Goal: Task Accomplishment & Management: Manage account settings

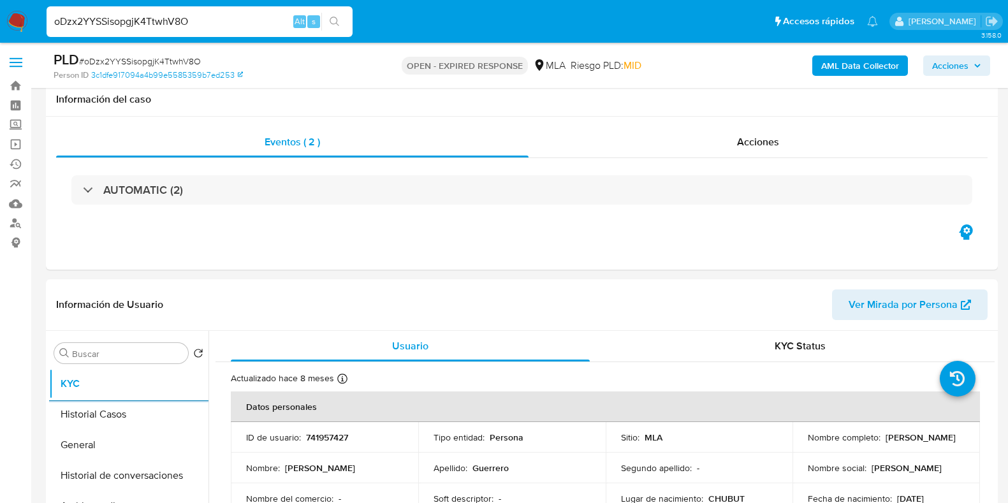
select select "10"
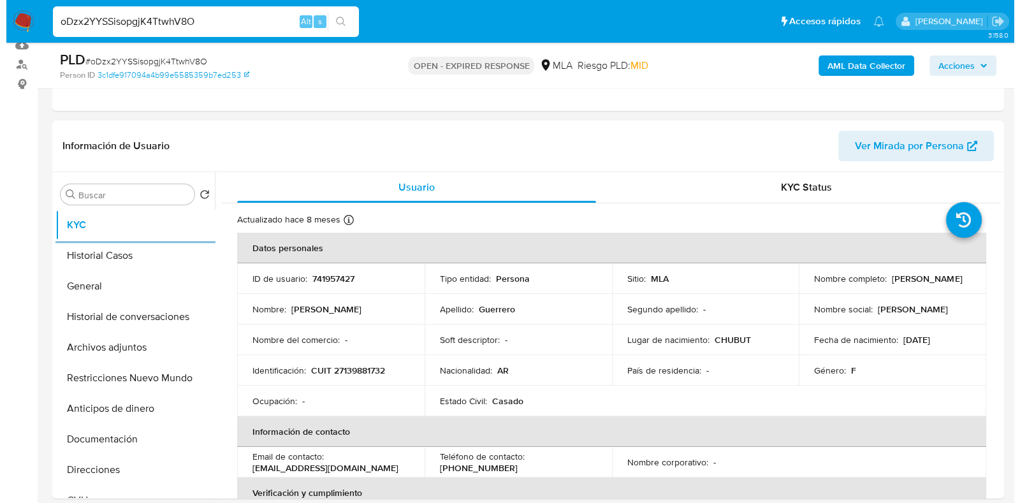
scroll to position [239, 0]
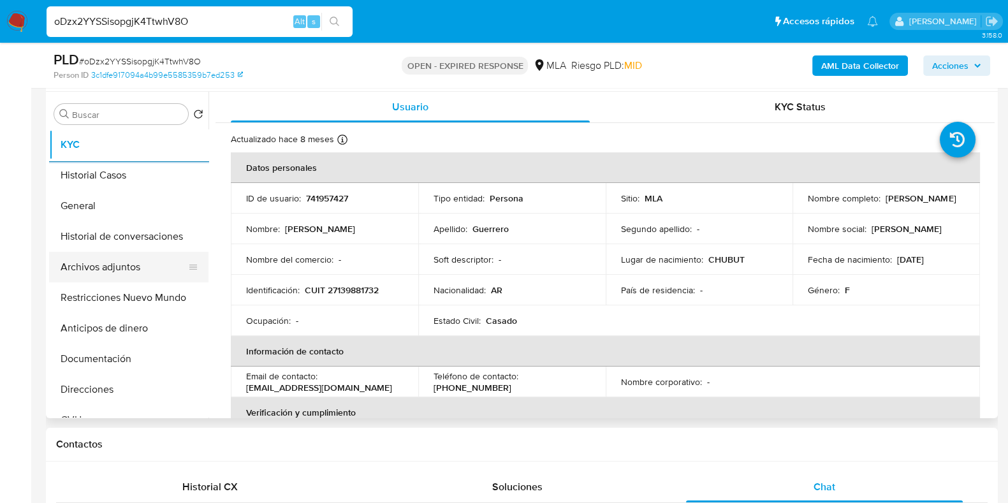
click at [122, 259] on button "Archivos adjuntos" at bounding box center [123, 267] width 149 height 31
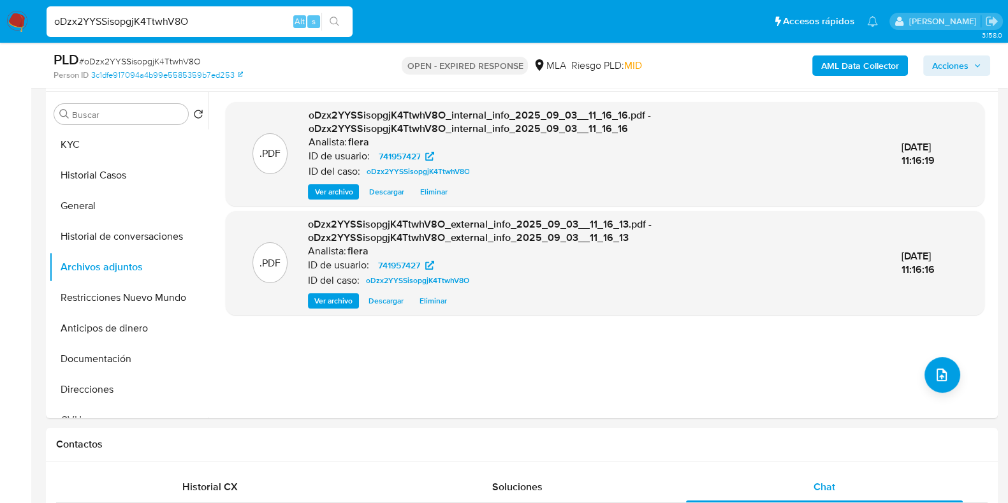
click at [865, 64] on b "AML Data Collector" at bounding box center [860, 65] width 78 height 20
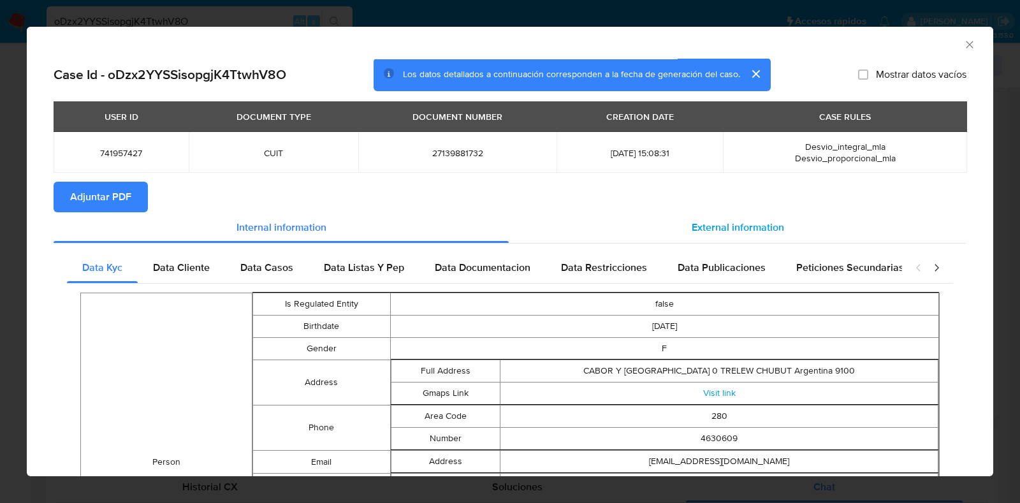
click at [750, 231] on span "External information" at bounding box center [738, 227] width 92 height 15
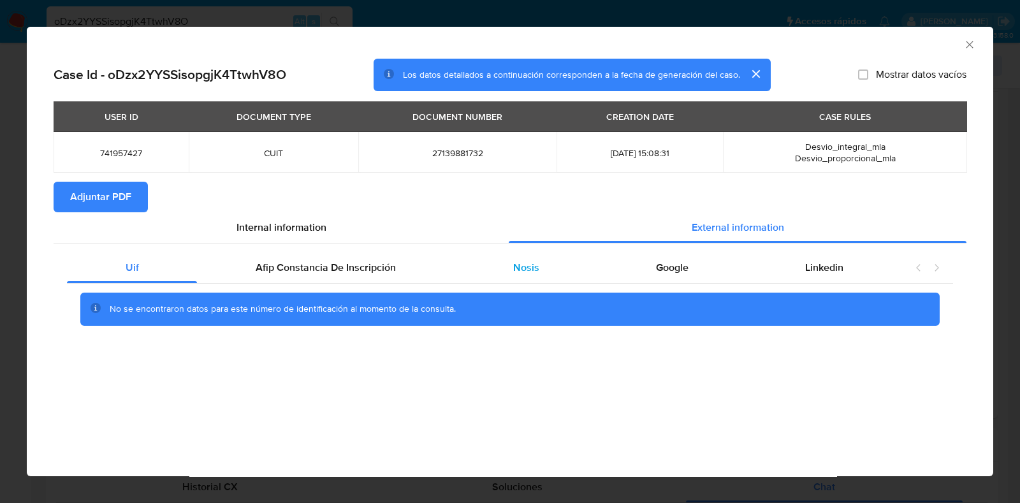
click at [524, 265] on span "Nosis" at bounding box center [526, 267] width 26 height 15
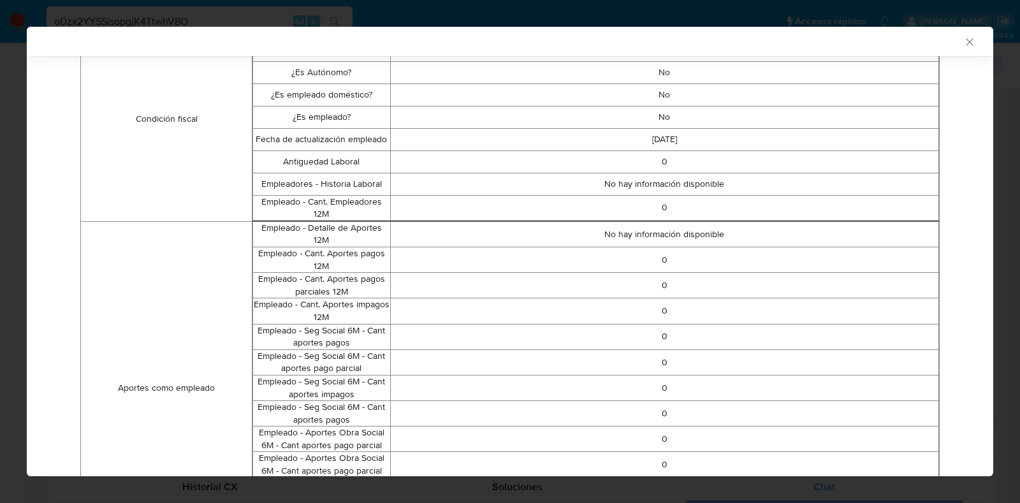
scroll to position [261, 0]
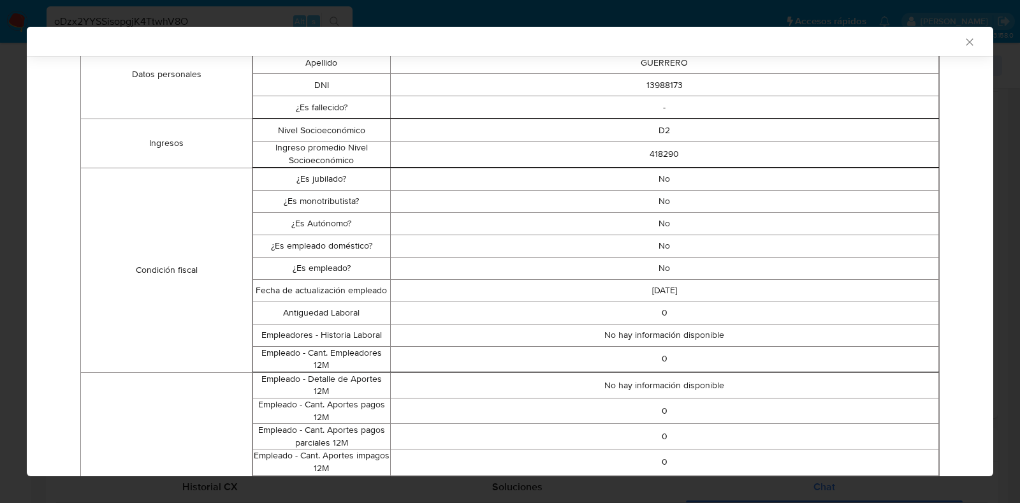
click at [963, 41] on icon "Cerrar ventana" at bounding box center [969, 42] width 13 height 13
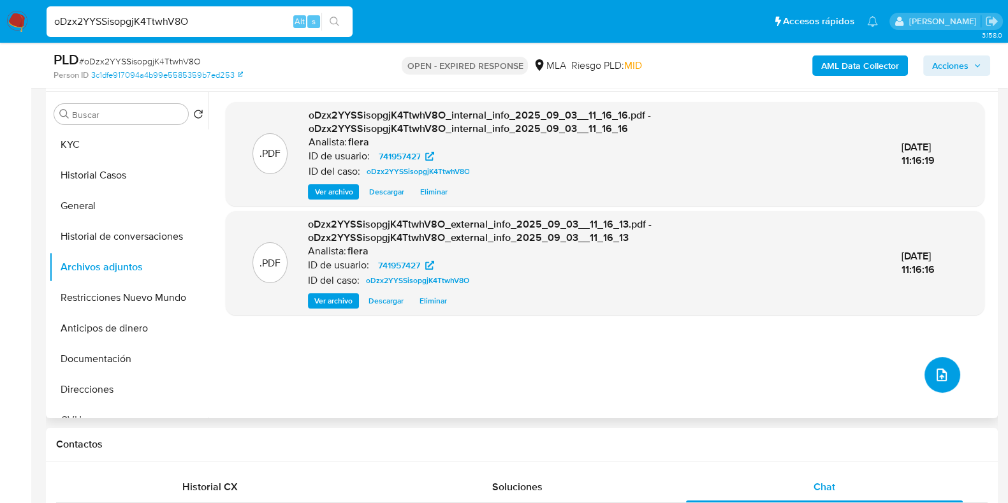
click at [934, 370] on icon "upload-file" at bounding box center [941, 374] width 15 height 15
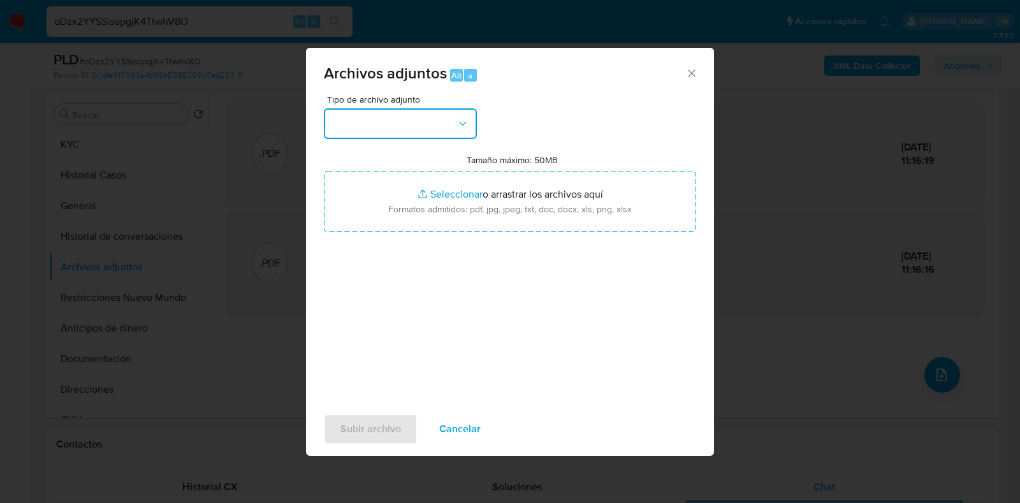
click at [456, 127] on icon "button" at bounding box center [462, 123] width 13 height 13
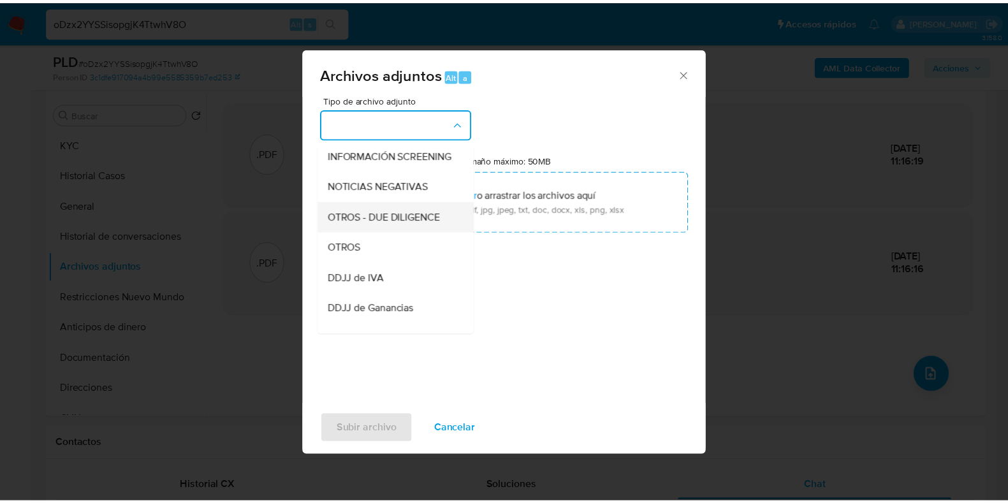
scroll to position [159, 0]
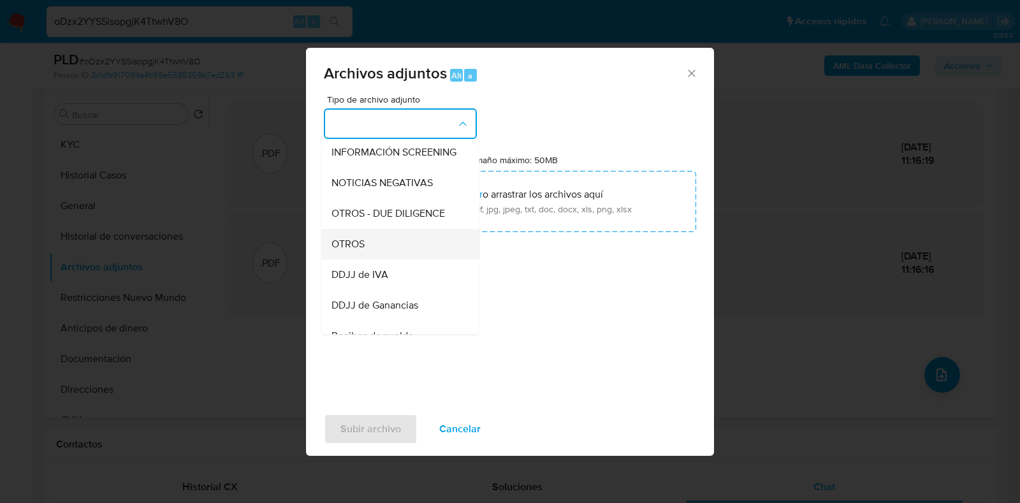
click at [383, 258] on div "OTROS" at bounding box center [396, 244] width 130 height 31
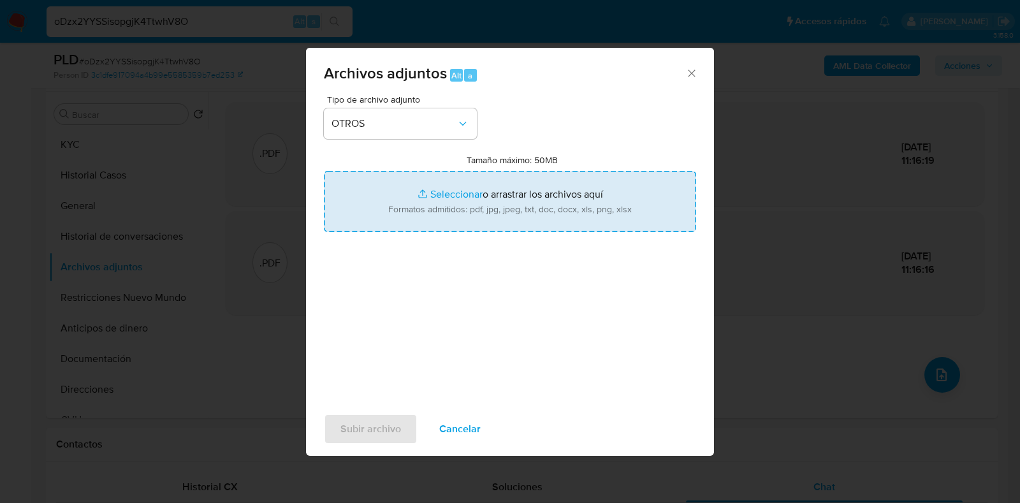
type input "C:\fakepath\Movimientos-Aladdin- Stella Marys Guerrero.xlsx"
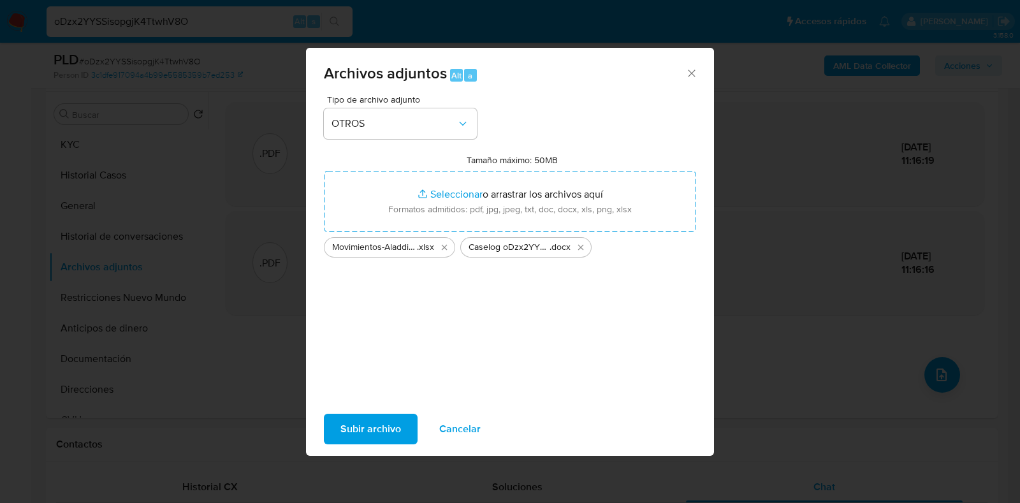
click at [341, 429] on span "Subir archivo" at bounding box center [370, 429] width 61 height 28
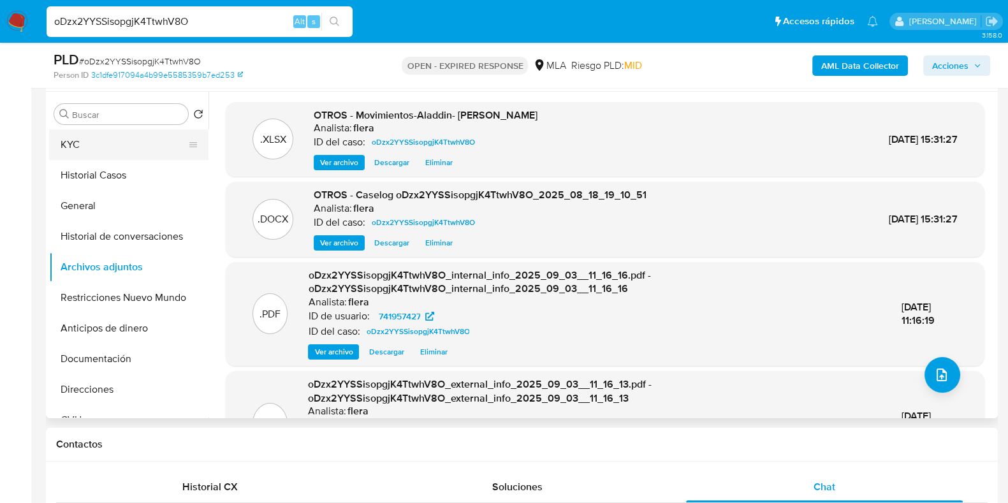
click at [95, 145] on button "KYC" at bounding box center [123, 144] width 149 height 31
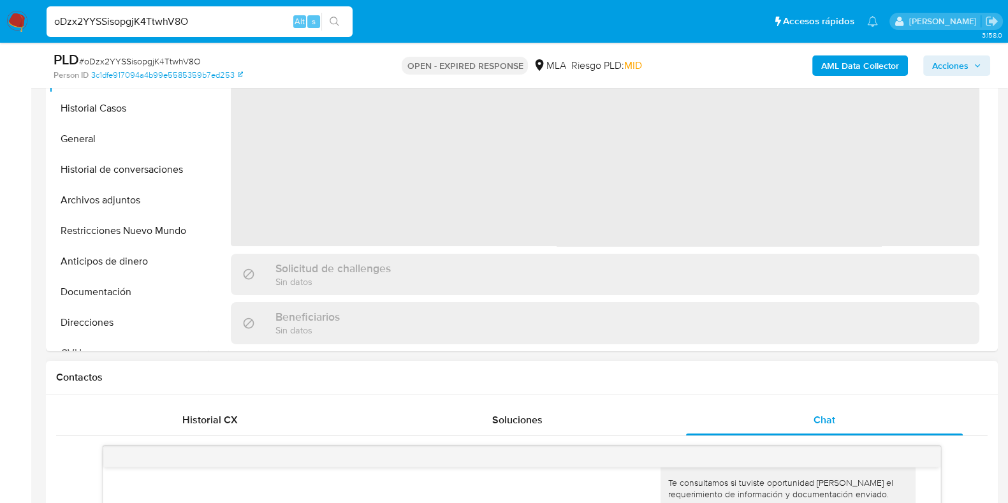
scroll to position [398, 0]
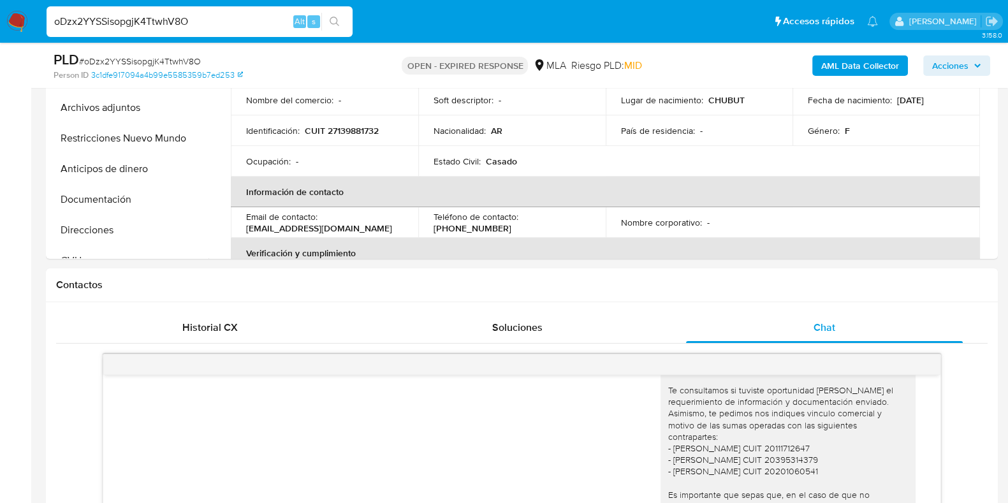
click at [151, 64] on span "# oDzx2YYSSisopgjK4TtwhV8O" at bounding box center [140, 61] width 122 height 13
copy span "oDzx2YYSSisopgjK4TtwhV8O"
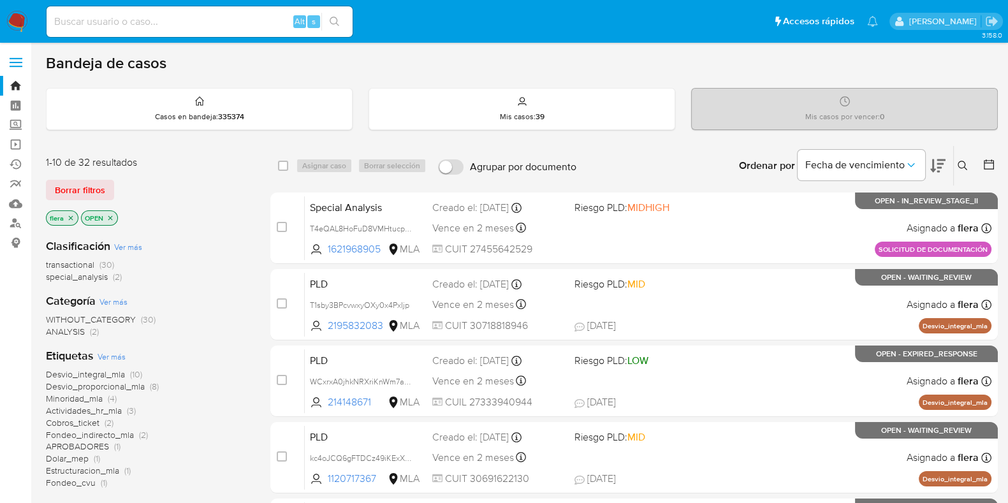
click at [963, 163] on icon at bounding box center [963, 166] width 10 height 10
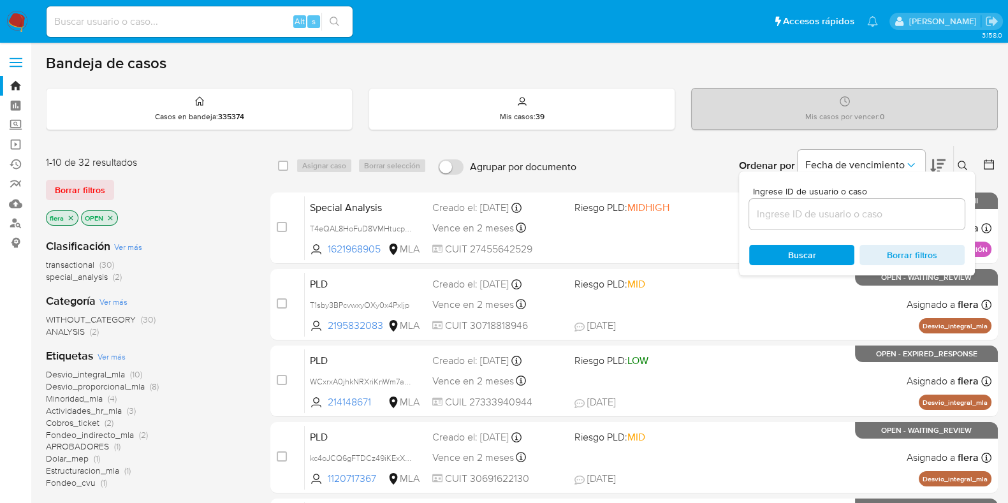
click at [912, 212] on input at bounding box center [856, 214] width 215 height 17
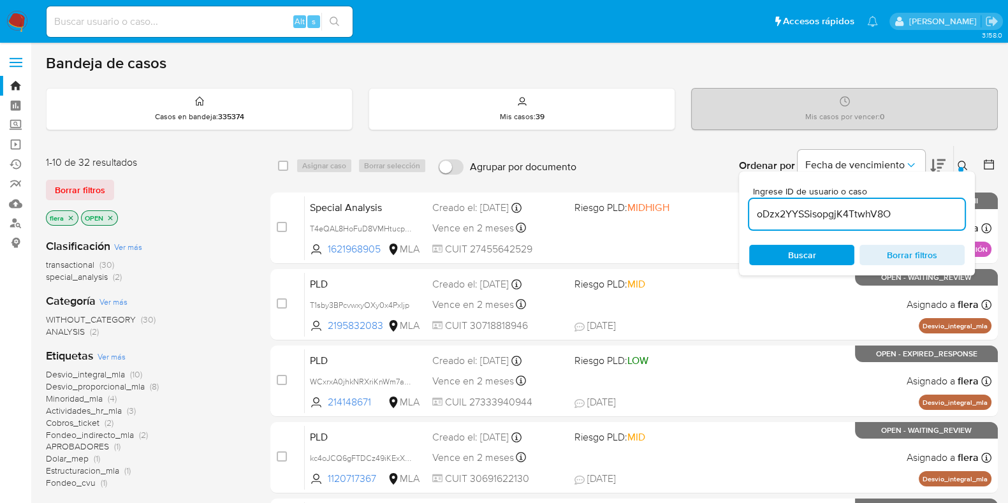
type input "oDzx2YYSSisopgjK4TtwhV8O"
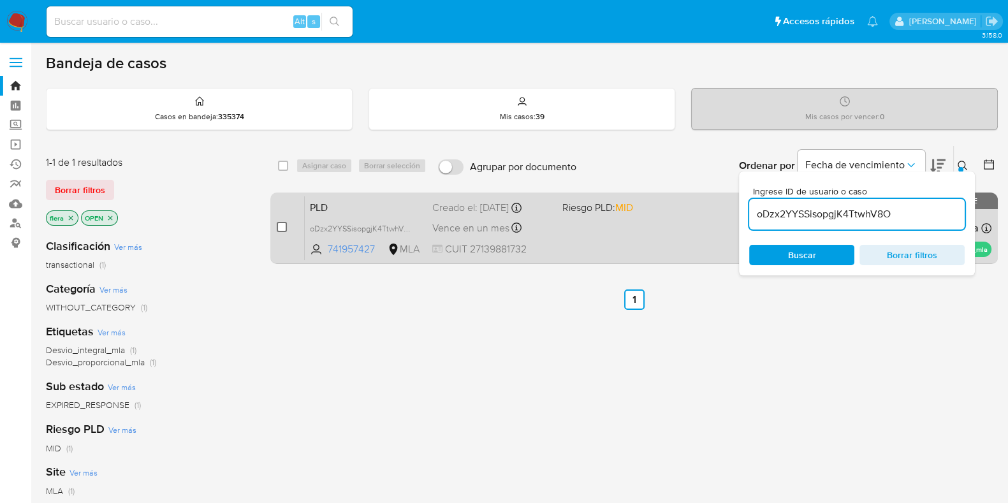
click at [280, 225] on input "checkbox" at bounding box center [282, 227] width 10 height 10
checkbox input "true"
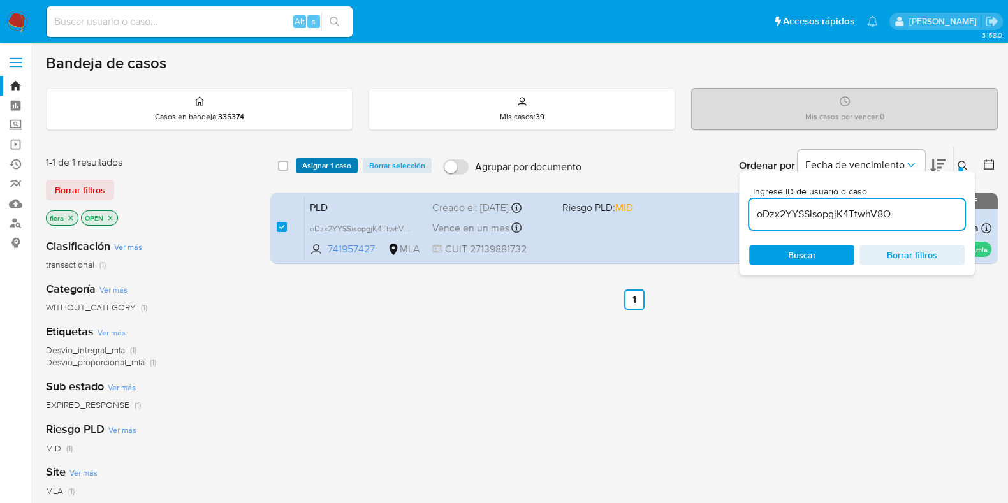
click at [319, 167] on span "Asignar 1 caso" at bounding box center [326, 165] width 49 height 13
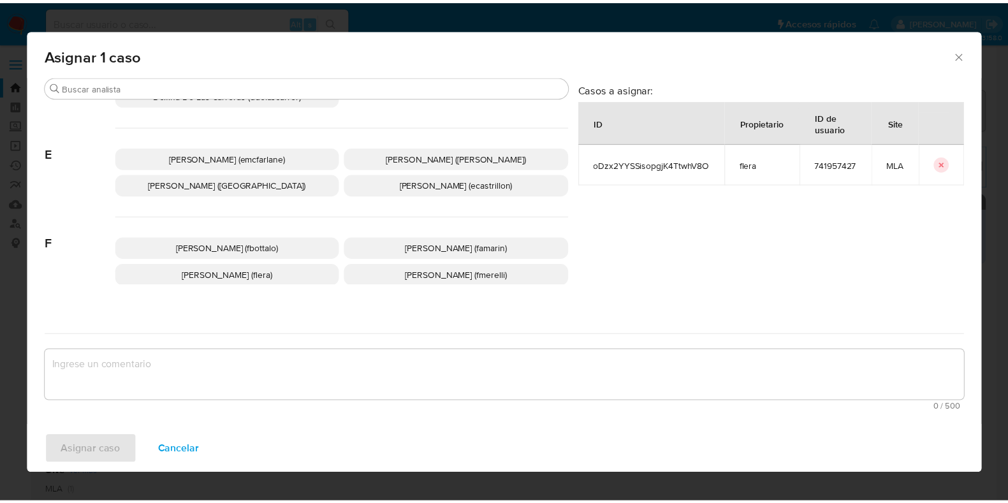
scroll to position [239, 0]
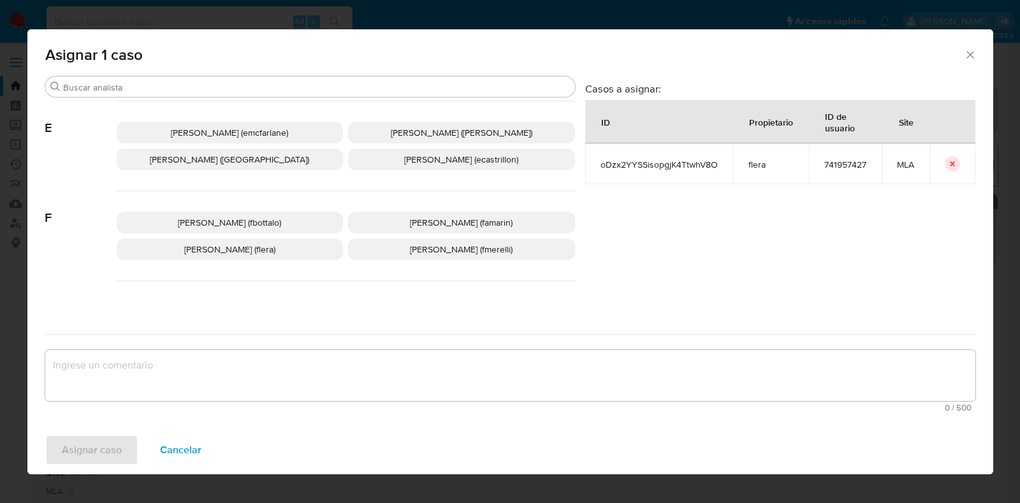
click at [291, 250] on p "Florencia Cecilia Lera (flera)" at bounding box center [230, 249] width 227 height 22
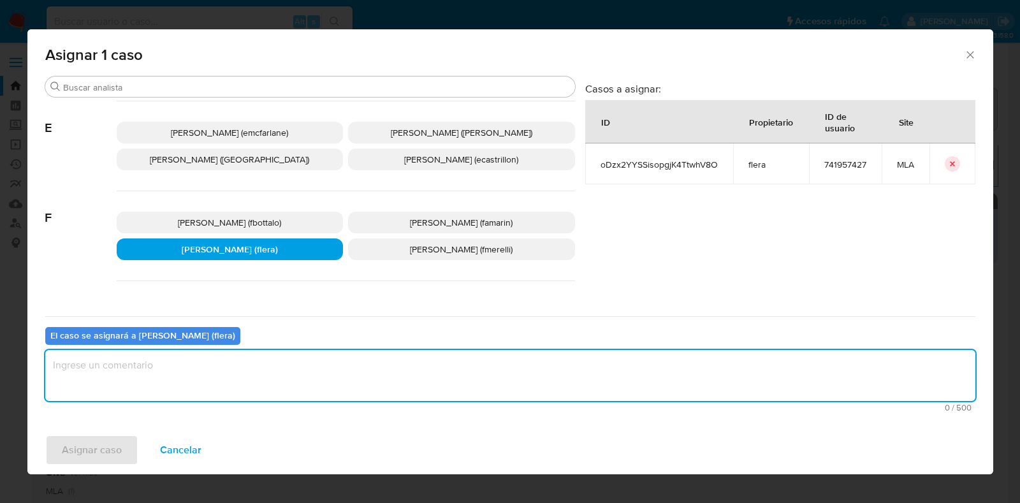
click at [245, 371] on textarea "assign-modal" at bounding box center [510, 375] width 930 height 51
click at [118, 458] on span "Asignar caso" at bounding box center [92, 450] width 60 height 28
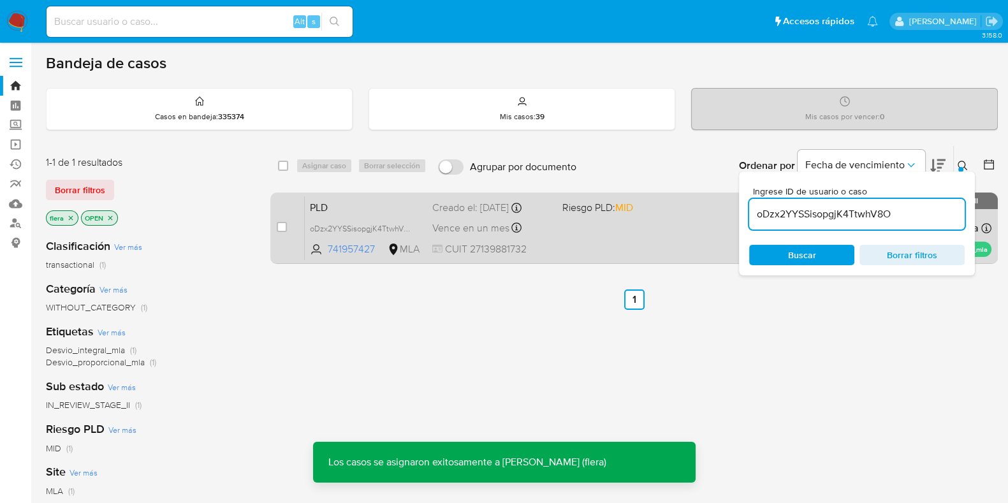
click at [341, 201] on span "PLD" at bounding box center [366, 206] width 112 height 17
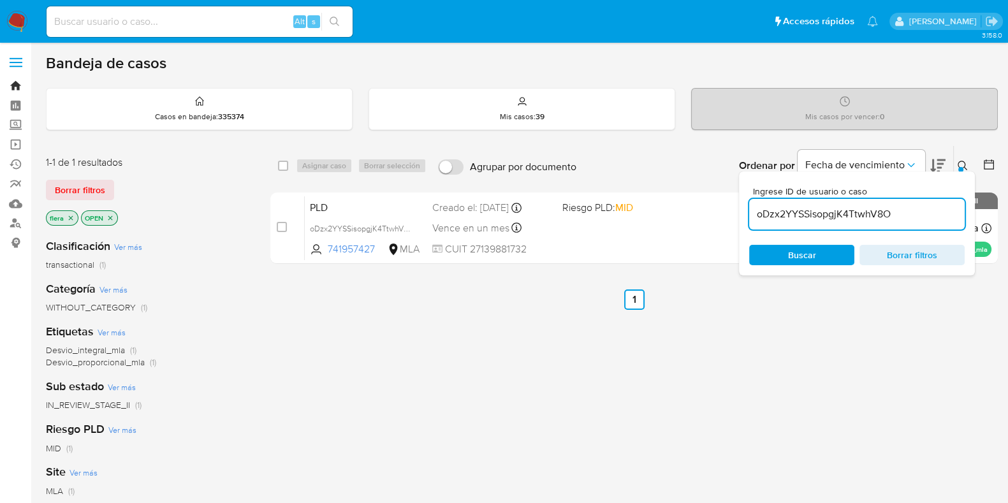
click at [13, 81] on link "Bandeja" at bounding box center [76, 86] width 152 height 20
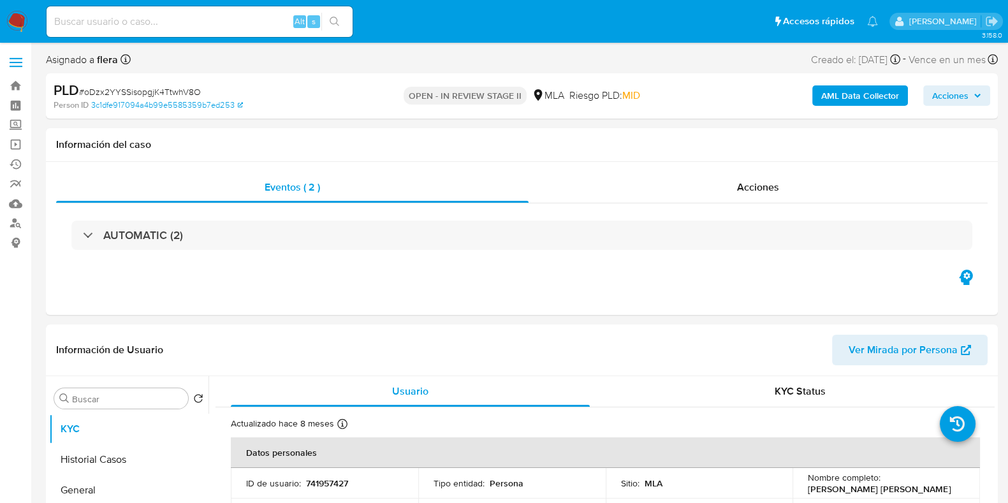
select select "10"
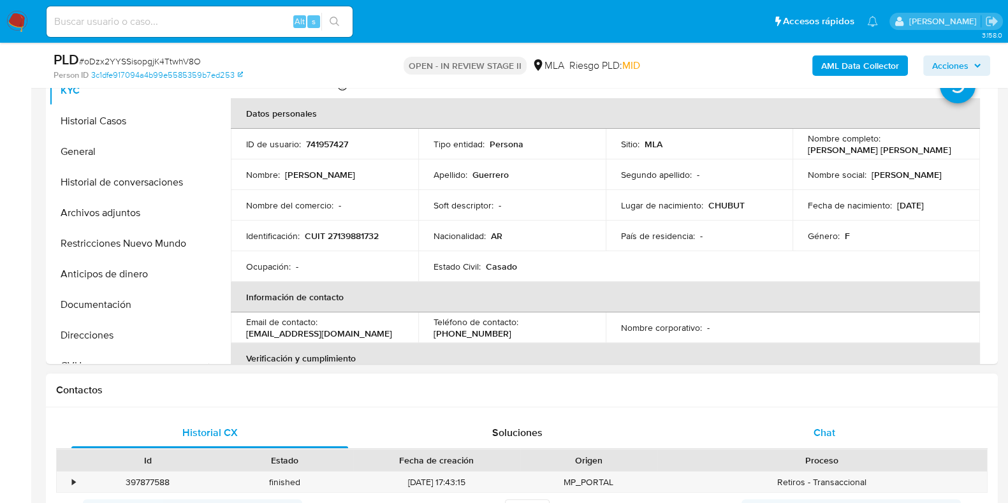
scroll to position [318, 0]
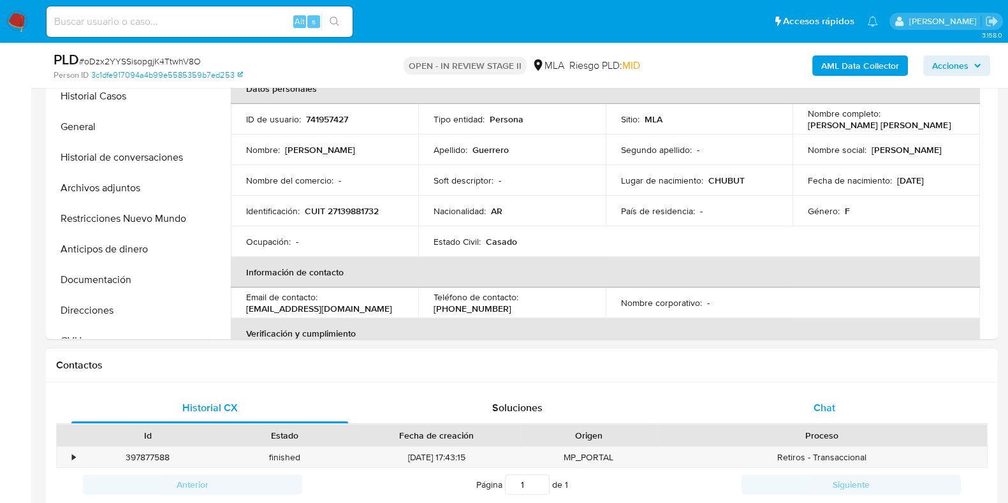
click at [835, 407] on span "Chat" at bounding box center [824, 407] width 22 height 15
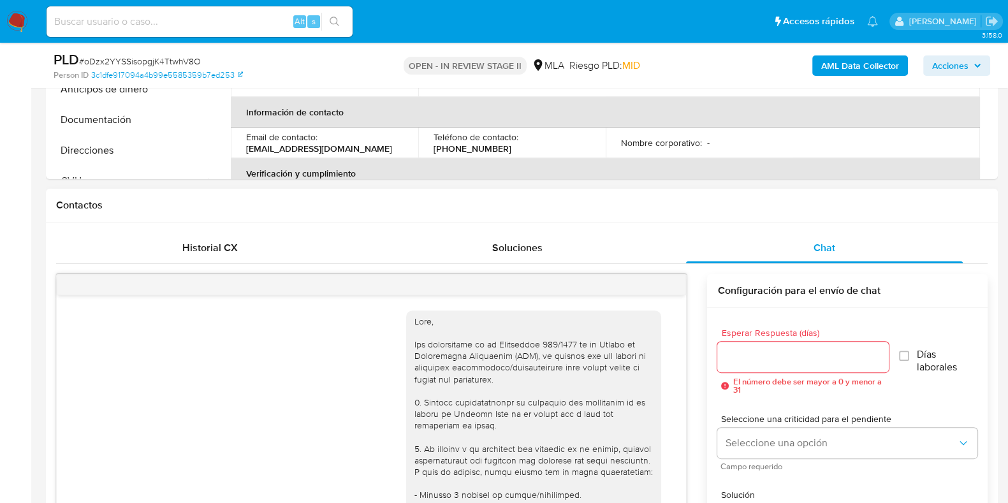
scroll to position [1045, 0]
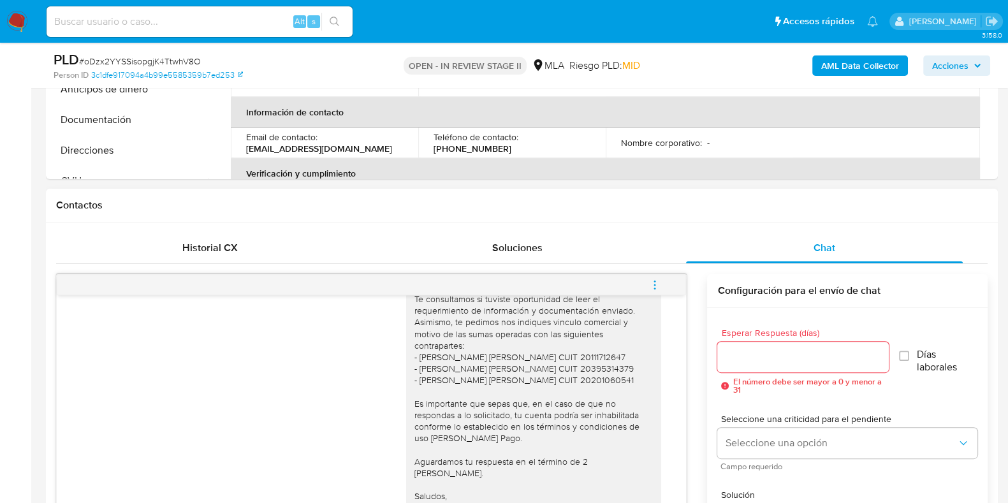
click at [654, 284] on icon "menu-action" at bounding box center [654, 284] width 1 height 1
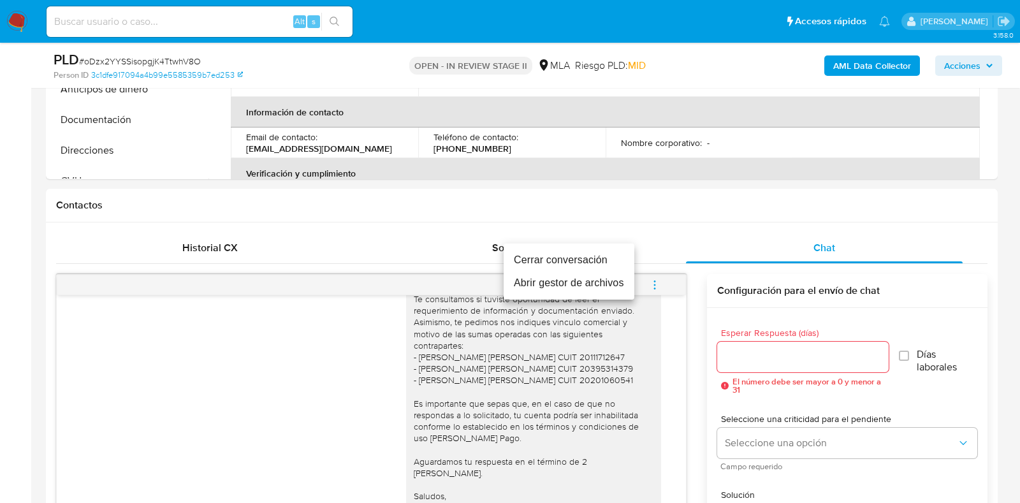
click at [583, 254] on li "Cerrar conversación" at bounding box center [569, 260] width 131 height 23
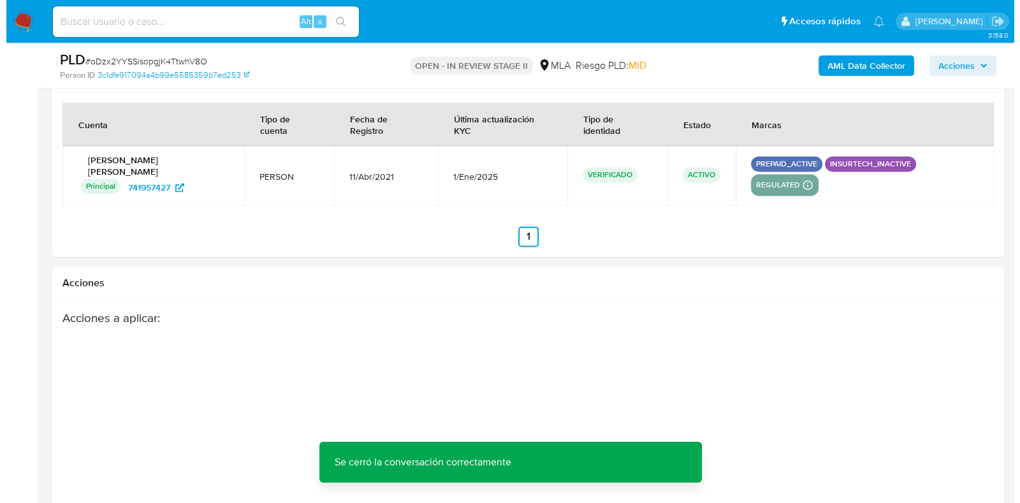
scroll to position [2242, 0]
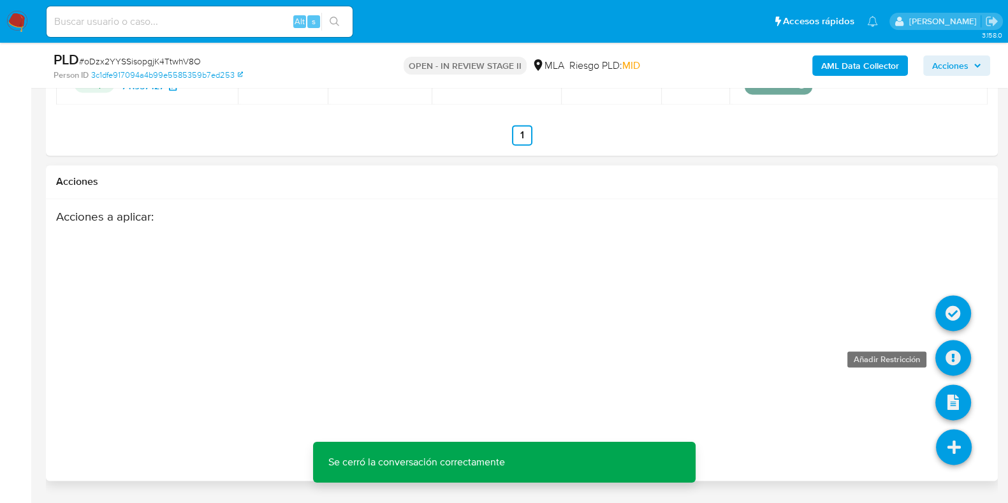
click at [949, 340] on icon at bounding box center [953, 358] width 36 height 36
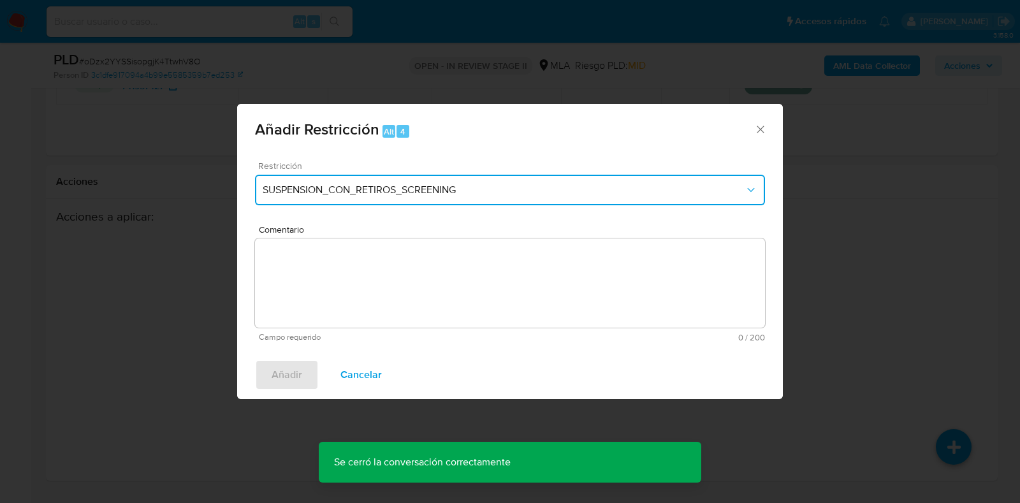
click at [539, 191] on span "SUSPENSION_CON_RETIROS_SCREENING" at bounding box center [504, 190] width 482 height 13
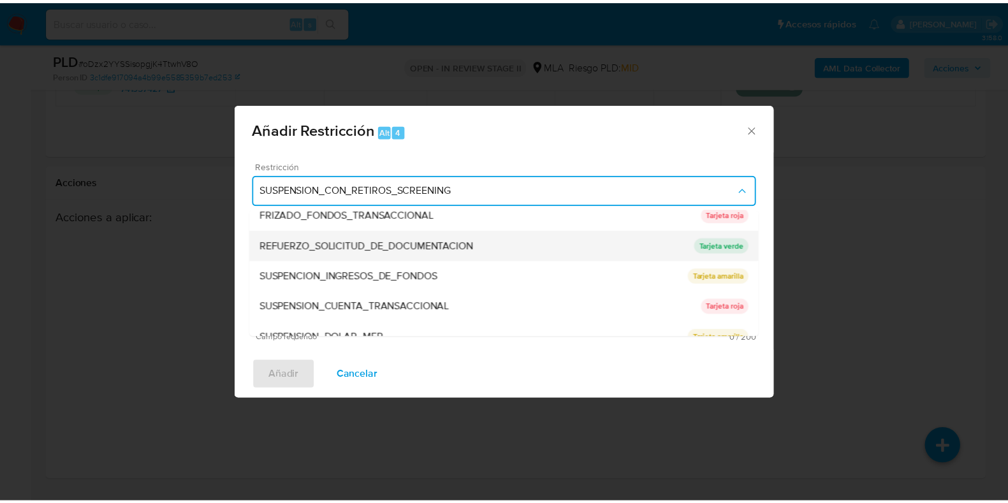
scroll to position [270, 0]
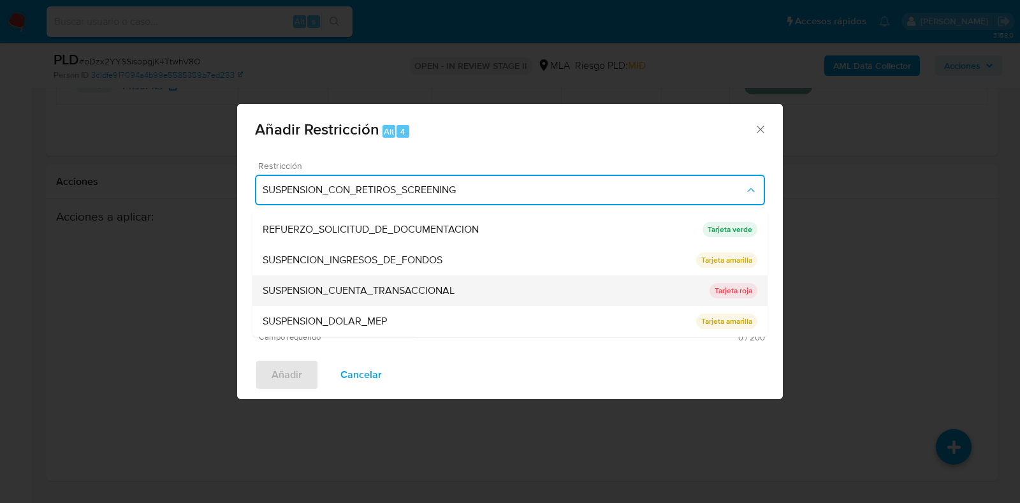
click at [496, 288] on div "SUSPENSION_CUENTA_TRANSACCIONAL" at bounding box center [486, 291] width 447 height 31
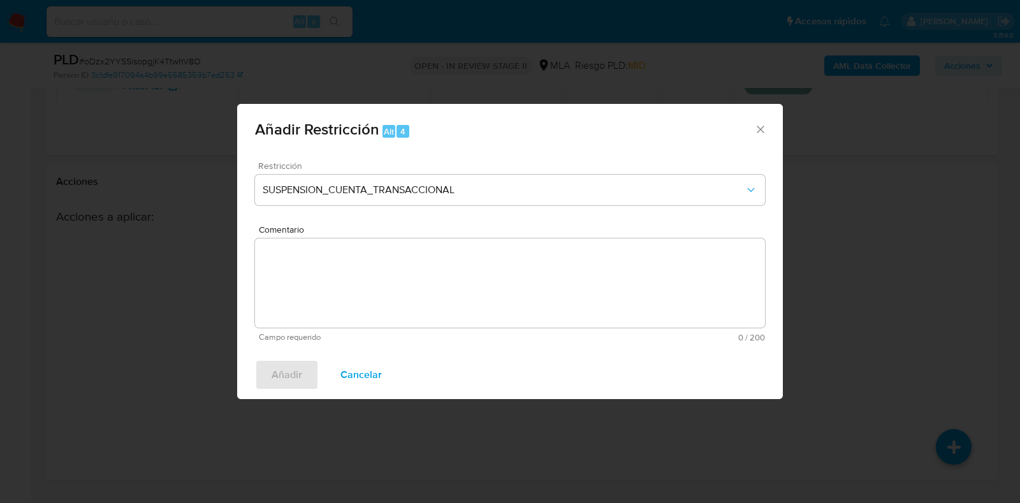
click at [477, 301] on textarea "Comentario" at bounding box center [510, 282] width 510 height 89
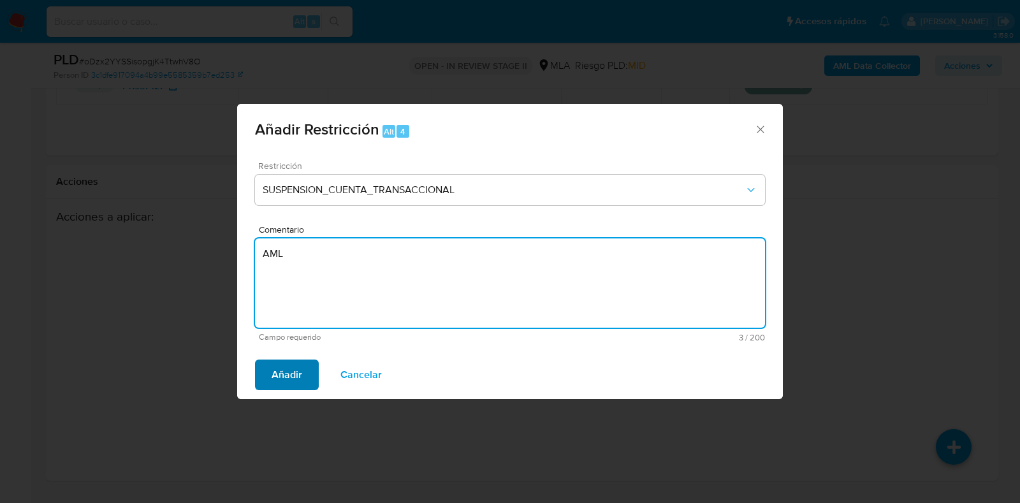
type textarea "AML"
click at [298, 375] on span "Añadir" at bounding box center [287, 375] width 31 height 28
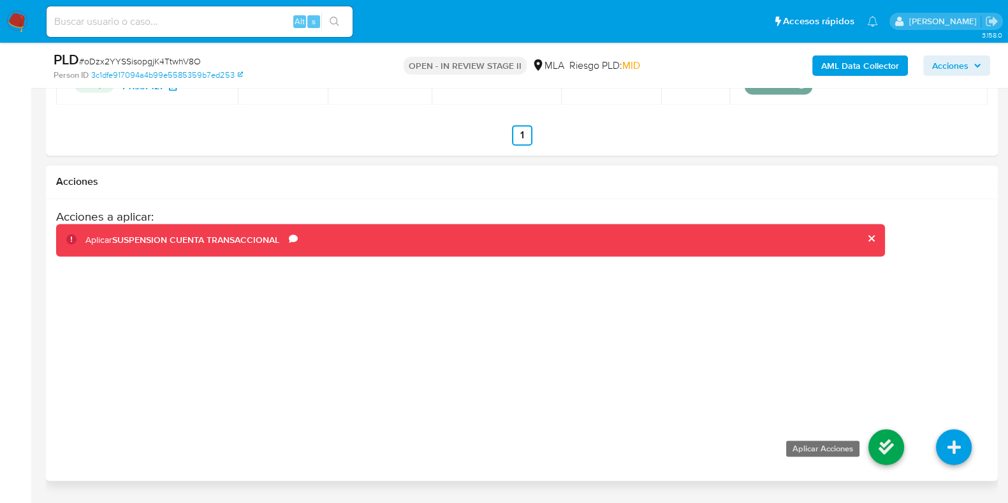
click at [873, 429] on icon at bounding box center [886, 447] width 36 height 36
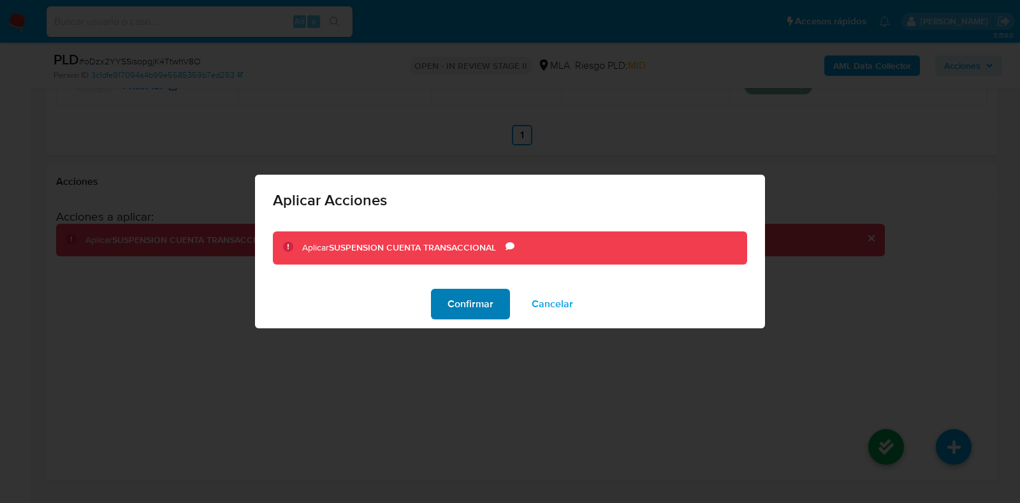
click at [460, 297] on span "Confirmar" at bounding box center [471, 304] width 46 height 28
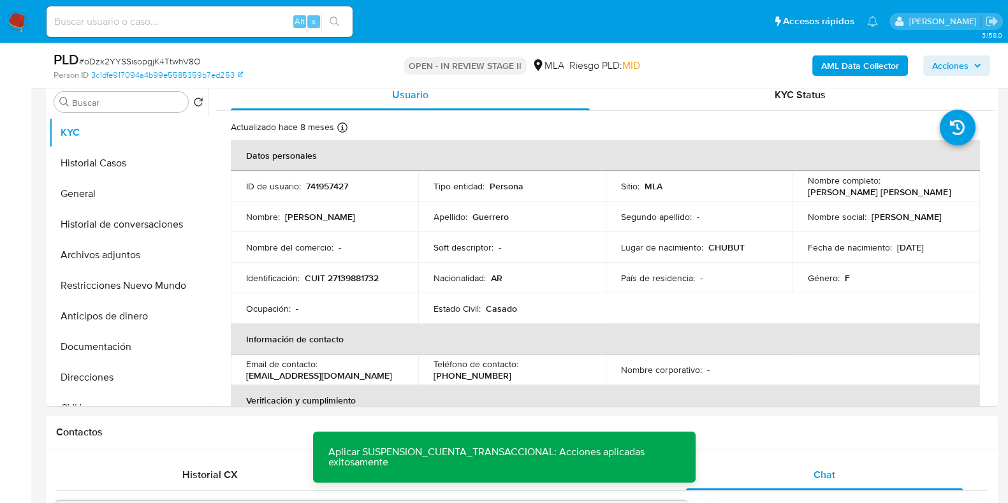
scroll to position [170, 0]
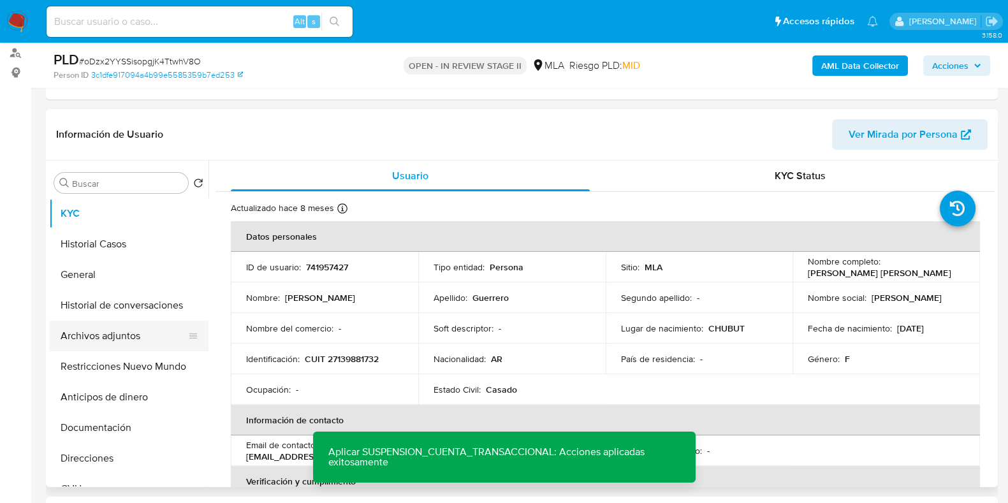
click at [131, 339] on button "Archivos adjuntos" at bounding box center [123, 336] width 149 height 31
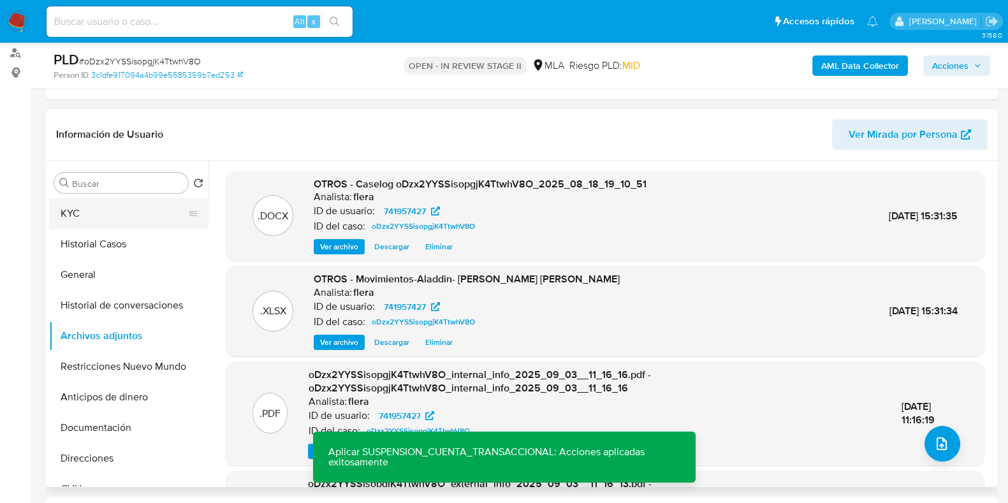
click at [90, 215] on button "KYC" at bounding box center [123, 213] width 149 height 31
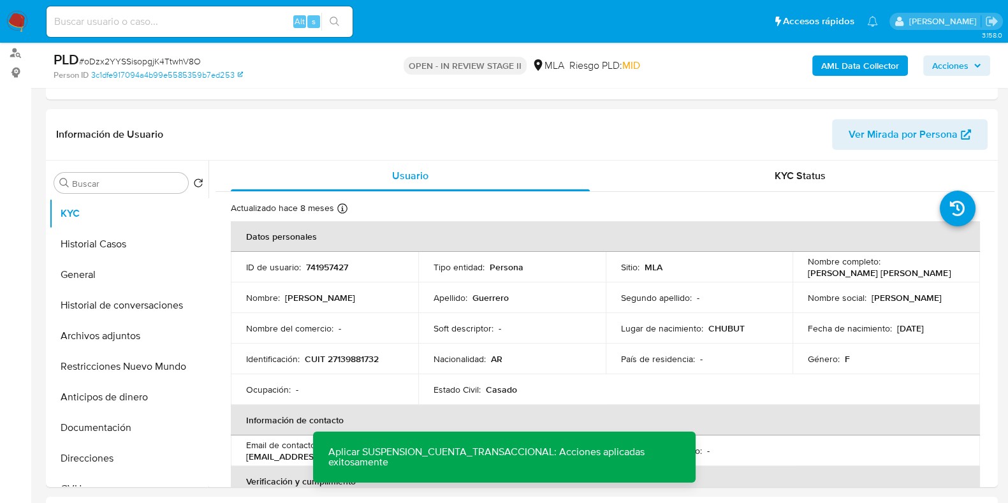
click at [979, 66] on icon "button" at bounding box center [977, 66] width 8 height 8
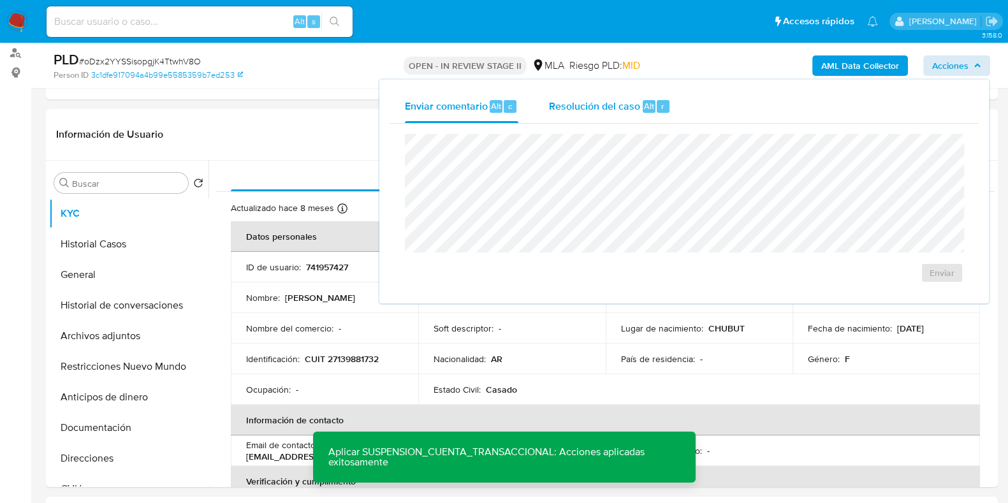
click at [631, 98] on span "Resolución del caso" at bounding box center [594, 105] width 91 height 15
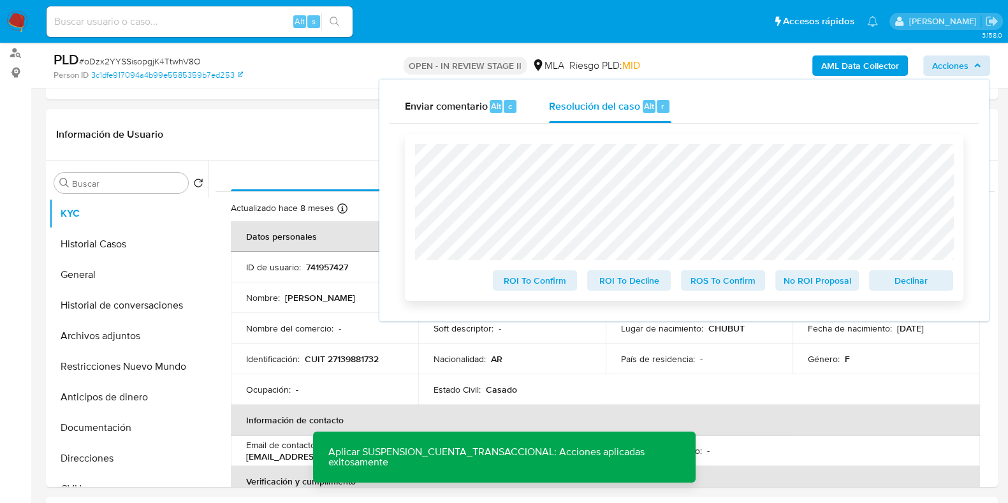
click at [933, 280] on span "Declinar" at bounding box center [911, 281] width 66 height 18
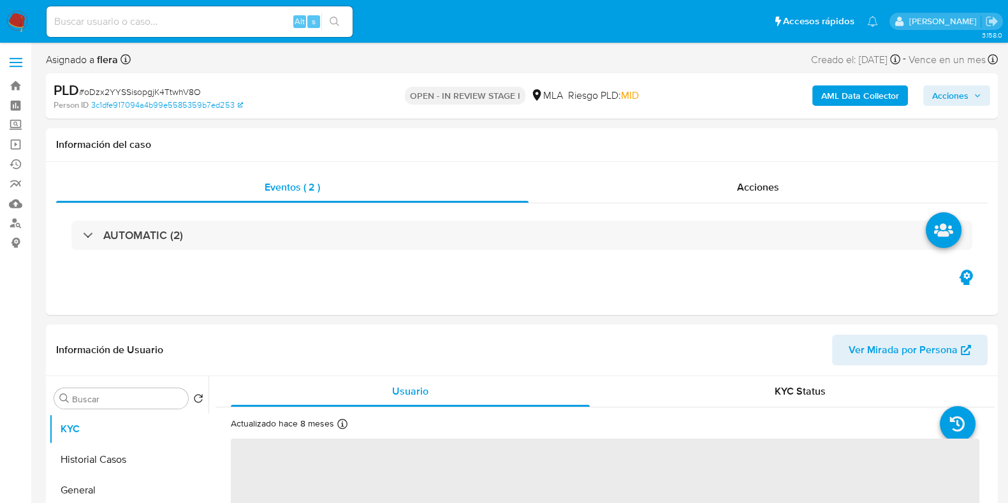
click at [963, 96] on span "Acciones" at bounding box center [950, 95] width 36 height 20
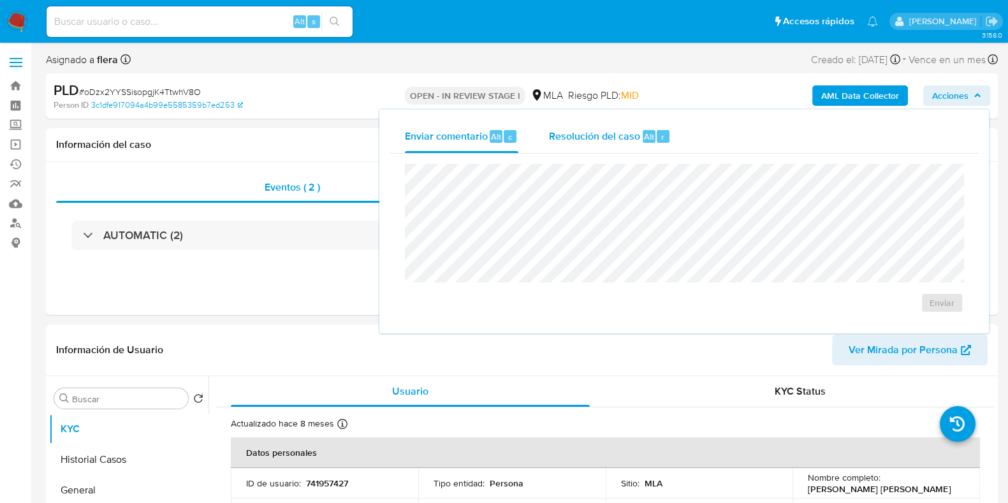
click at [639, 136] on div "Resolución del caso Alt r" at bounding box center [610, 136] width 122 height 33
select select "10"
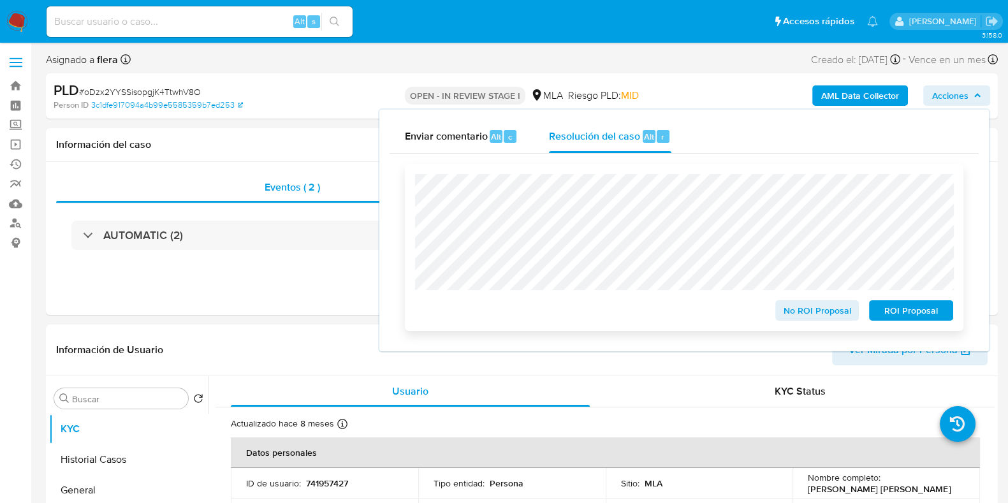
click at [923, 314] on span "ROI Proposal" at bounding box center [911, 311] width 66 height 18
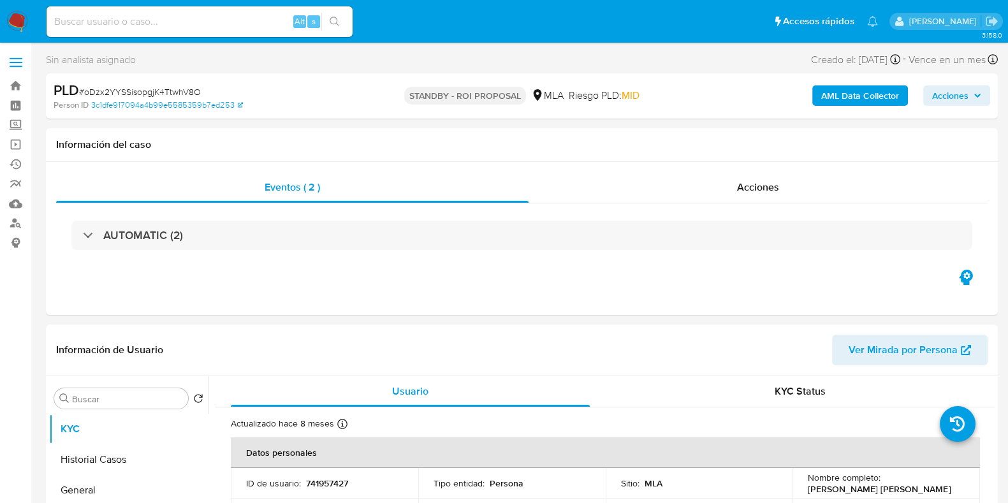
select select "10"
click at [123, 17] on input at bounding box center [200, 21] width 306 height 17
paste input "pFfZayfcjvYQd4W8IbhIBU70"
type input "pFfZayfcjvYQd4W8IbhIBU70"
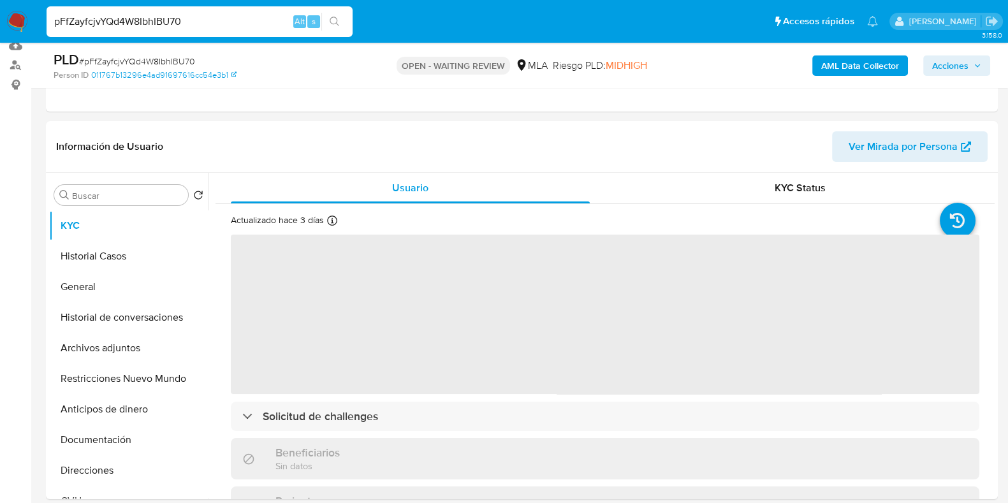
scroll to position [159, 0]
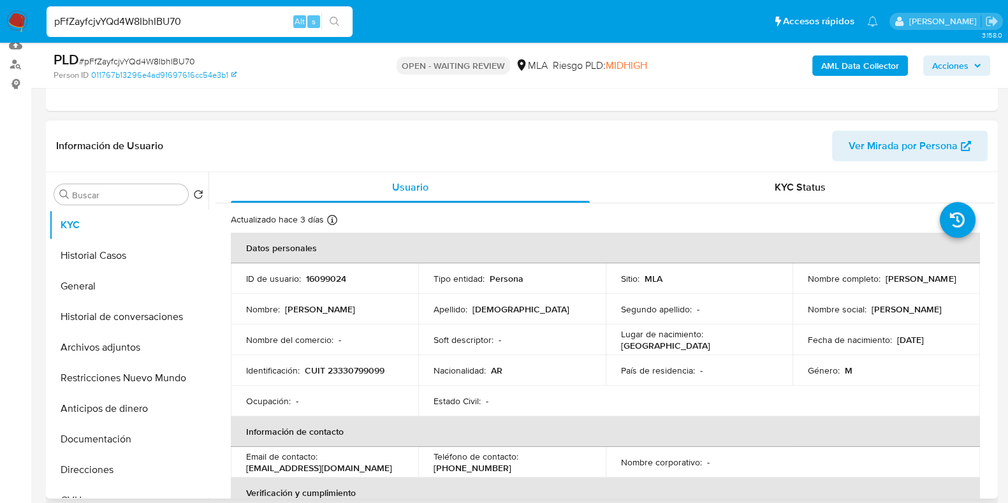
select select "10"
drag, startPoint x: 898, startPoint y: 284, endPoint x: 806, endPoint y: 287, distance: 91.9
click at [808, 284] on div "Nombre completo : [PERSON_NAME][DEMOGRAPHIC_DATA]" at bounding box center [886, 278] width 157 height 11
copy p "[PERSON_NAME]"
click at [96, 257] on button "Historial Casos" at bounding box center [123, 255] width 149 height 31
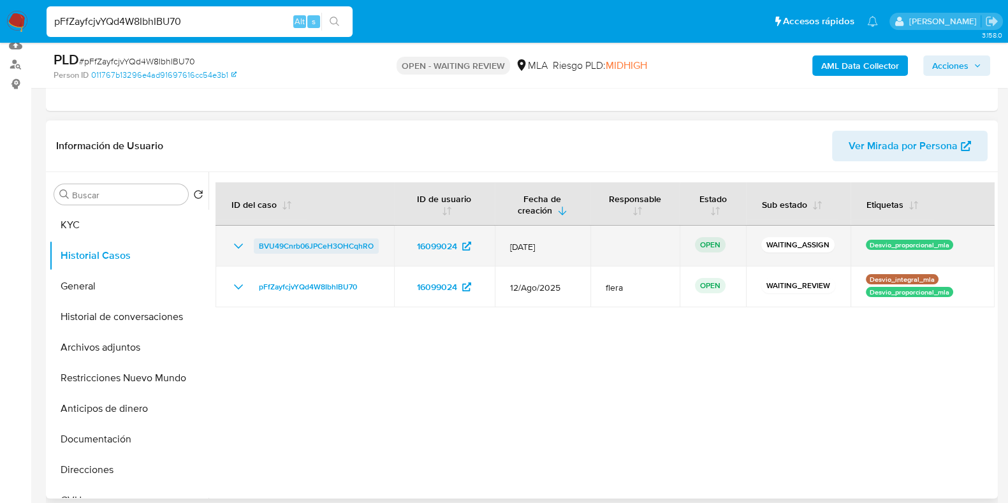
drag, startPoint x: 381, startPoint y: 245, endPoint x: 258, endPoint y: 247, distance: 123.0
click at [258, 247] on td "BVU49Cnrb06JPCeH3OHCqhRO" at bounding box center [304, 246] width 178 height 41
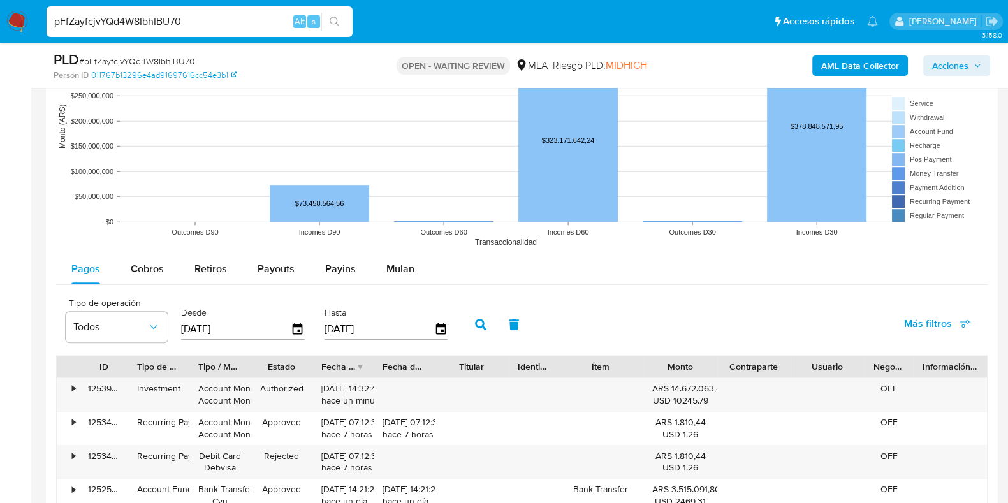
scroll to position [1195, 0]
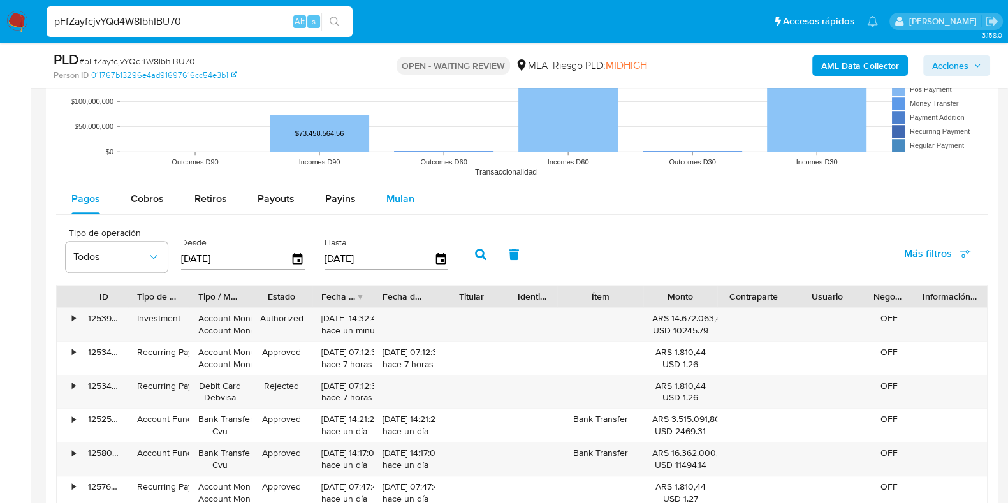
click at [398, 206] on div "Mulan" at bounding box center [400, 199] width 28 height 31
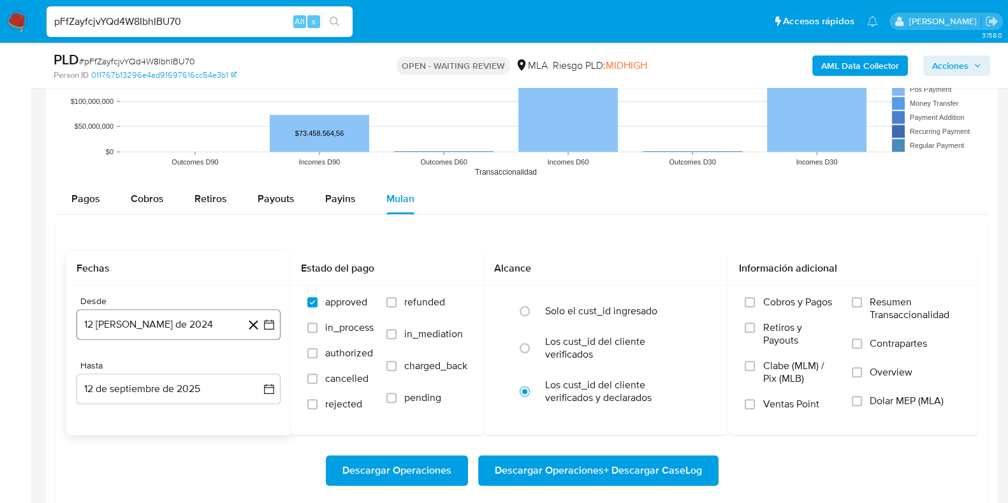
click at [168, 319] on button "12 [PERSON_NAME] de 2024" at bounding box center [178, 324] width 204 height 31
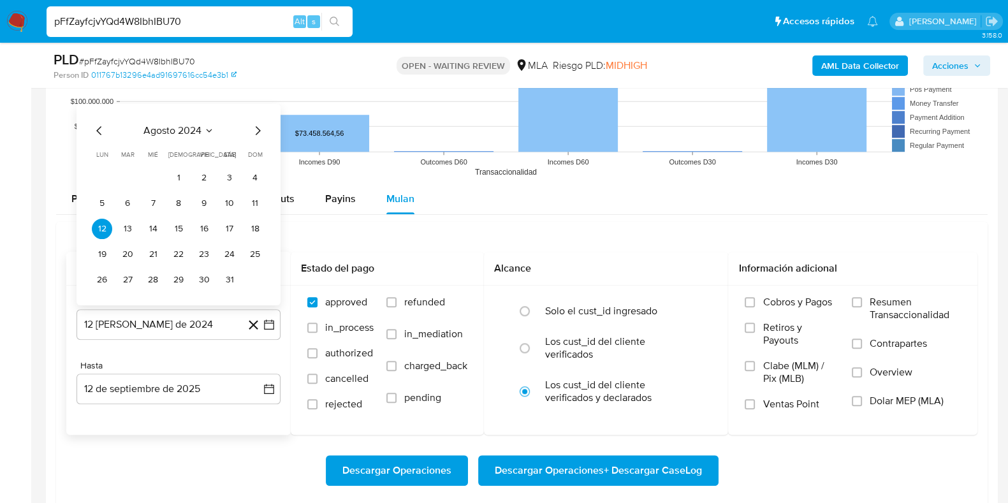
click at [176, 134] on span "agosto 2024" at bounding box center [172, 130] width 58 height 13
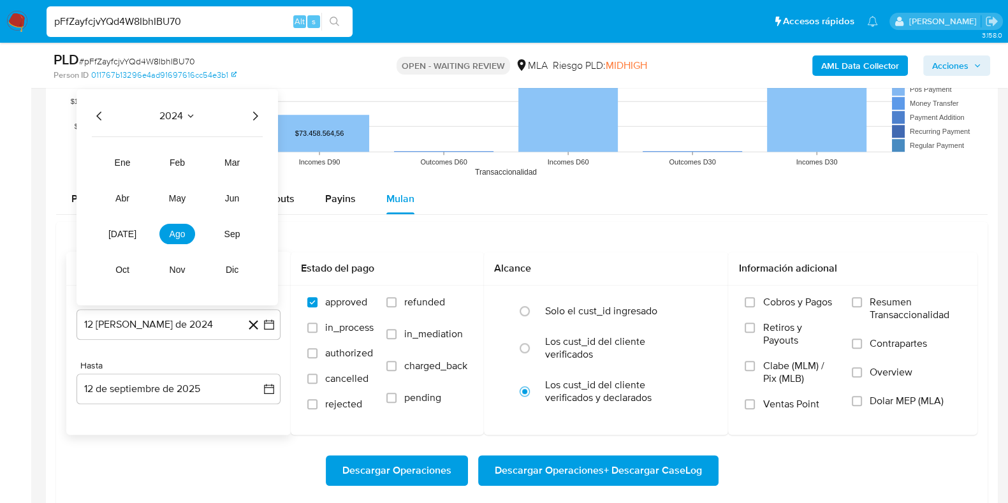
click at [254, 115] on icon "Año siguiente" at bounding box center [254, 115] width 15 height 15
click at [124, 202] on span "abr" at bounding box center [122, 198] width 14 height 10
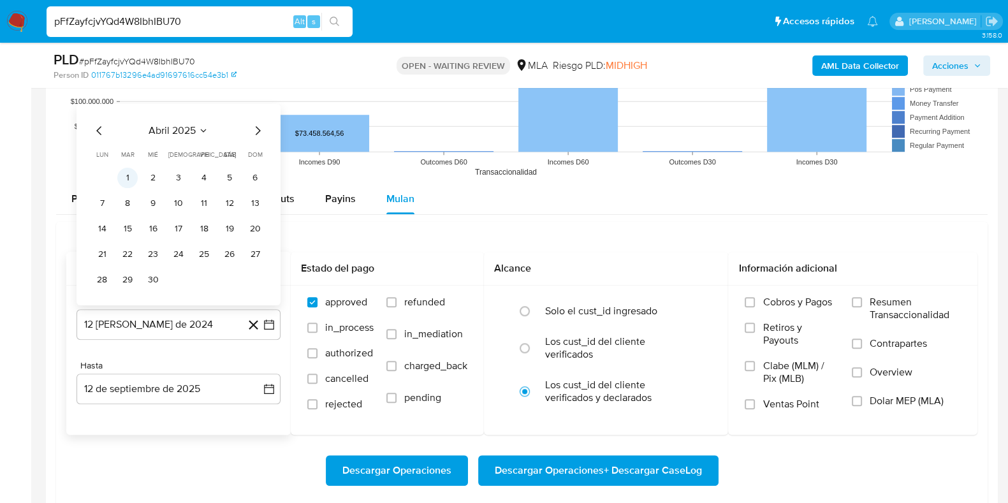
click at [129, 174] on button "1" at bounding box center [127, 178] width 20 height 20
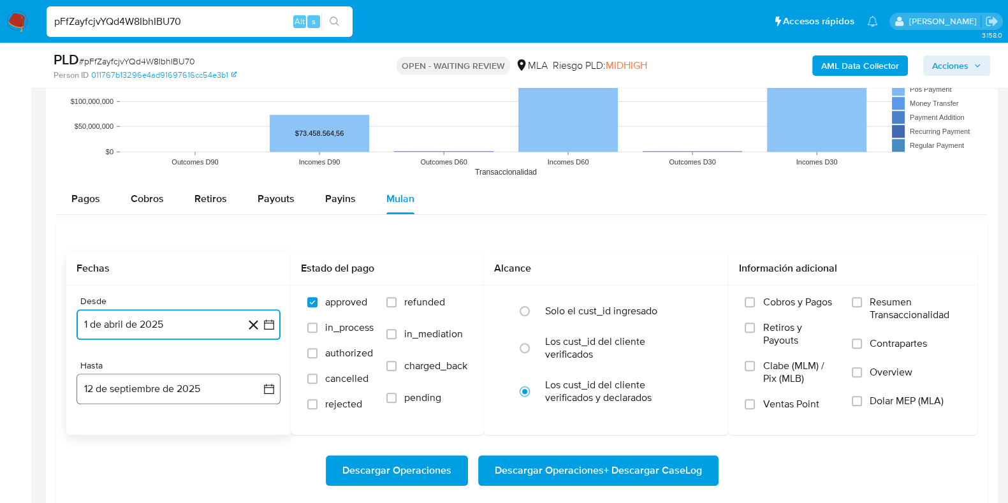
click at [145, 388] on button "12 de septiembre de 2025" at bounding box center [178, 389] width 204 height 31
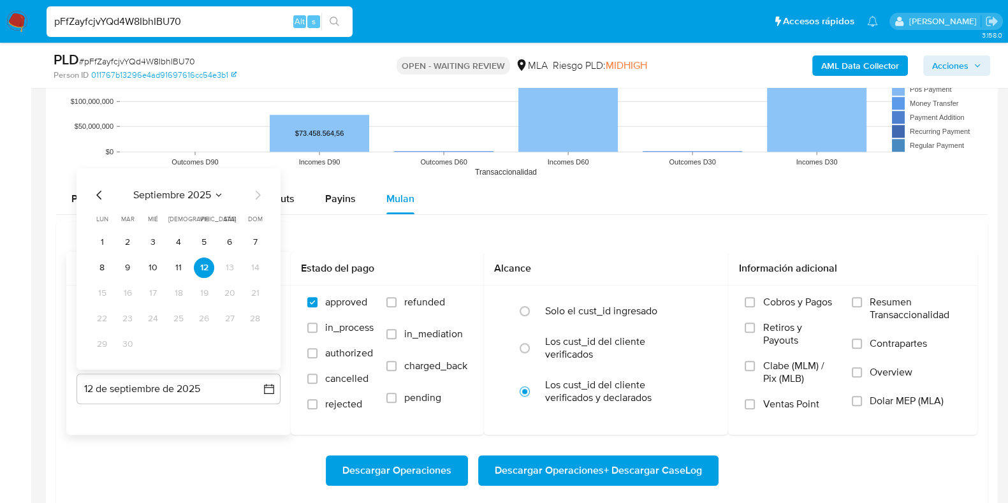
click at [166, 189] on span "septiembre 2025" at bounding box center [172, 195] width 78 height 13
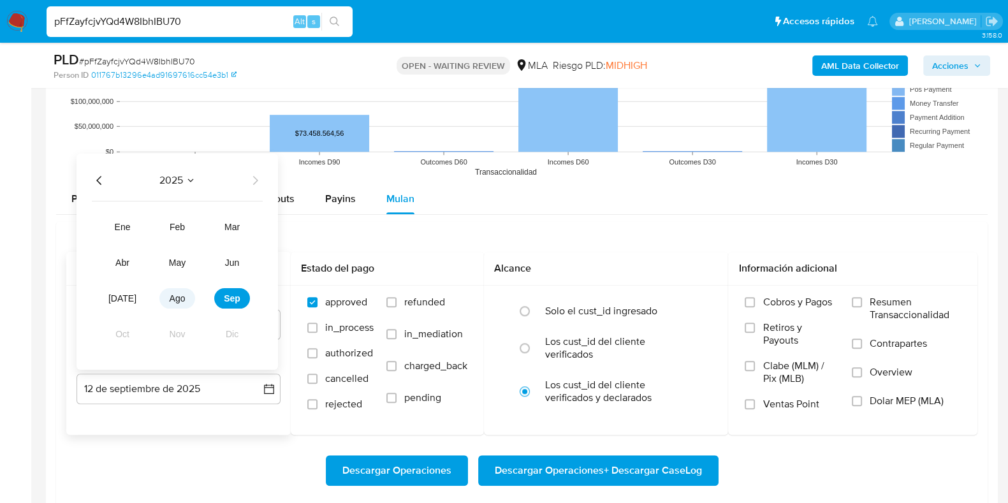
click at [173, 293] on span "ago" at bounding box center [178, 298] width 16 height 10
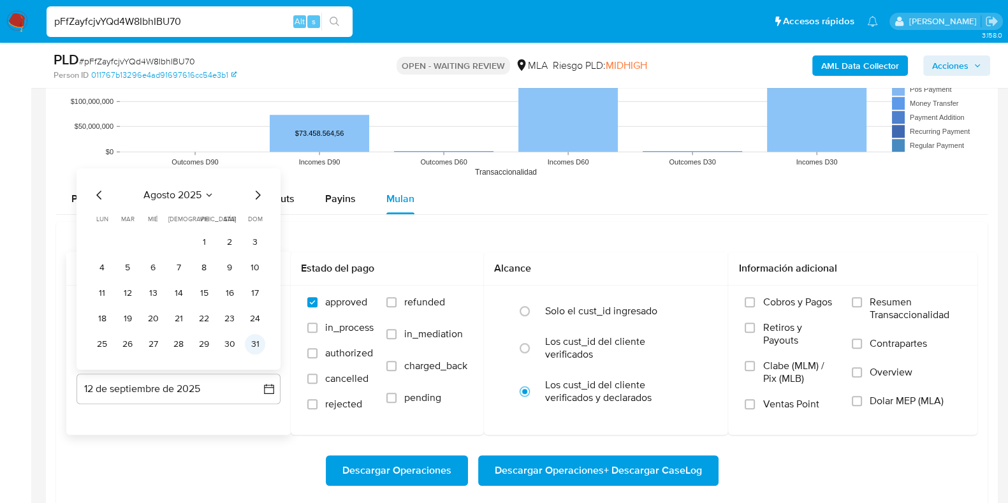
click at [256, 341] on button "31" at bounding box center [255, 344] width 20 height 20
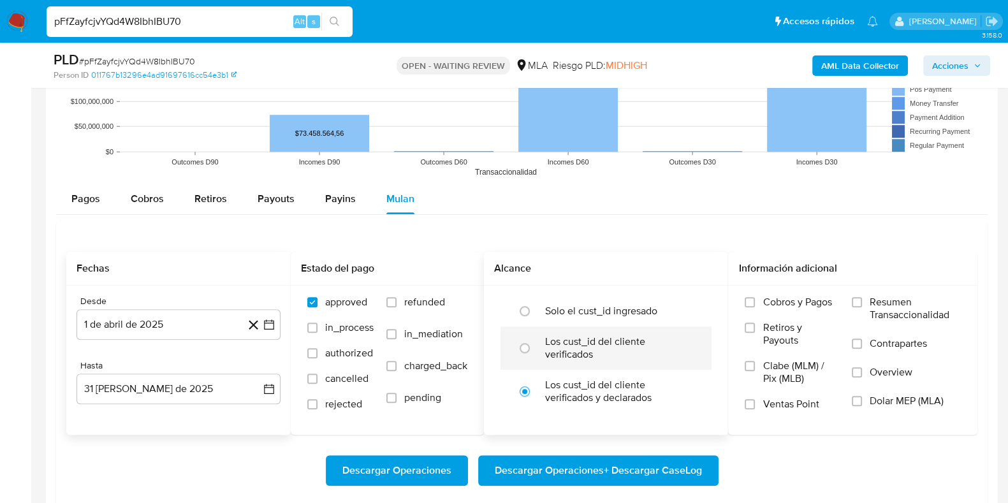
click at [541, 349] on div at bounding box center [528, 348] width 34 height 27
radio input "true"
click at [878, 402] on span "Dolar MEP (MLA)" at bounding box center [907, 401] width 74 height 13
click at [862, 402] on input "Dolar MEP (MLA)" at bounding box center [857, 401] width 10 height 10
click at [580, 466] on span "Descargar Operaciones + Descargar CaseLog" at bounding box center [598, 470] width 207 height 28
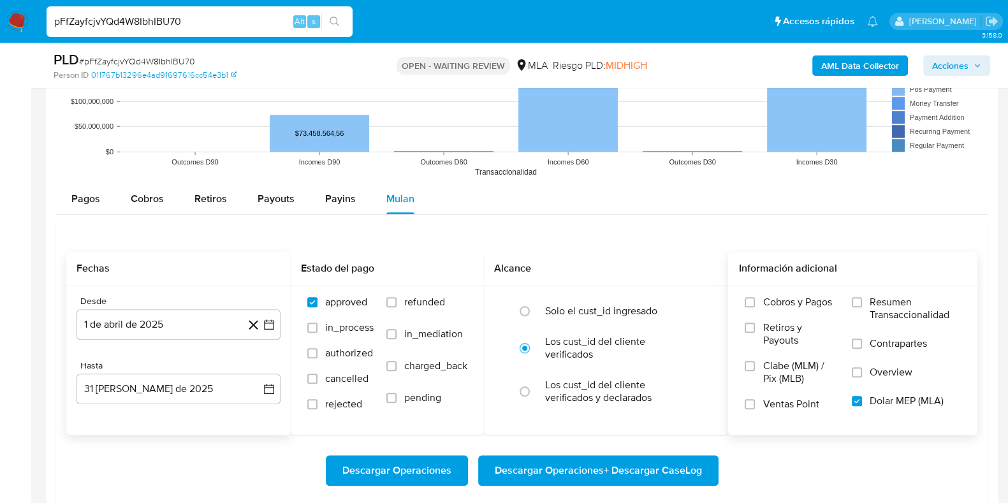
click at [115, 15] on input "pFfZayfcjvYQd4W8IbhIBU70" at bounding box center [200, 21] width 306 height 17
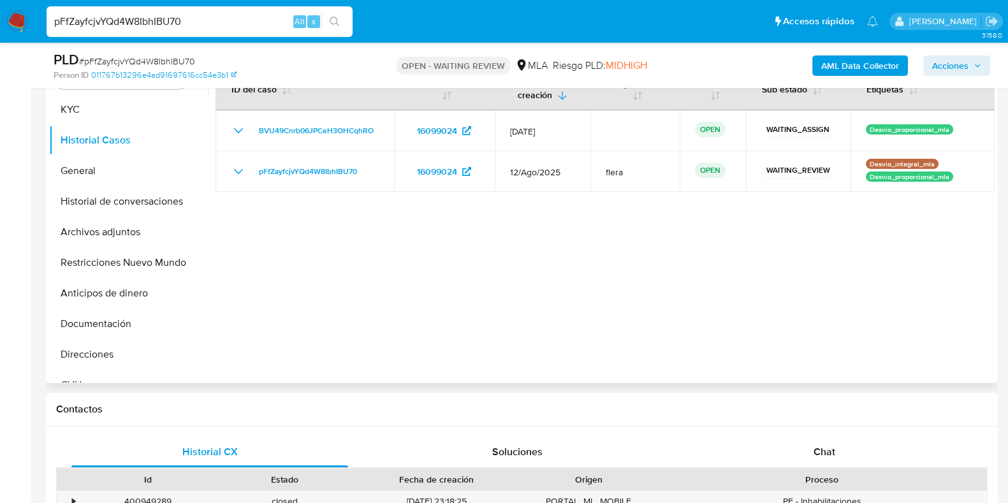
scroll to position [79, 0]
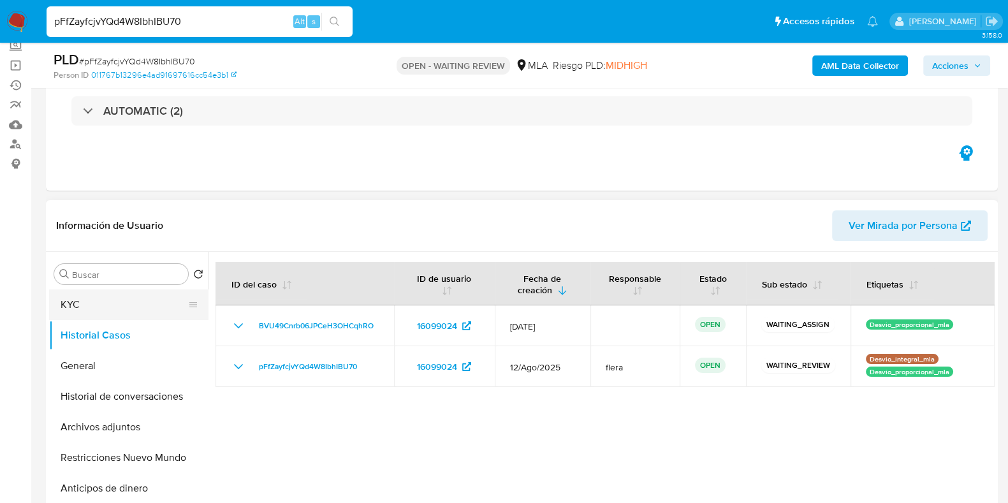
click at [98, 306] on button "KYC" at bounding box center [123, 304] width 149 height 31
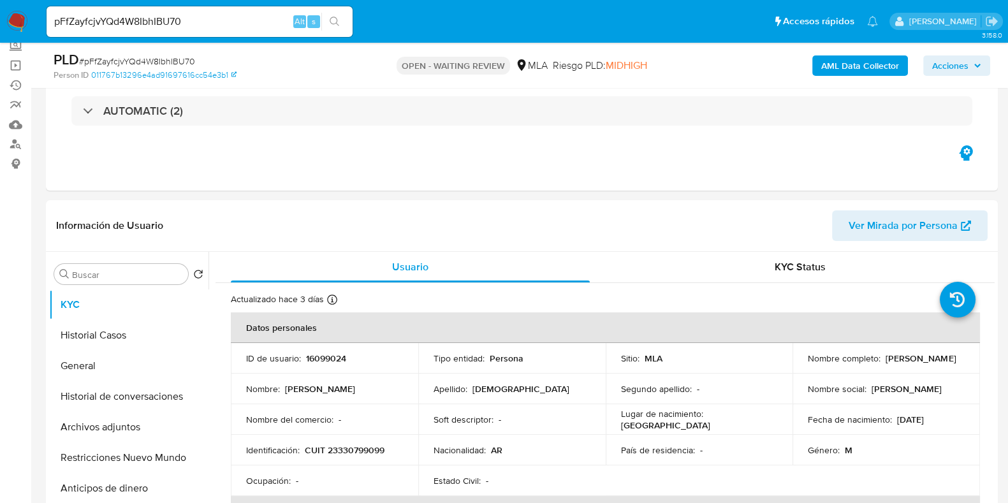
click at [105, 22] on input "pFfZayfcjvYQd4W8IbhIBU70" at bounding box center [200, 21] width 306 height 17
paste input "OVt5iRRLXcIPYY0pY4U4Wmli"
type input "OVt5iRRLXcIPYY0pY4U4Wmli"
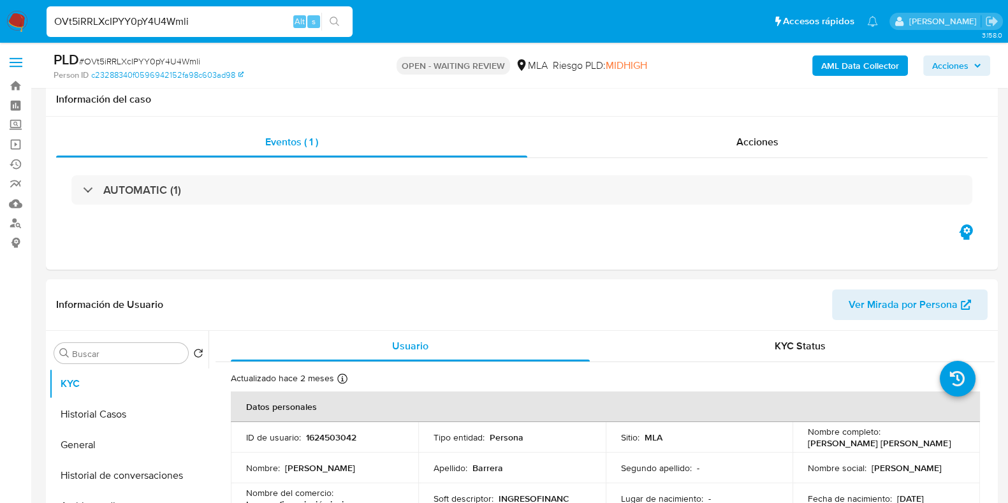
scroll to position [79, 0]
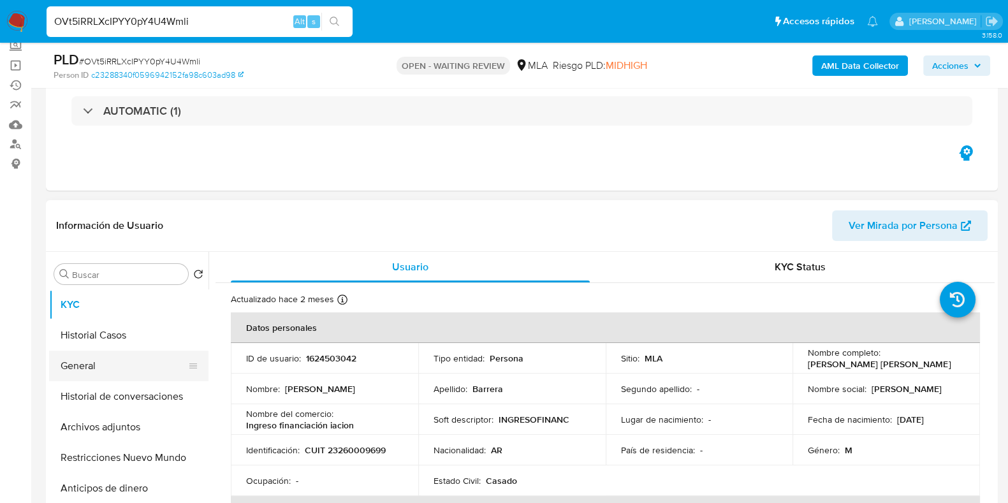
select select "10"
click at [106, 322] on button "Historial Casos" at bounding box center [123, 335] width 149 height 31
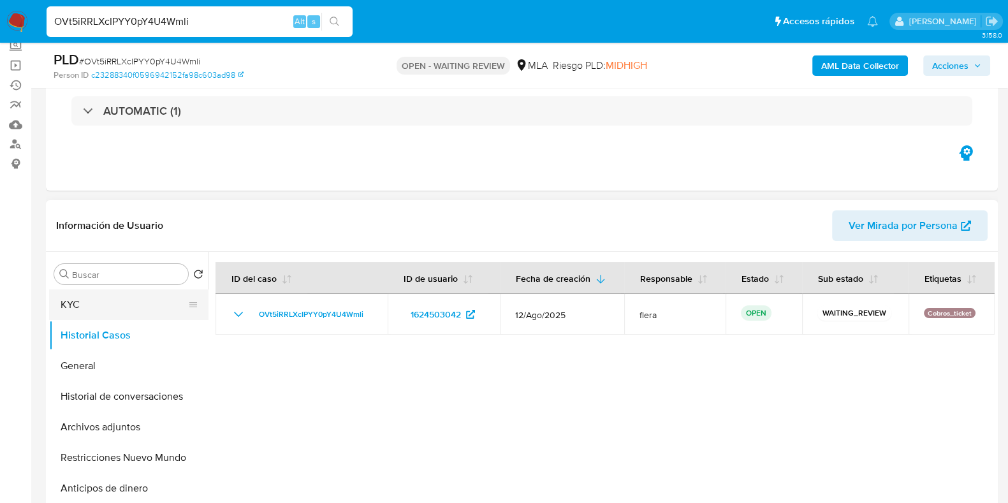
click at [77, 309] on button "KYC" at bounding box center [123, 304] width 149 height 31
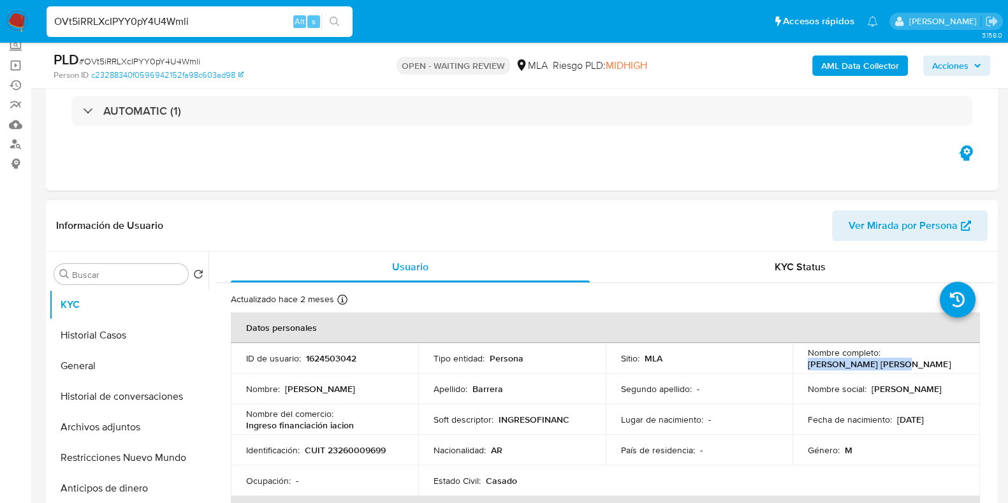
drag, startPoint x: 892, startPoint y: 365, endPoint x: 802, endPoint y: 367, distance: 89.9
click at [802, 367] on td "Nombre completo : Pablo Javier Barrera" at bounding box center [885, 358] width 187 height 31
copy p "Pablo Javier Barrera"
click at [346, 357] on p "1624503042" at bounding box center [331, 358] width 50 height 11
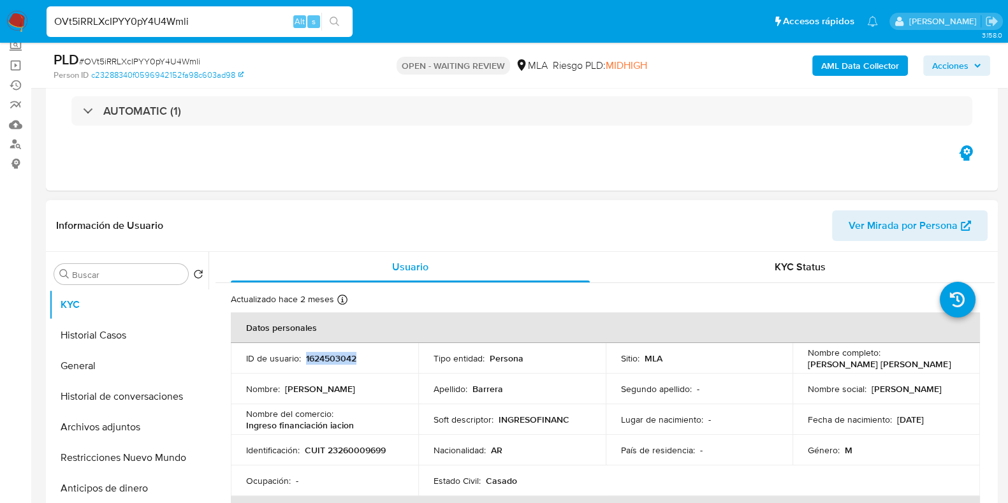
copy p "1624503042"
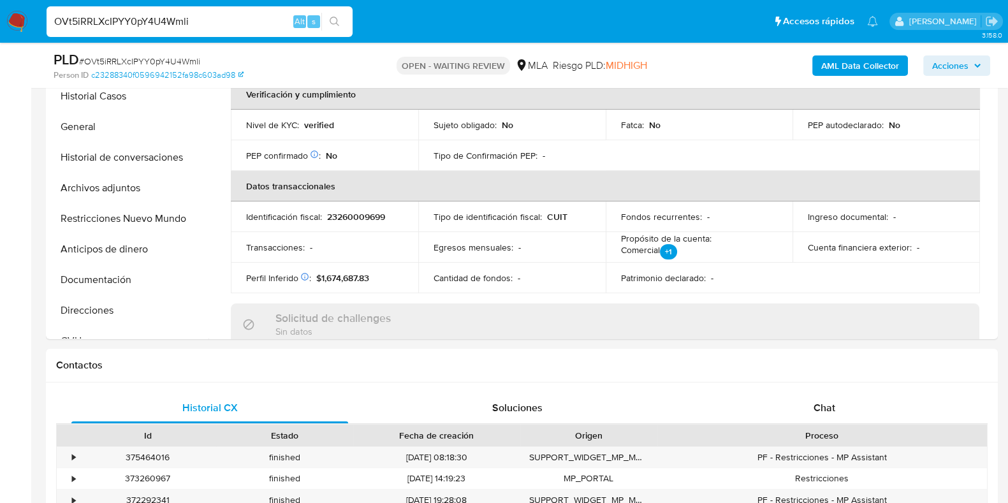
scroll to position [557, 0]
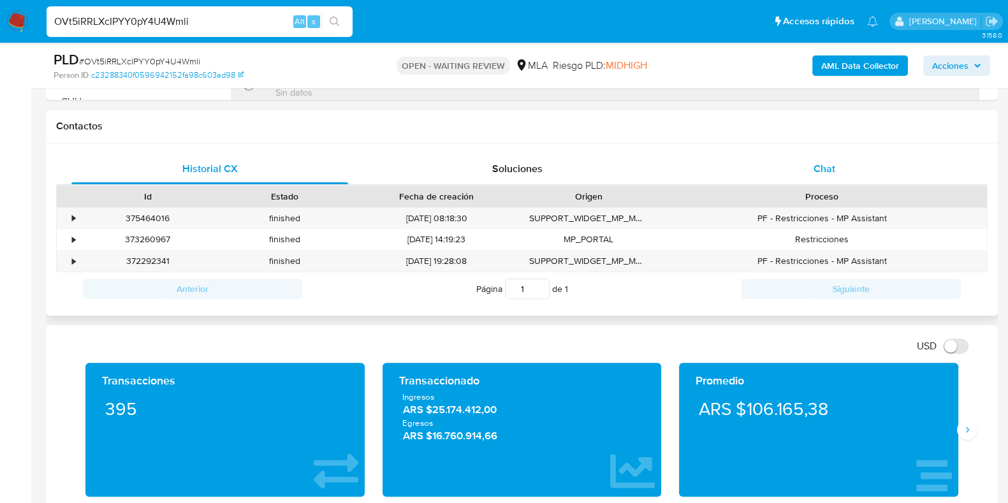
click at [834, 157] on div "Chat" at bounding box center [824, 169] width 277 height 31
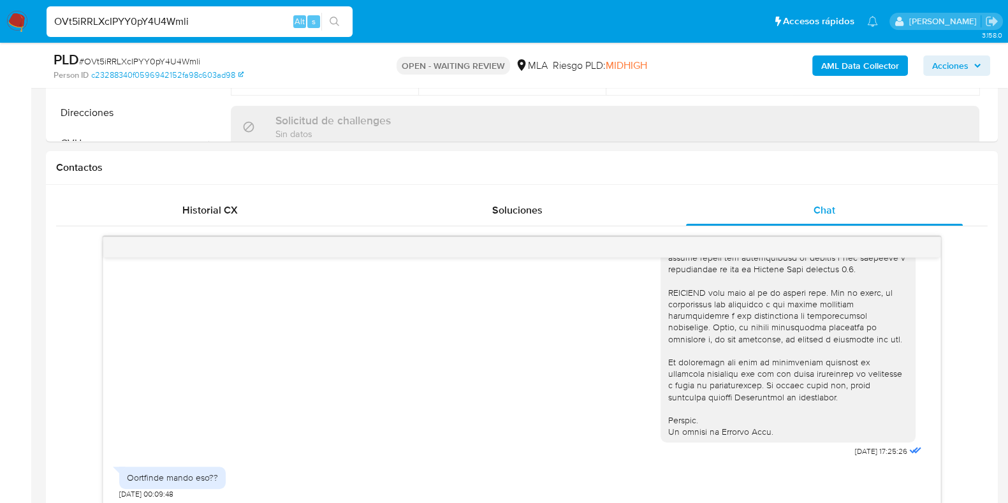
scroll to position [318, 0]
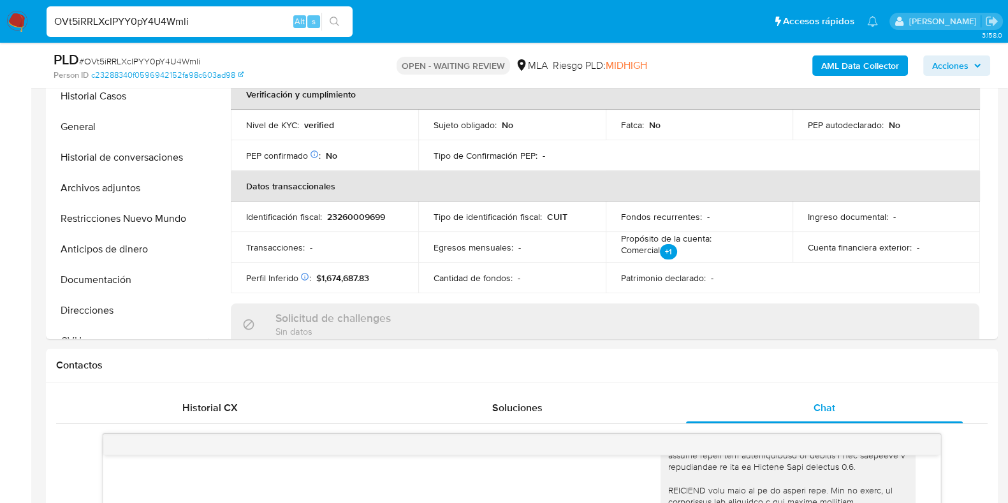
click at [166, 61] on span "# OVt5iRRLXcIPYY0pY4U4Wmli" at bounding box center [139, 61] width 121 height 13
copy span "OVt5iRRLXcIPYY0pY4U4Wmli"
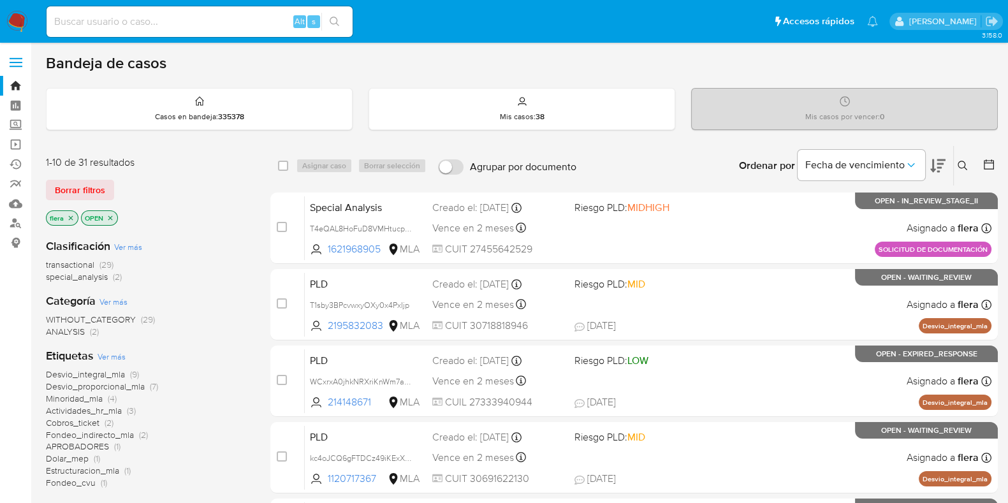
click at [958, 164] on icon at bounding box center [963, 166] width 10 height 10
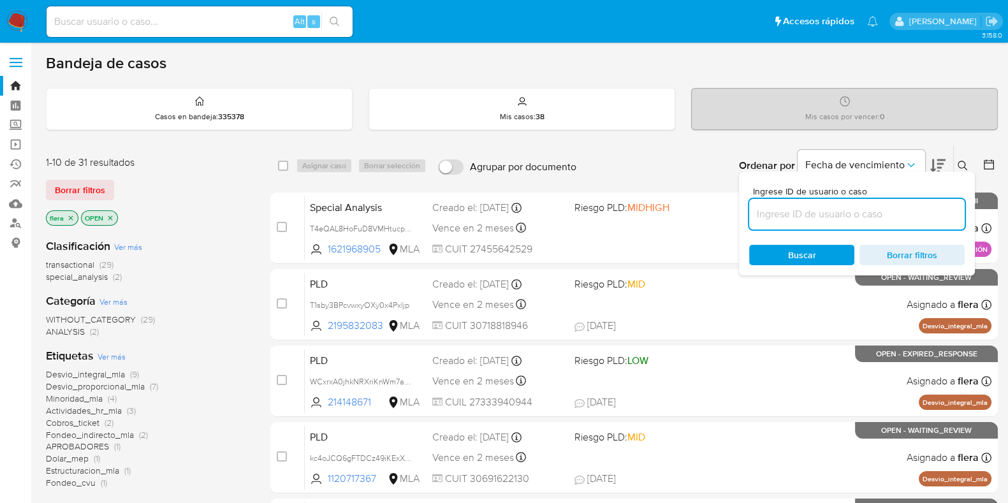
click at [917, 217] on input at bounding box center [856, 214] width 215 height 17
type input "OVt5iRRLXcIPYY0pY4U4Wmli"
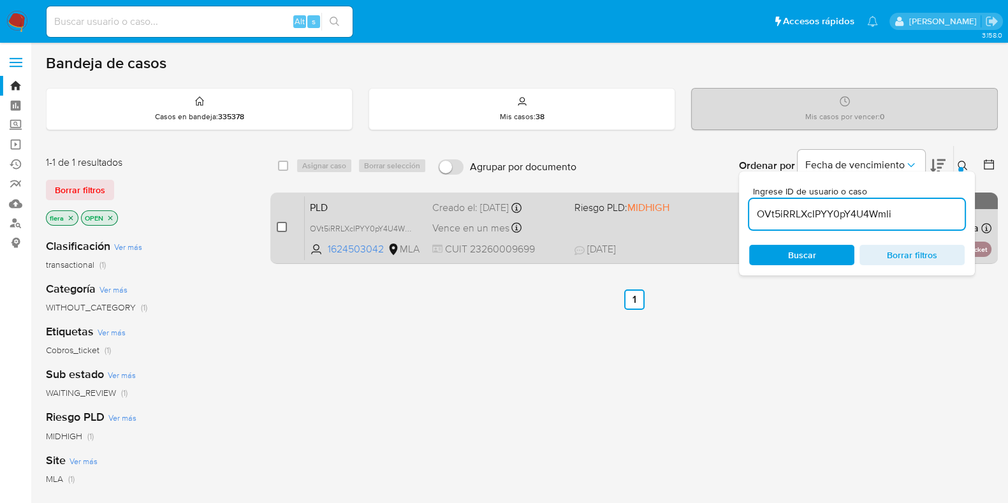
click at [277, 224] on input "checkbox" at bounding box center [282, 227] width 10 height 10
checkbox input "true"
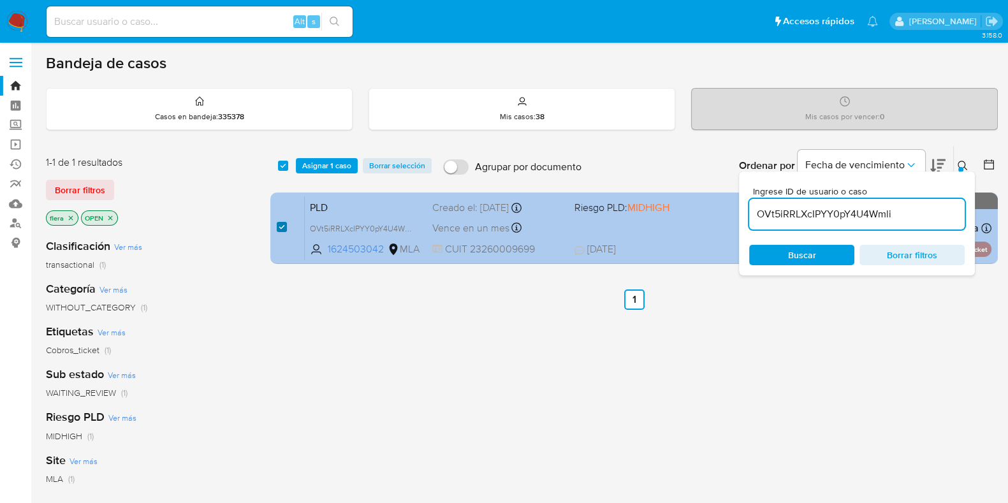
checkbox input "true"
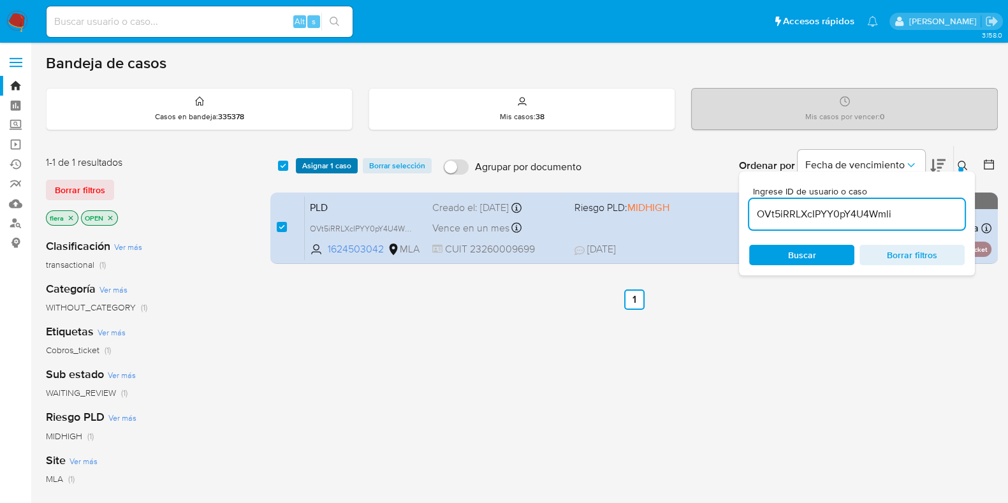
click at [322, 166] on span "Asignar 1 caso" at bounding box center [326, 165] width 49 height 13
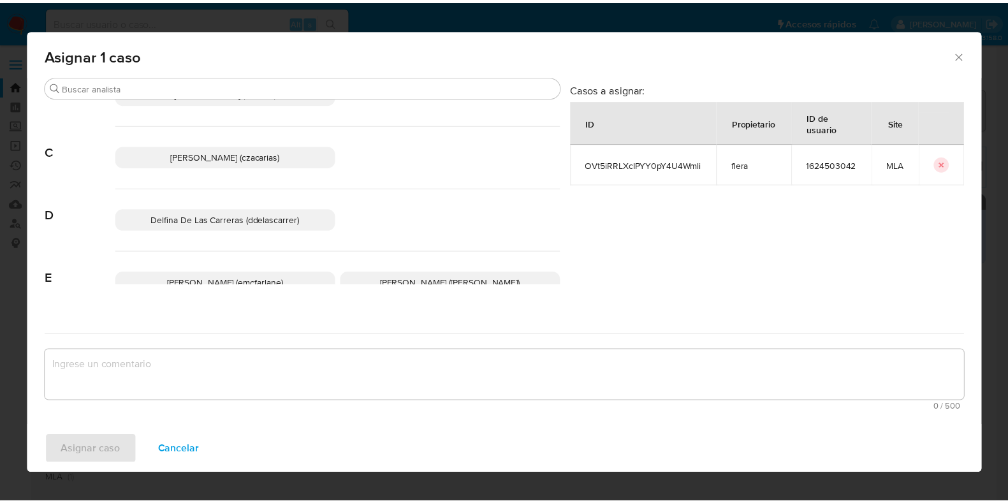
scroll to position [239, 0]
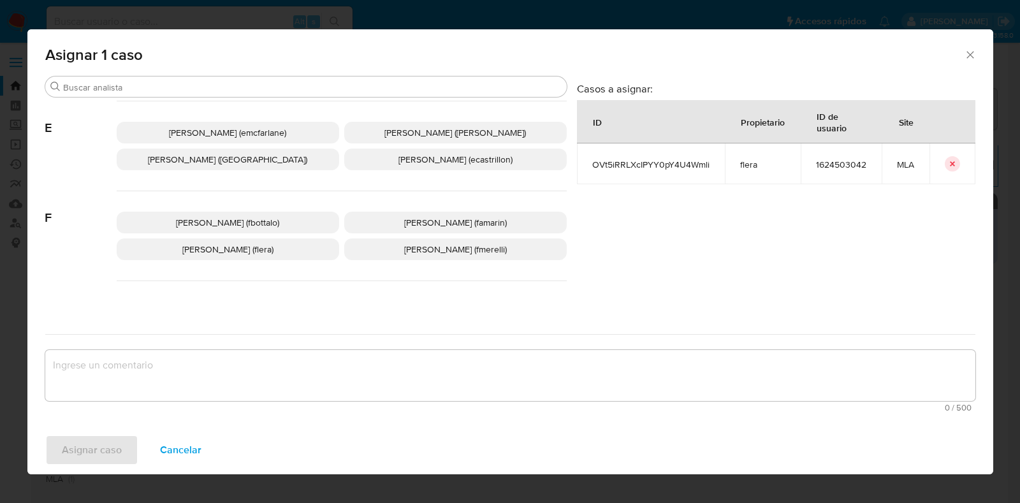
click at [284, 250] on p "Florencia Cecilia Lera (flera)" at bounding box center [228, 249] width 222 height 22
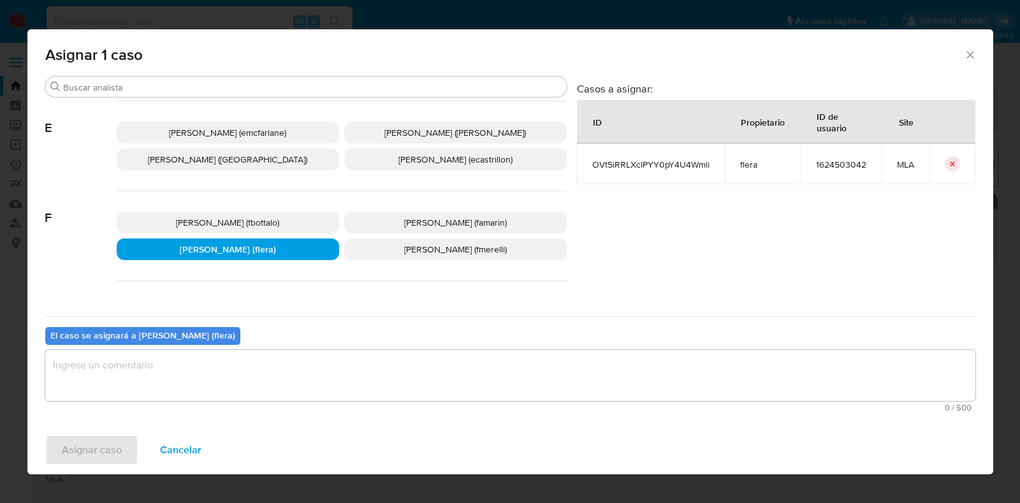
click at [255, 375] on textarea "assign-modal" at bounding box center [510, 375] width 930 height 51
click at [118, 458] on span "Asignar caso" at bounding box center [92, 450] width 60 height 28
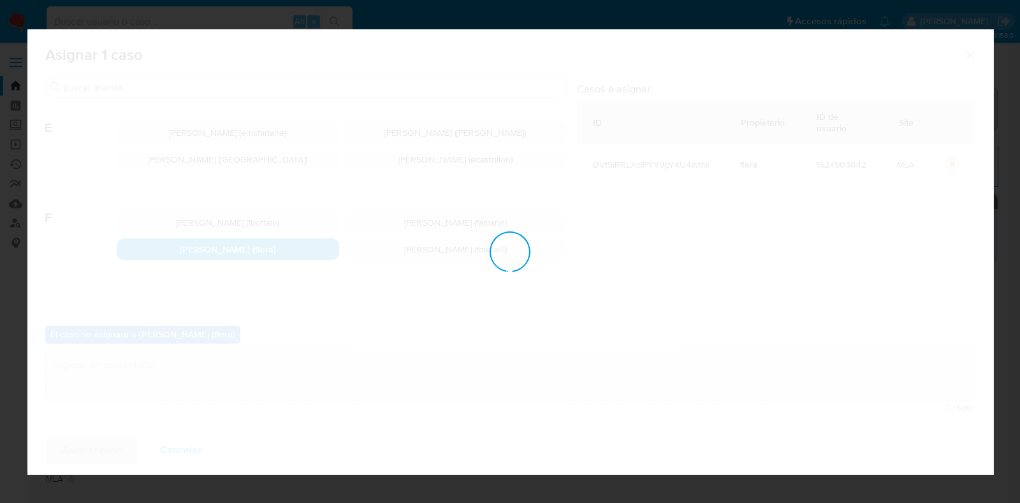
checkbox input "false"
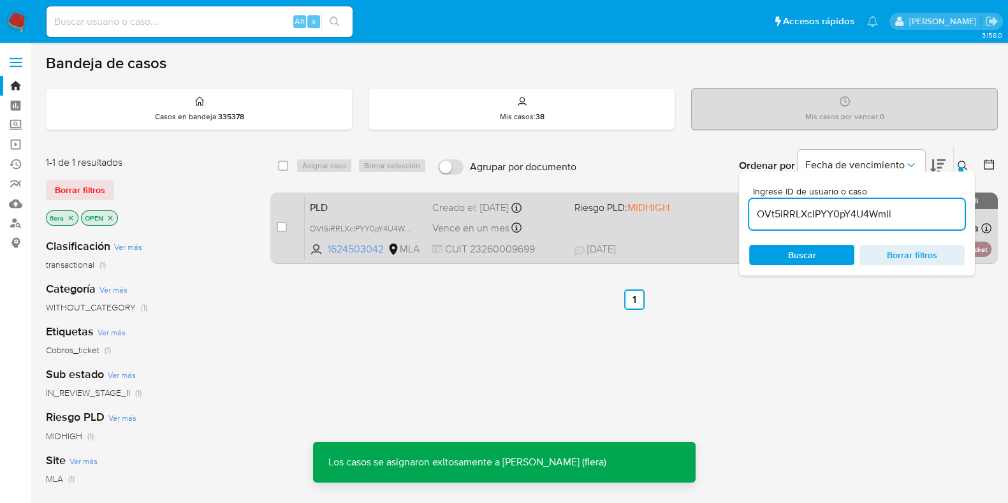
click at [340, 207] on span "PLD" at bounding box center [366, 206] width 112 height 17
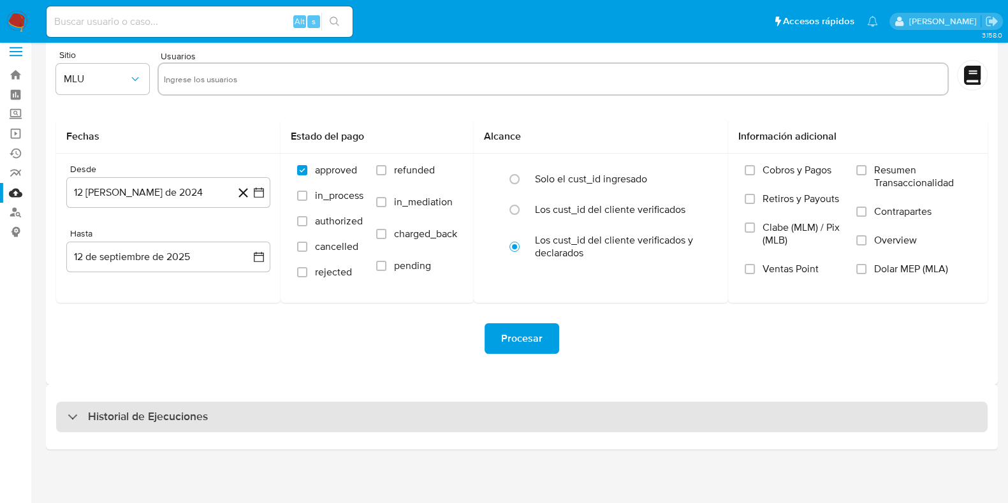
click at [191, 419] on h3 "Historial de Ejecuciones" at bounding box center [148, 416] width 120 height 15
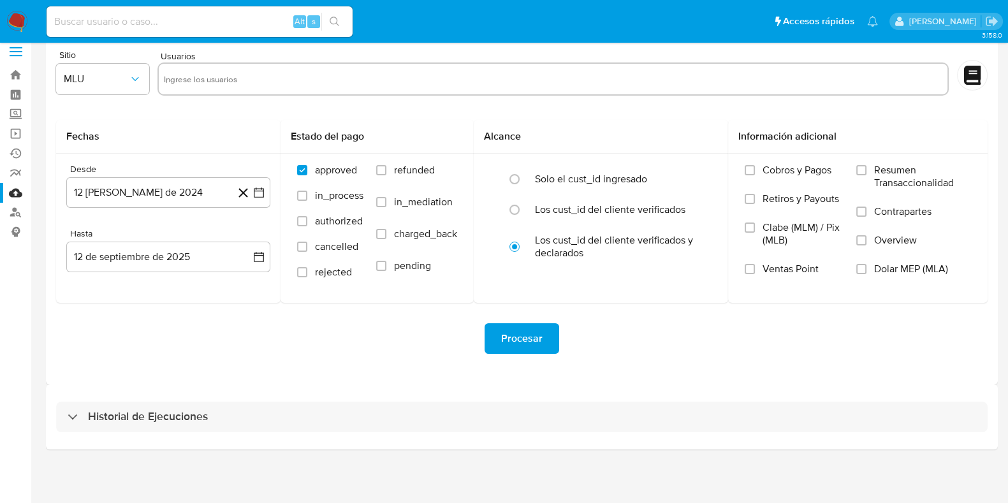
select select "10"
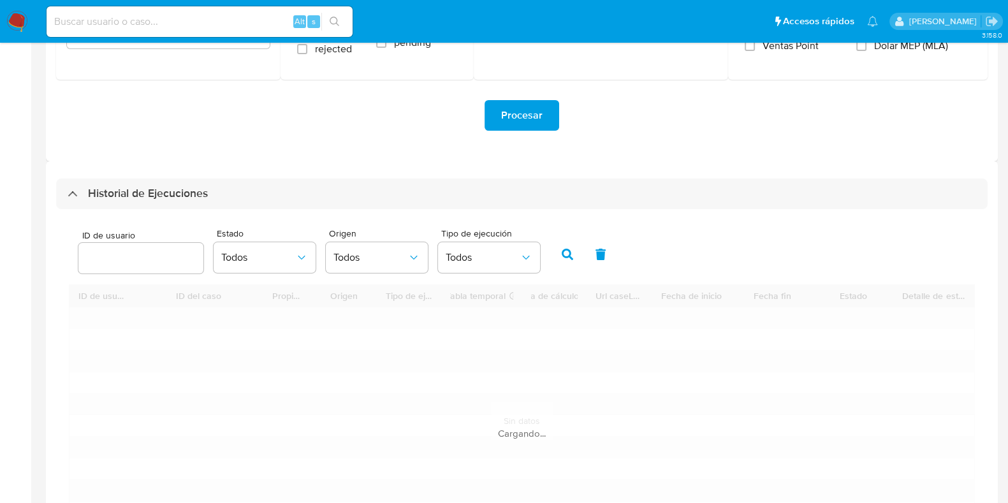
scroll to position [250, 0]
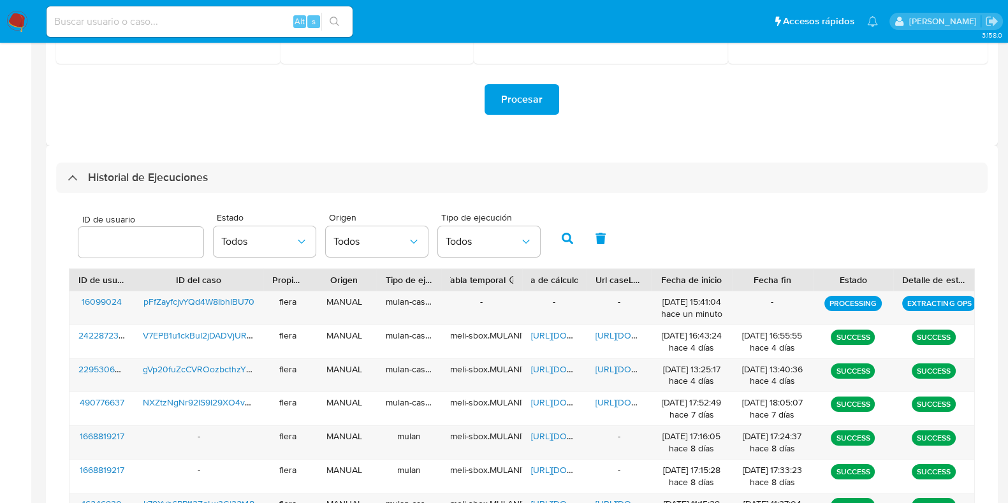
click at [121, 234] on input "number" at bounding box center [140, 242] width 125 height 17
click at [569, 242] on icon "button" at bounding box center [567, 238] width 11 height 11
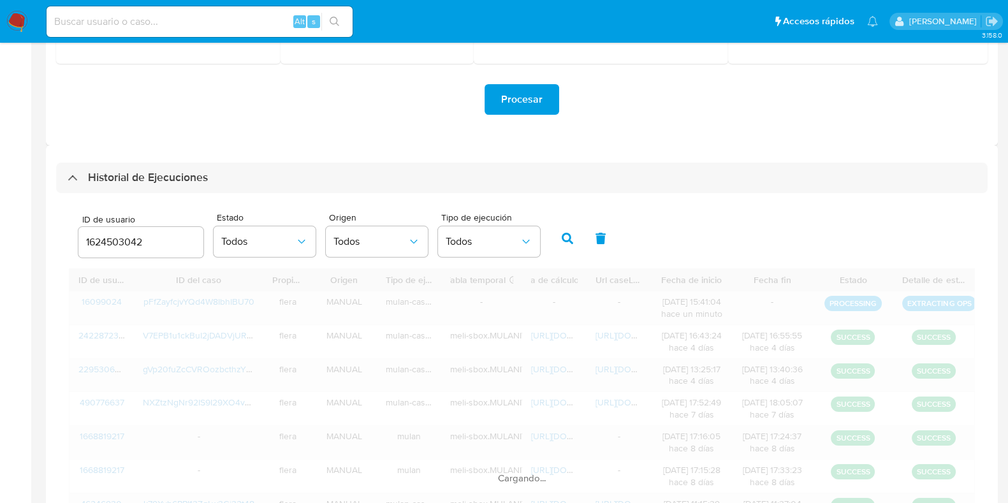
scroll to position [189, 0]
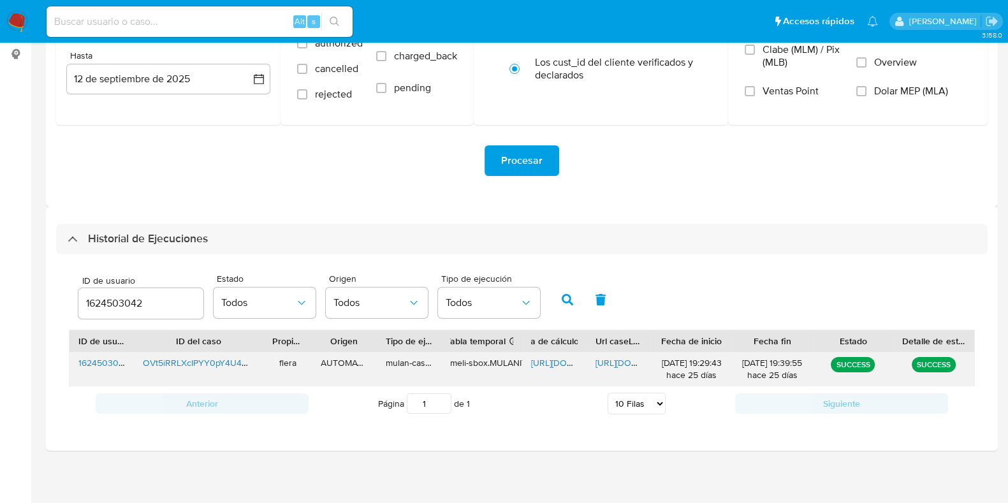
click at [561, 359] on span "https://docs.google.com/spreadsheets/d/1Wch0lOL7lwya-5N28axu-LKvHxctuLHX-lLBLu4…" at bounding box center [575, 362] width 88 height 13
click at [609, 358] on span "https://docs.google.com/document/d/1p7XjSPfxI9yf7pFbyxBAguk1Ii2t6TSw8oEFOBIBHWo…" at bounding box center [639, 362] width 88 height 13
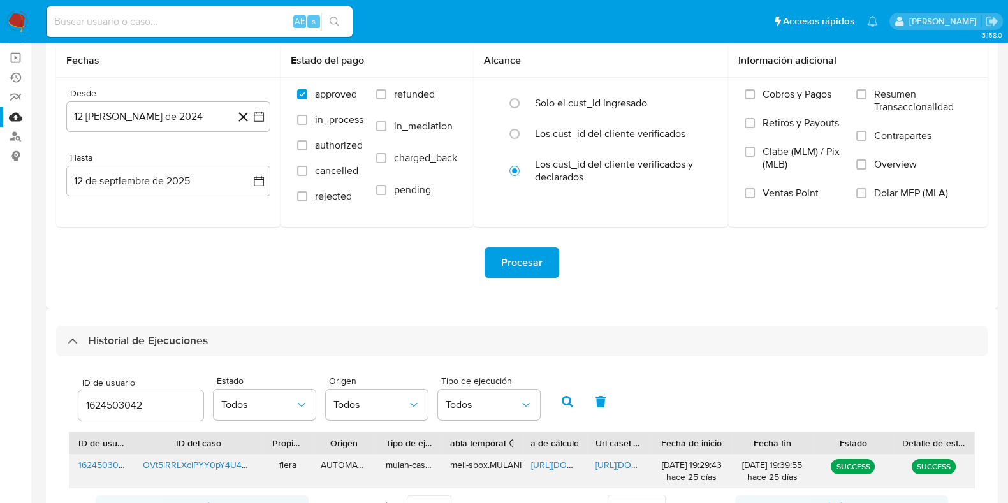
scroll to position [159, 0]
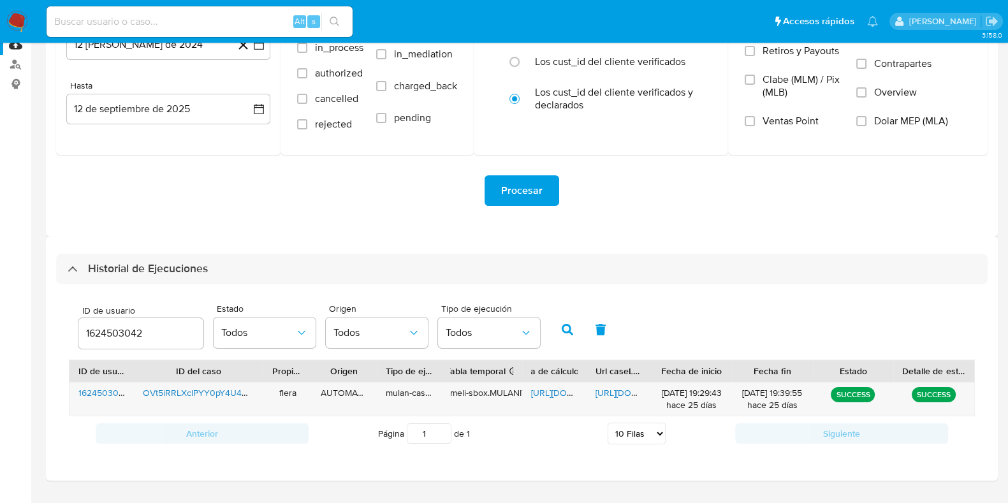
click at [125, 321] on div "1624503042" at bounding box center [140, 333] width 125 height 31
click at [123, 331] on input "1624503042" at bounding box center [140, 333] width 125 height 17
paste input "099024"
type input "16099024"
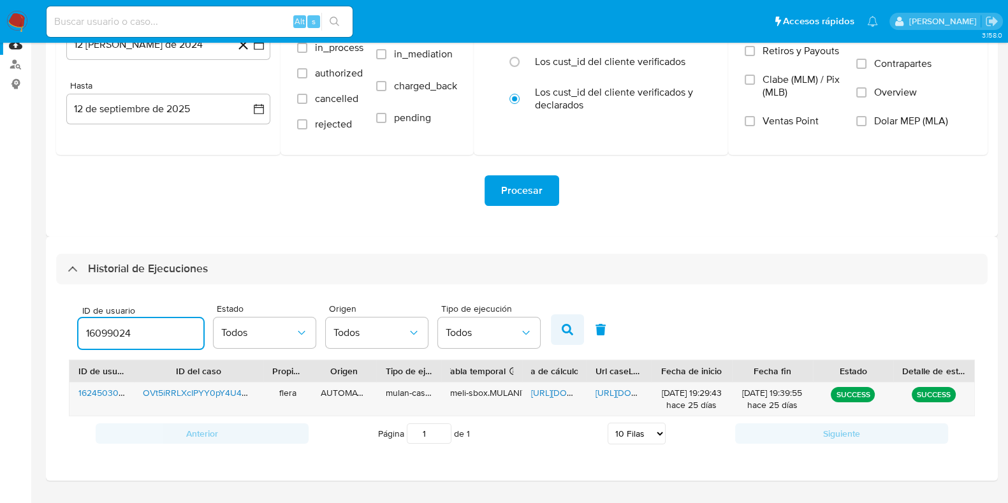
click at [571, 339] on button "button" at bounding box center [567, 329] width 33 height 31
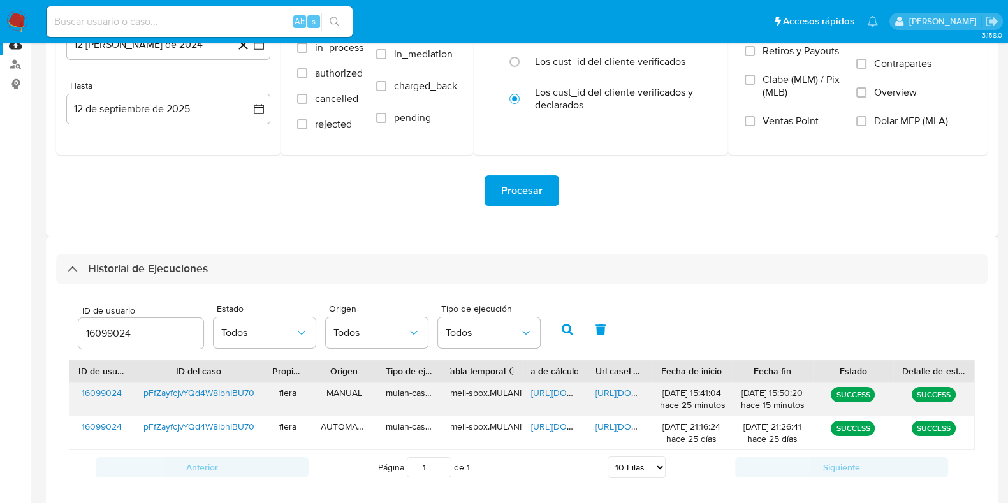
click at [555, 390] on span "https://docs.google.com/spreadsheets/d/1KIBPzDNstJnidV8SU33_EuU1mXBee5vrQAEzd9U…" at bounding box center [575, 392] width 88 height 13
click at [612, 397] on div "https://docs.google.com/document/d/1DXOZINFWPSldAXsXEEePhxCDywBUecbto3Tvnk1-inA…" at bounding box center [618, 398] width 64 height 33
click at [612, 386] on span "https://docs.google.com/document/d/1DXOZINFWPSldAXsXEEePhxCDywBUecbto3Tvnk1-inA…" at bounding box center [639, 392] width 88 height 13
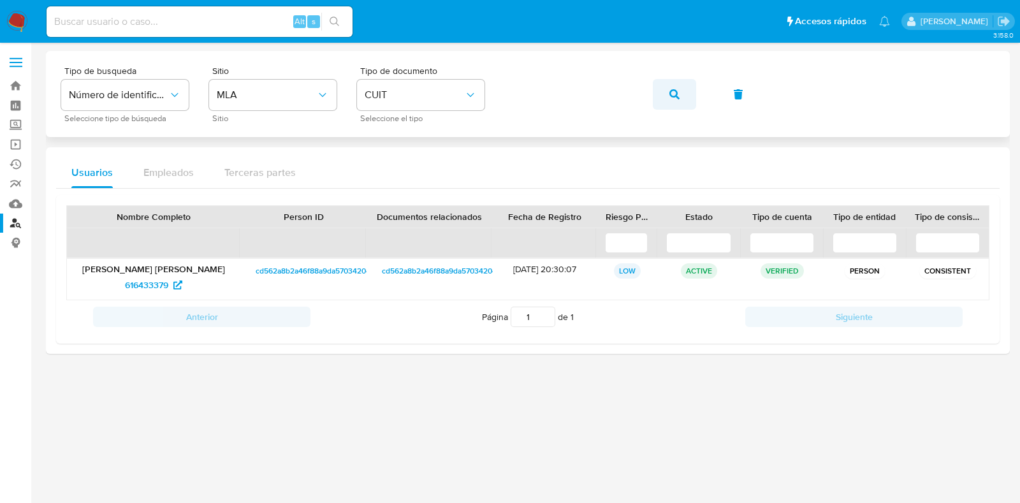
click at [671, 89] on icon "button" at bounding box center [674, 94] width 10 height 10
click at [166, 288] on span "50471117" at bounding box center [153, 285] width 48 height 20
click at [669, 92] on icon "button" at bounding box center [674, 94] width 10 height 10
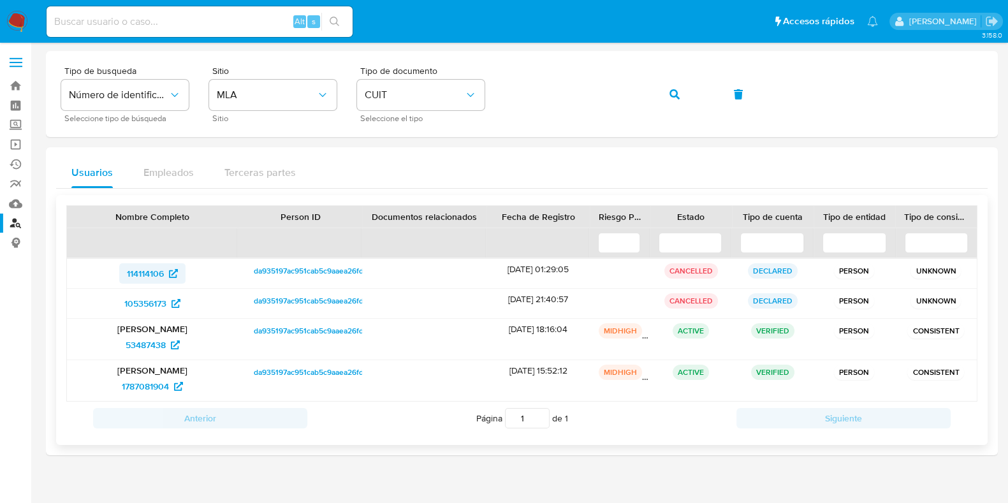
click at [150, 268] on span "114114106" at bounding box center [145, 273] width 37 height 20
click at [133, 301] on span "105356173" at bounding box center [145, 303] width 42 height 20
click at [141, 351] on span "53487438" at bounding box center [146, 345] width 40 height 20
click at [144, 387] on span "1787081904" at bounding box center [145, 386] width 47 height 20
click at [668, 92] on button "button" at bounding box center [674, 94] width 43 height 31
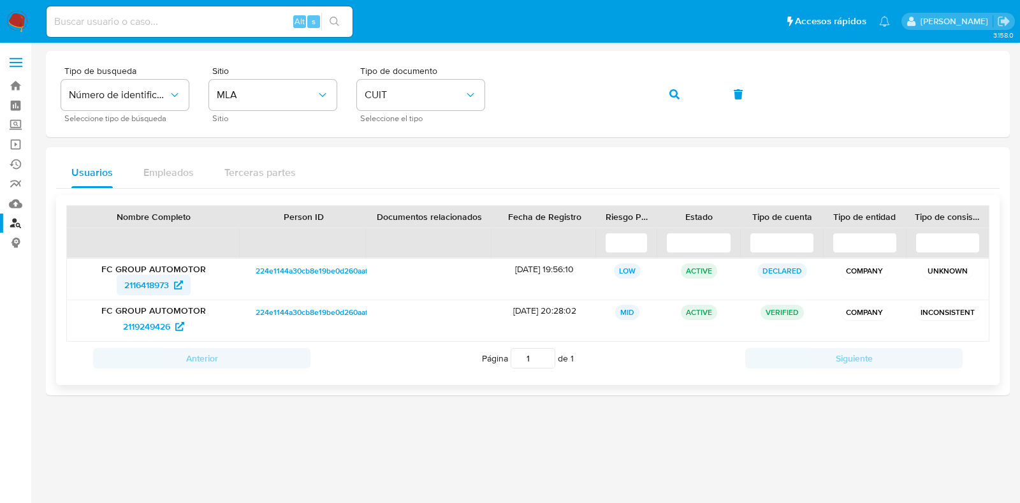
click at [131, 280] on span "2116418973" at bounding box center [146, 285] width 45 height 20
click at [143, 323] on span "2119249426" at bounding box center [146, 326] width 47 height 20
click at [671, 91] on icon "button" at bounding box center [674, 94] width 10 height 10
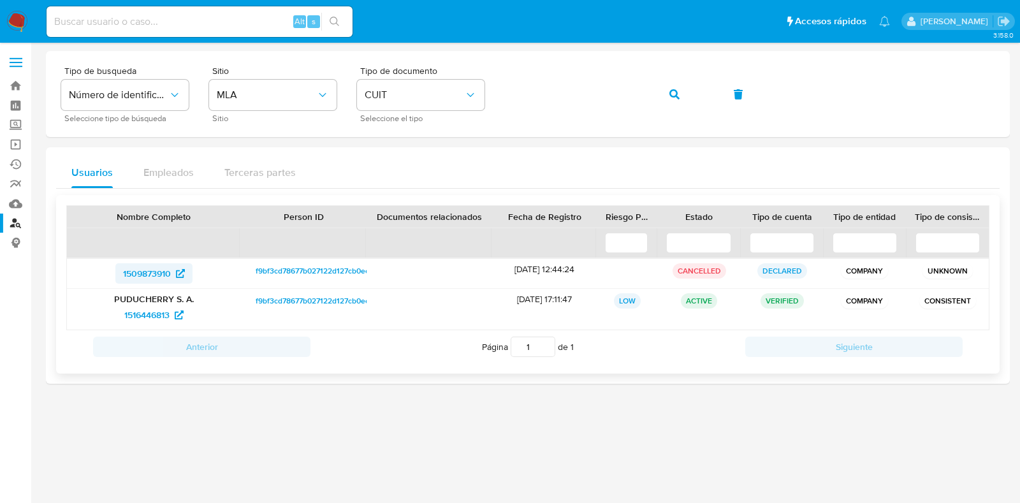
click at [153, 270] on span "1509873910" at bounding box center [147, 273] width 48 height 20
click at [154, 311] on span "1516446813" at bounding box center [146, 315] width 45 height 20
click at [140, 269] on span "1509873910" at bounding box center [147, 273] width 48 height 20
click at [152, 311] on span "1516446813" at bounding box center [146, 315] width 45 height 20
click at [676, 100] on span "button" at bounding box center [674, 94] width 10 height 28
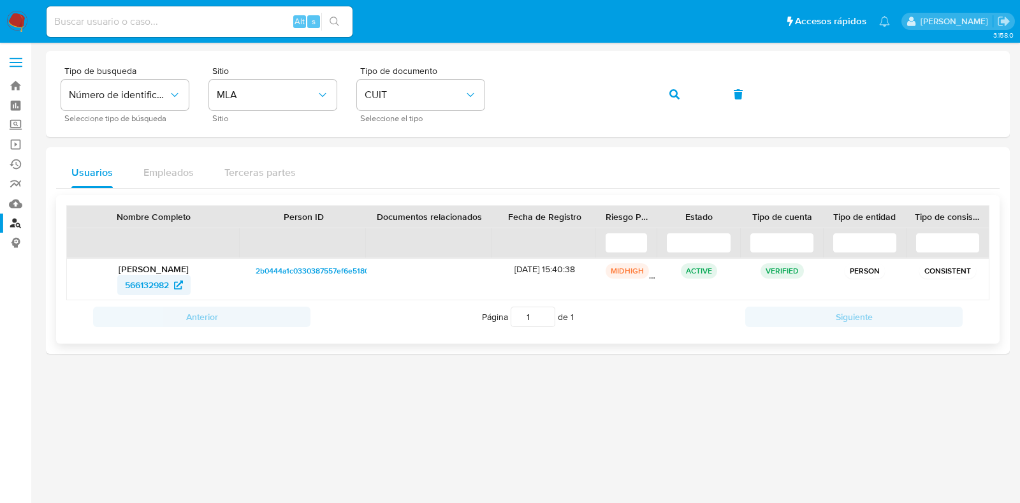
click at [174, 284] on icon at bounding box center [178, 284] width 9 height 9
click at [673, 96] on icon "button" at bounding box center [674, 94] width 10 height 10
click at [159, 283] on span "209412264" at bounding box center [146, 285] width 45 height 20
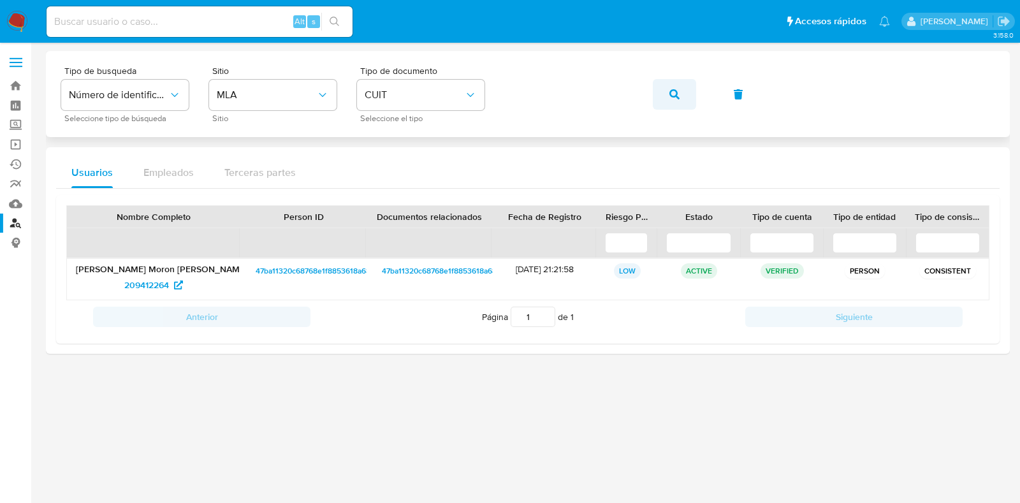
click at [678, 94] on icon "button" at bounding box center [674, 94] width 10 height 10
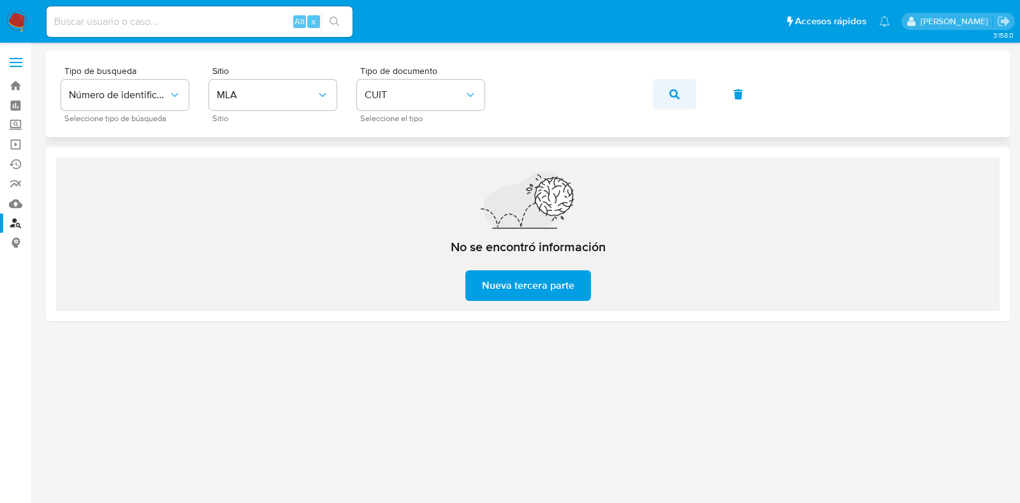
click at [682, 92] on button "button" at bounding box center [674, 94] width 43 height 31
click at [685, 94] on button "button" at bounding box center [674, 94] width 43 height 31
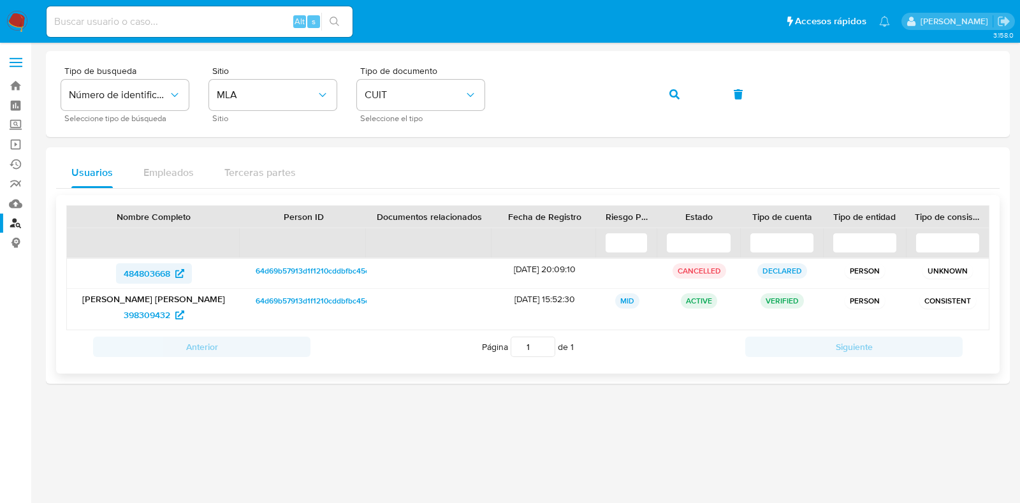
click at [159, 268] on span "484803668" at bounding box center [147, 273] width 47 height 20
click at [154, 313] on span "398309432" at bounding box center [147, 315] width 47 height 20
click at [669, 99] on icon "button" at bounding box center [674, 94] width 10 height 10
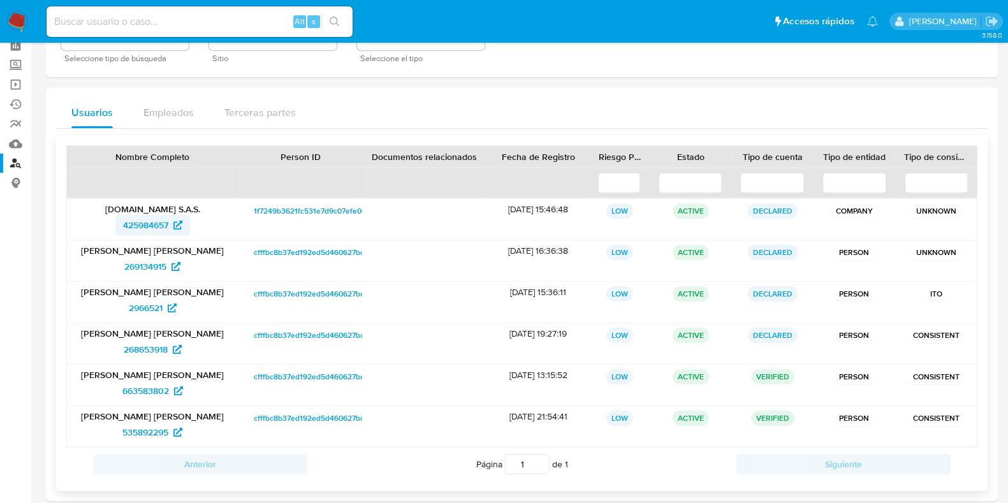
scroll to position [120, 0]
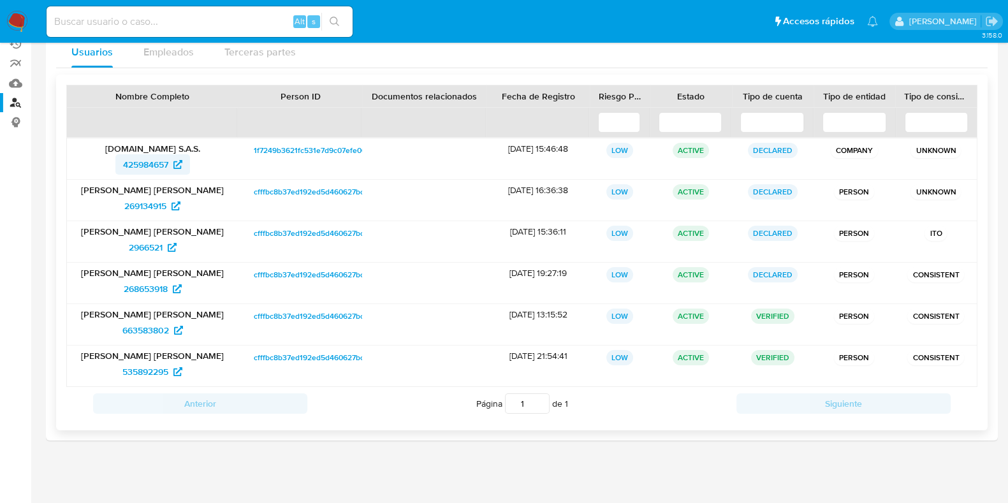
click at [143, 168] on span "425984657" at bounding box center [145, 164] width 45 height 20
click at [154, 207] on span "269134915" at bounding box center [145, 206] width 42 height 20
click at [154, 249] on span "2966521" at bounding box center [146, 247] width 34 height 20
click at [140, 296] on span "268653918" at bounding box center [146, 289] width 44 height 20
click at [150, 327] on span "663583802" at bounding box center [145, 330] width 47 height 20
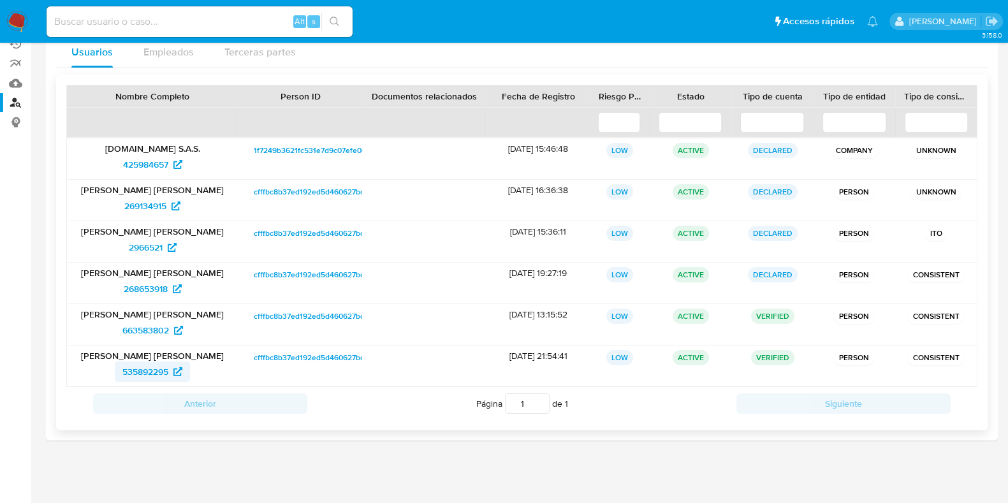
click at [157, 380] on span "535892295" at bounding box center [145, 371] width 46 height 20
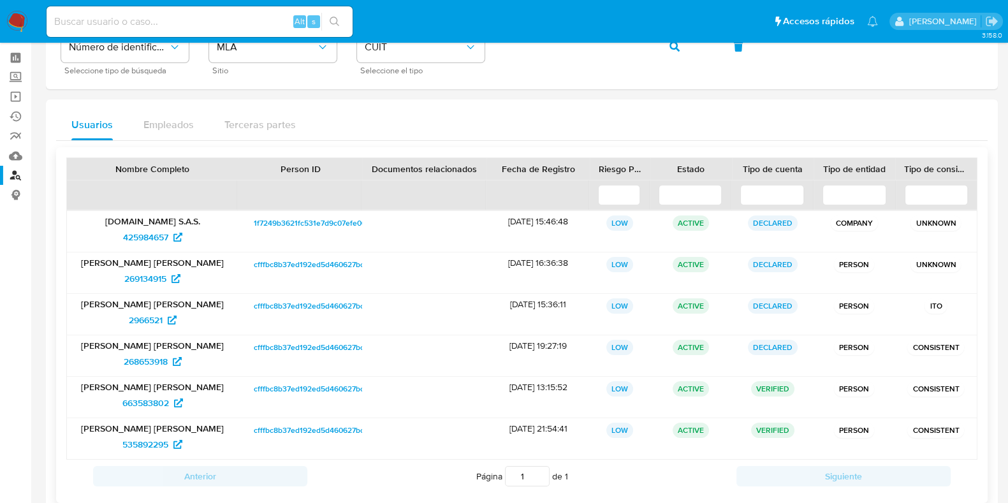
scroll to position [0, 0]
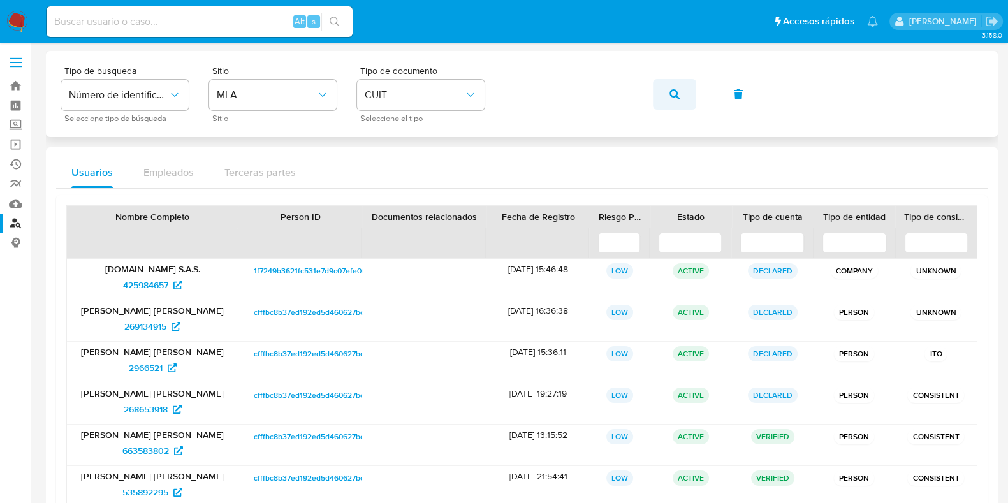
click at [671, 91] on icon "button" at bounding box center [674, 94] width 10 height 10
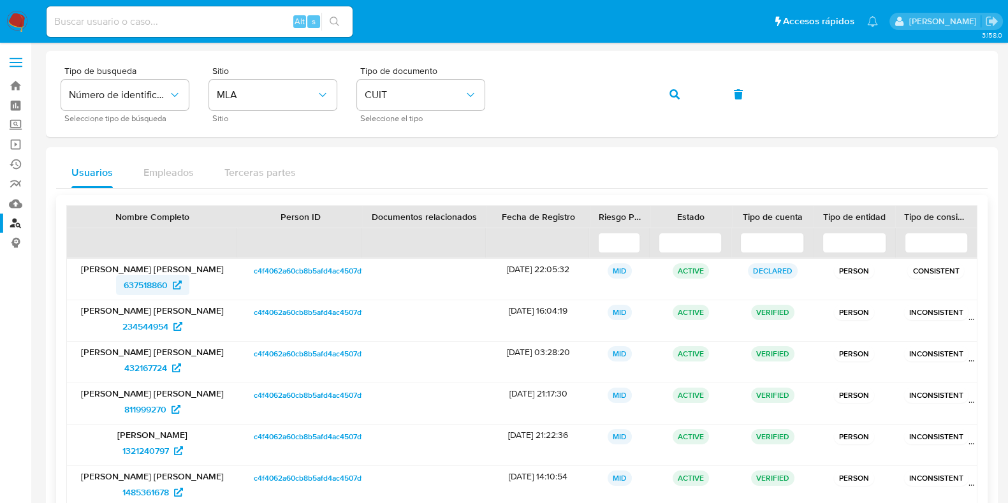
click at [140, 280] on span "637518860" at bounding box center [146, 285] width 44 height 20
click at [139, 333] on span "234544954" at bounding box center [145, 326] width 46 height 20
click at [150, 371] on span "432167724" at bounding box center [145, 368] width 43 height 20
click at [161, 407] on span "811999270" at bounding box center [145, 409] width 42 height 20
click at [151, 457] on span "1321240797" at bounding box center [145, 451] width 47 height 20
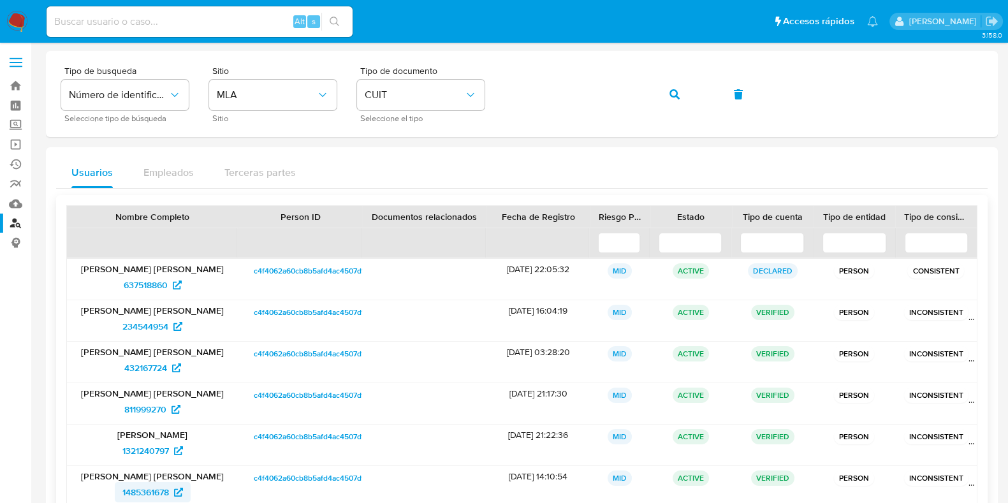
click at [152, 489] on span "1485361678" at bounding box center [145, 492] width 47 height 20
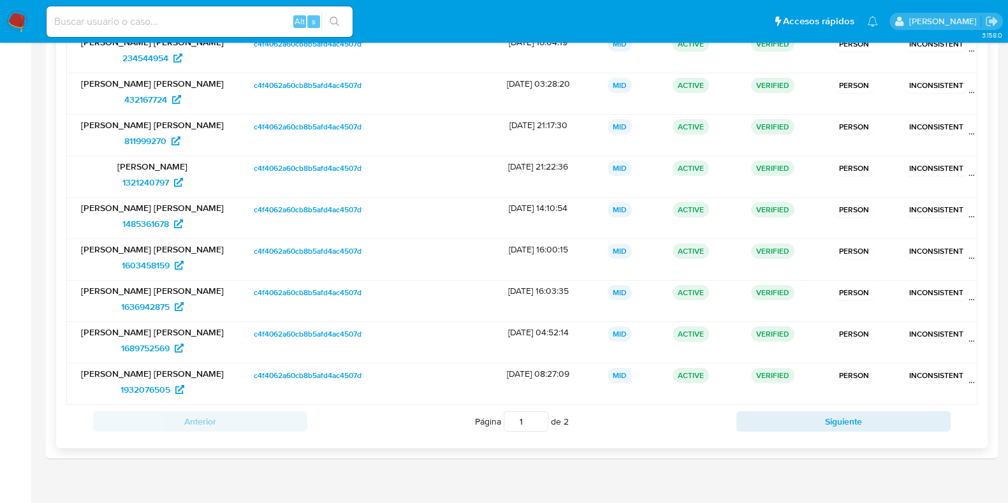
scroll to position [286, 0]
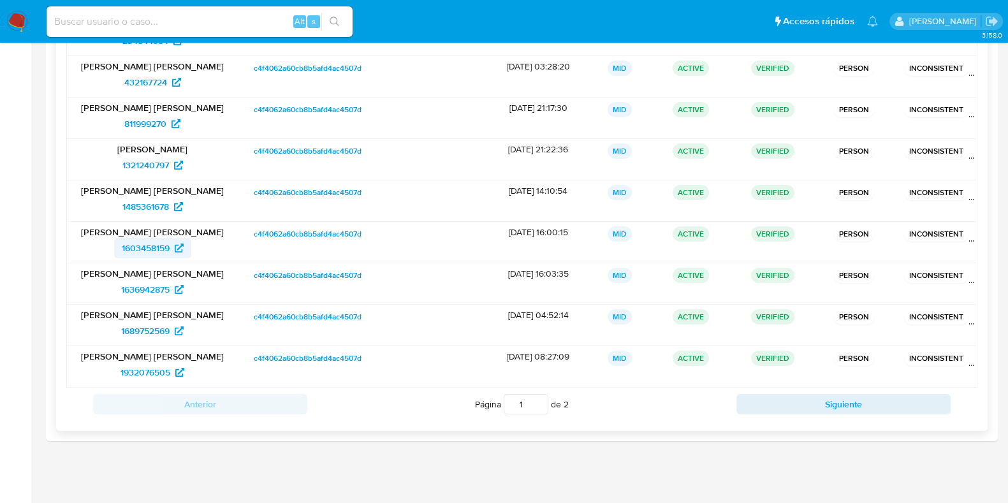
click at [149, 241] on span "1603458159" at bounding box center [146, 248] width 48 height 20
click at [140, 286] on span "1636942875" at bounding box center [145, 289] width 48 height 20
click at [153, 329] on span "1689752569" at bounding box center [145, 331] width 48 height 20
click at [138, 373] on span "1932076505" at bounding box center [145, 372] width 50 height 20
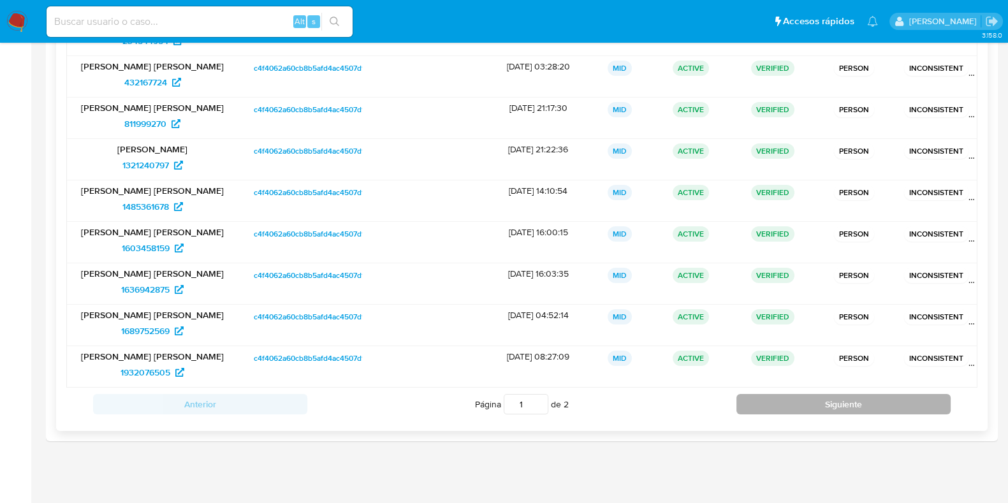
click at [889, 402] on button "Siguiente" at bounding box center [843, 404] width 214 height 20
type input "2"
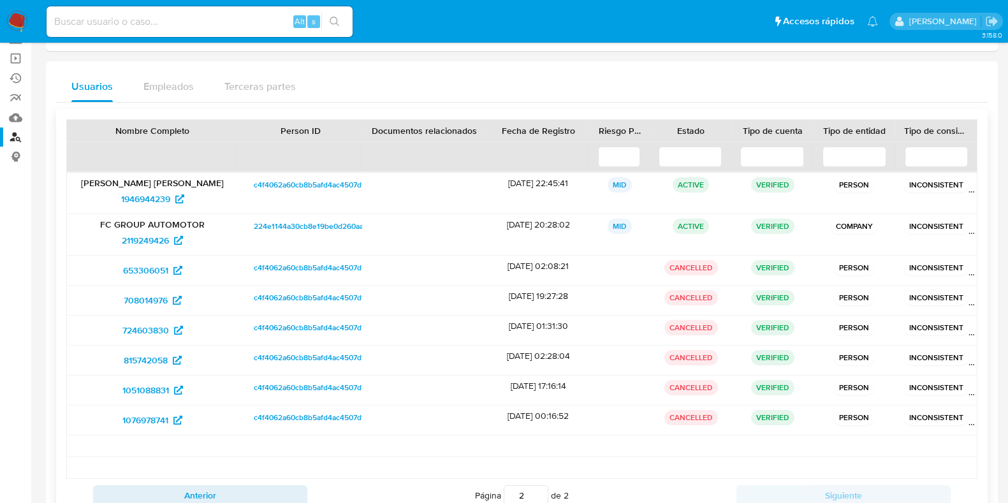
scroll to position [0, 0]
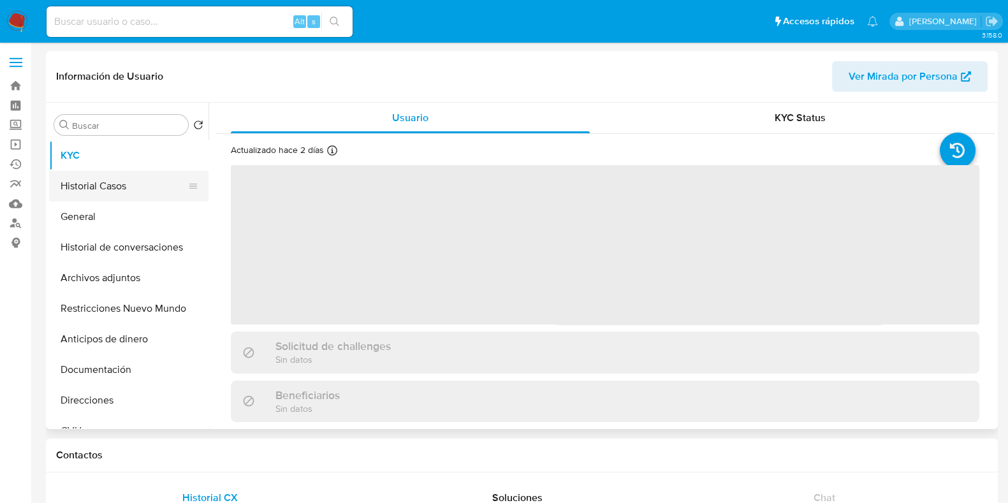
click at [113, 183] on button "Historial Casos" at bounding box center [123, 186] width 149 height 31
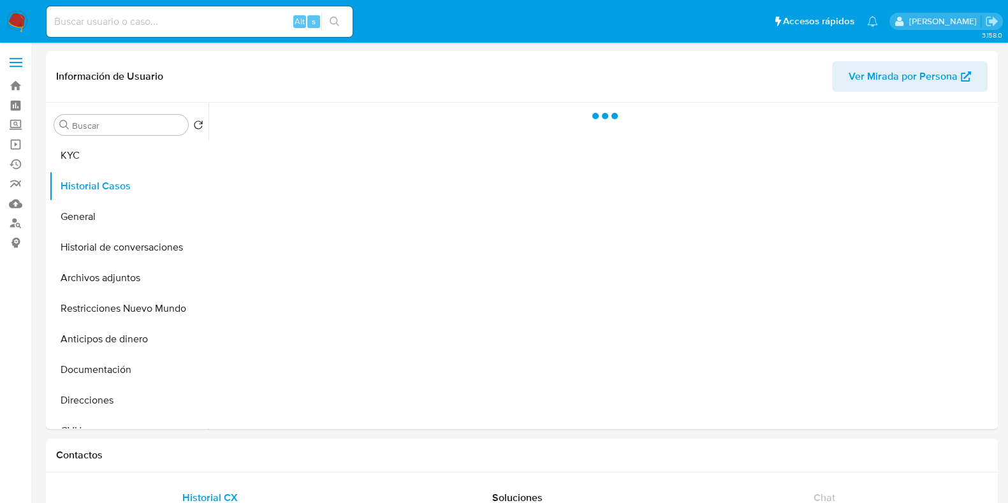
select select "10"
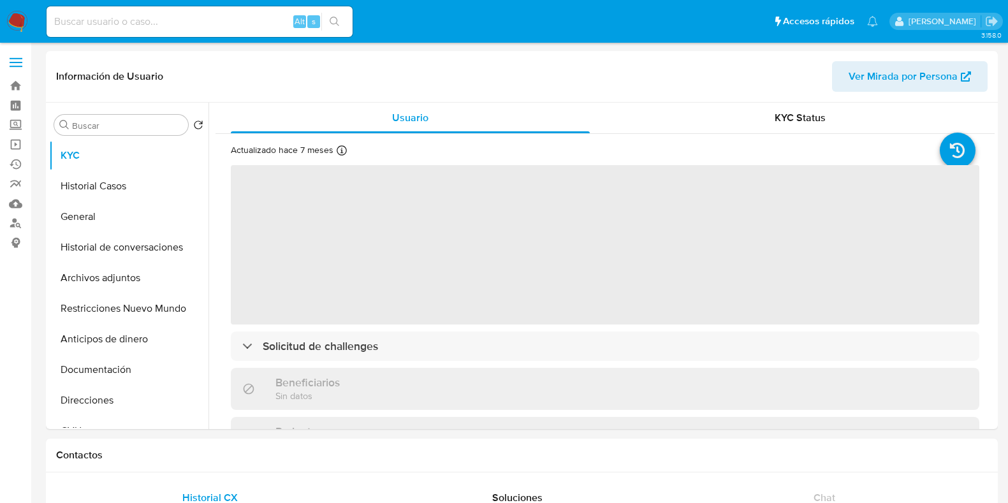
select select "10"
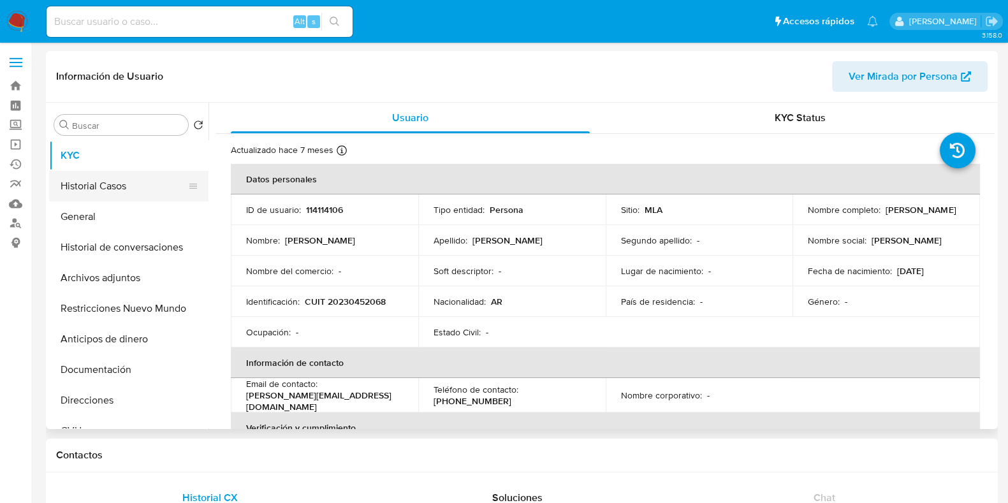
click at [134, 184] on button "Historial Casos" at bounding box center [123, 186] width 149 height 31
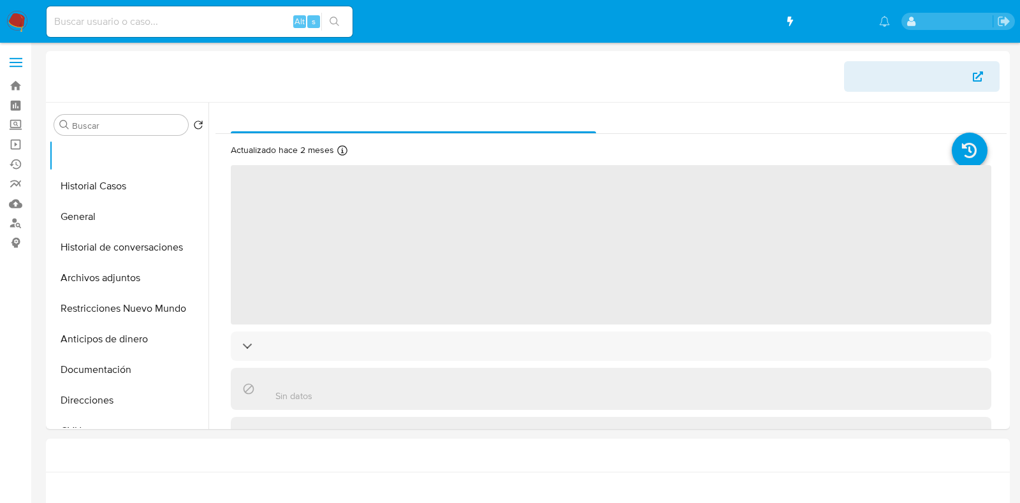
select select "10"
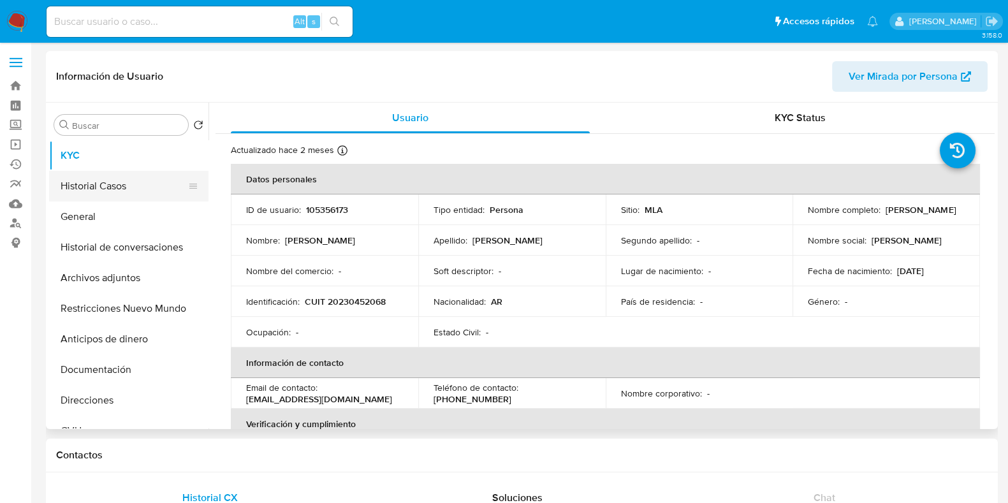
click at [120, 190] on button "Historial Casos" at bounding box center [123, 186] width 149 height 31
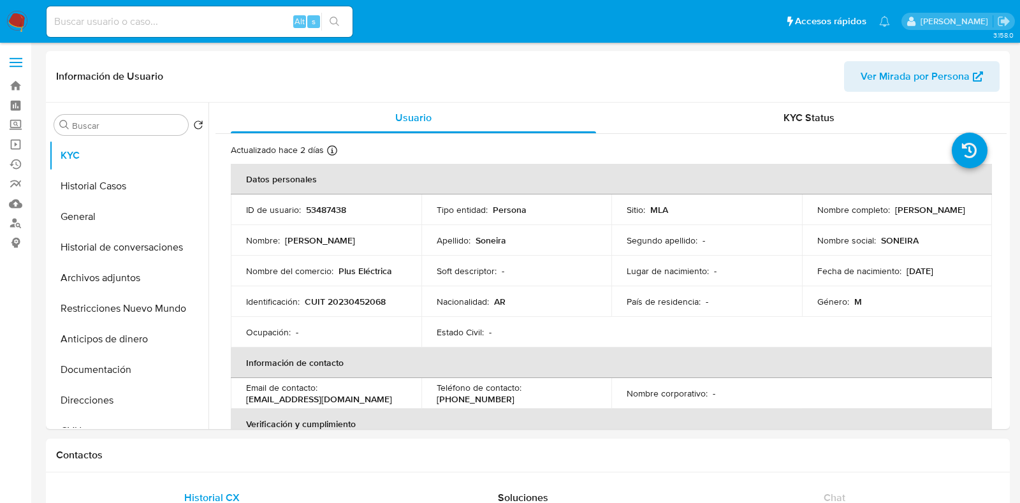
select select "10"
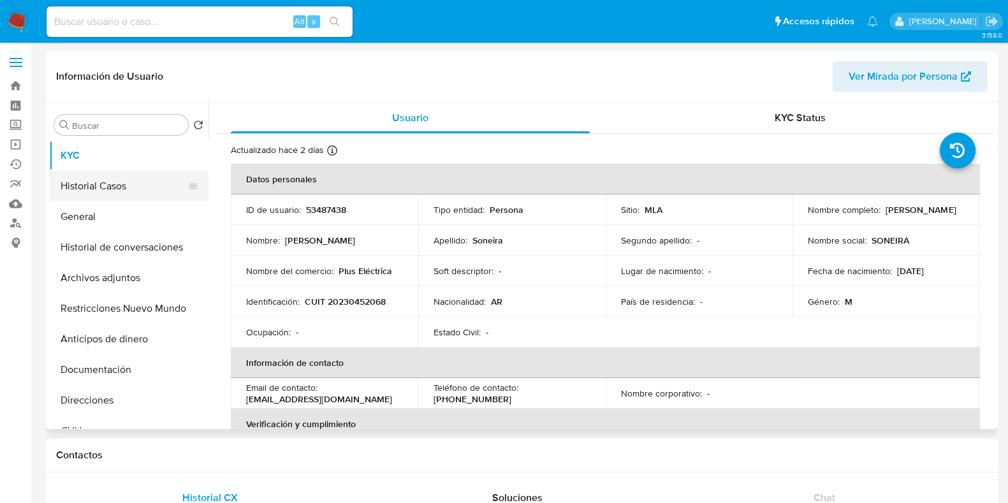
click at [124, 186] on button "Historial Casos" at bounding box center [123, 186] width 149 height 31
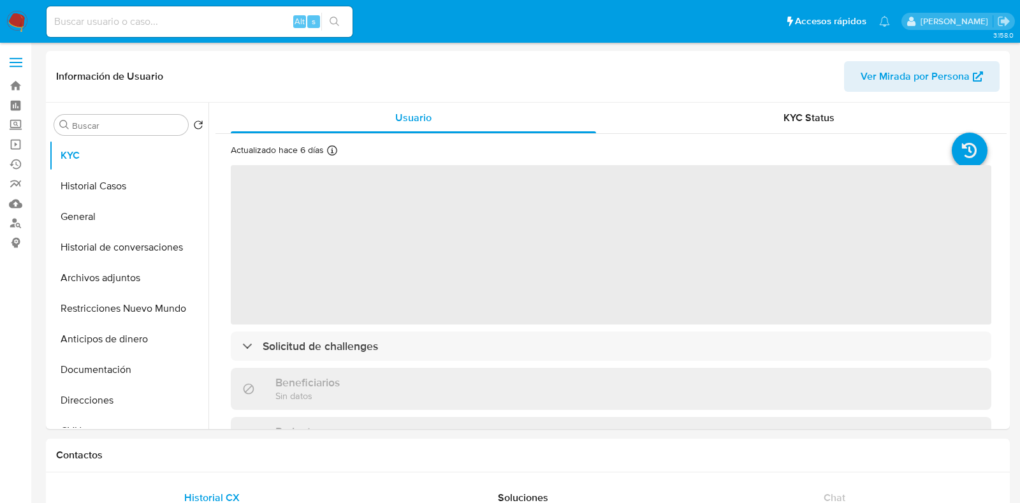
select select "10"
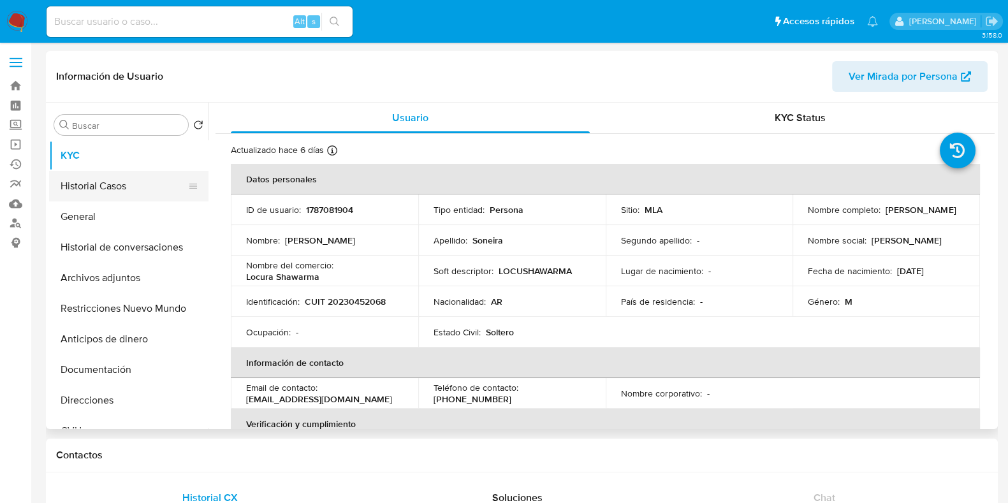
click at [106, 191] on button "Historial Casos" at bounding box center [123, 186] width 149 height 31
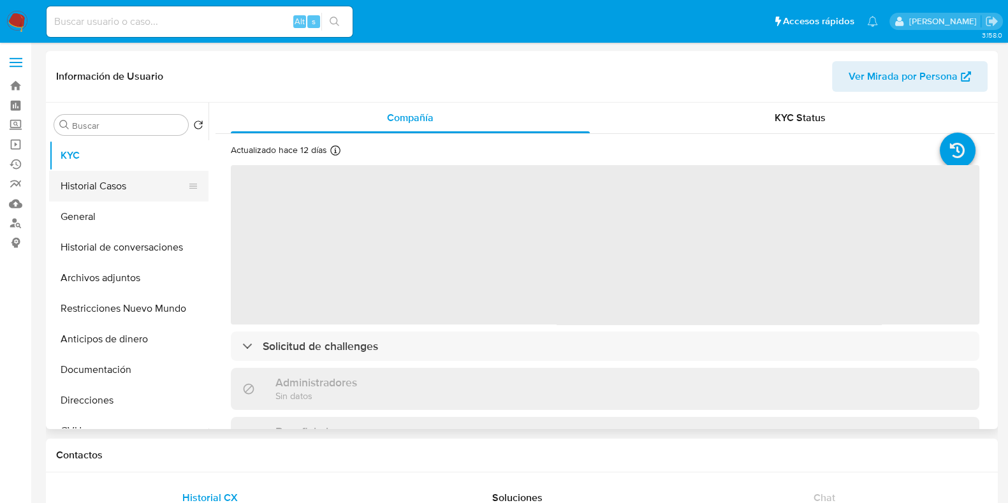
click at [116, 189] on button "Historial Casos" at bounding box center [123, 186] width 149 height 31
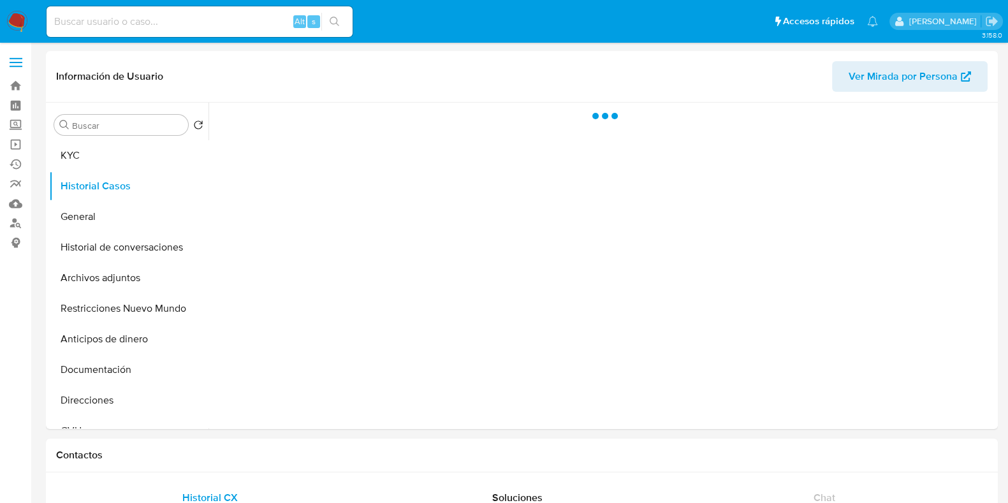
select select "10"
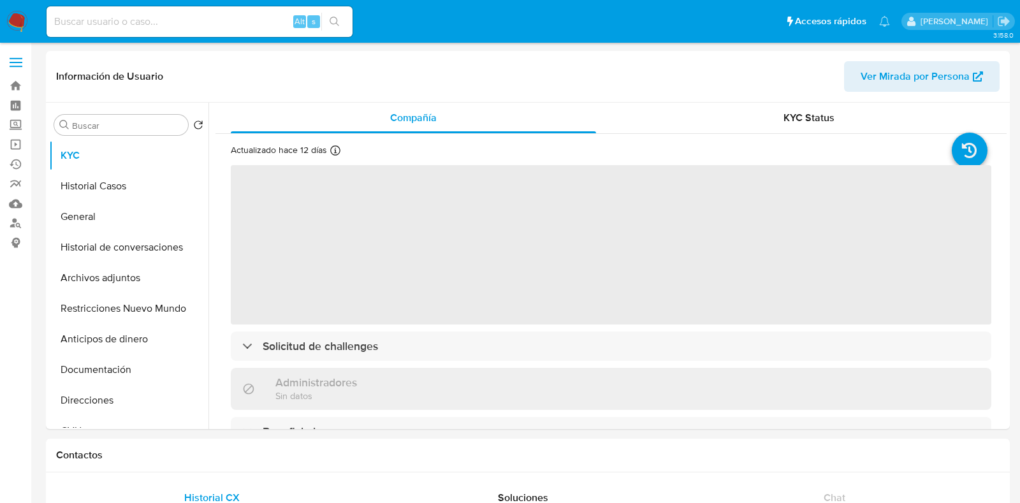
select select "10"
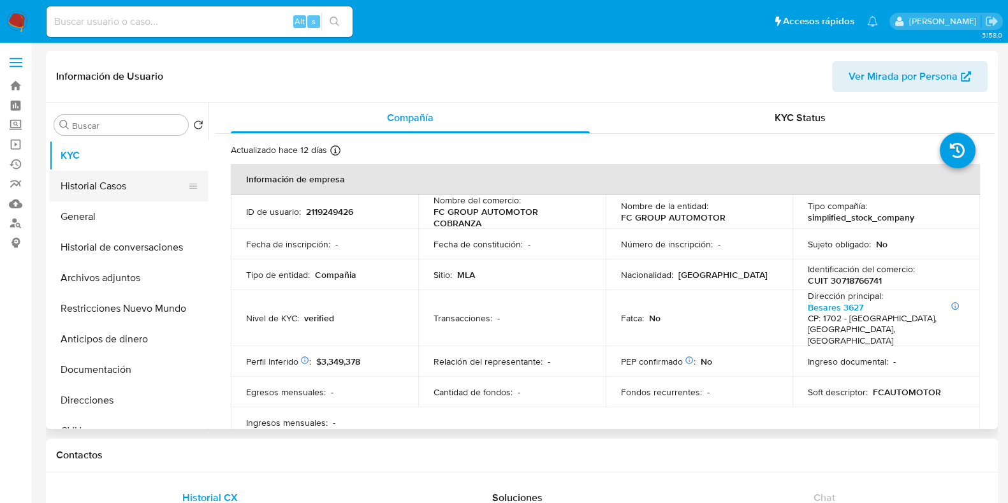
click at [119, 199] on button "Historial Casos" at bounding box center [123, 186] width 149 height 31
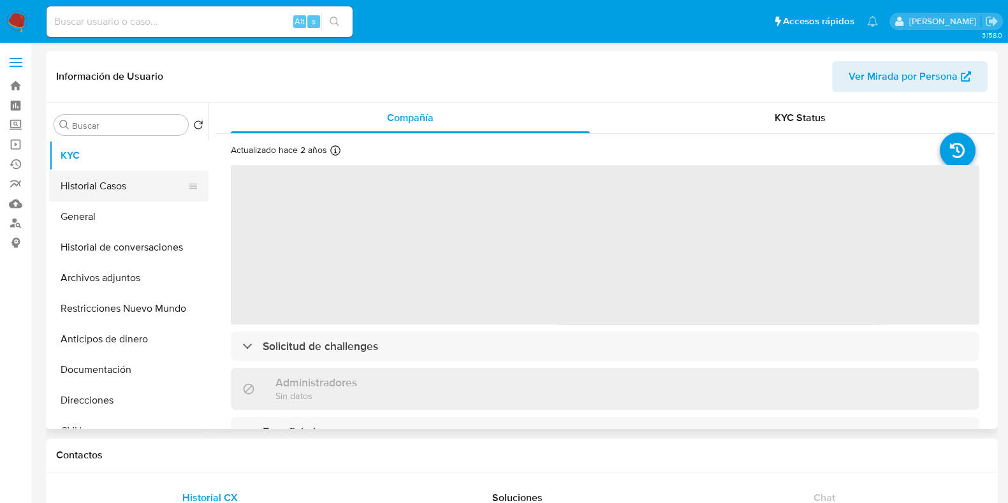
click at [115, 188] on button "Historial Casos" at bounding box center [123, 186] width 149 height 31
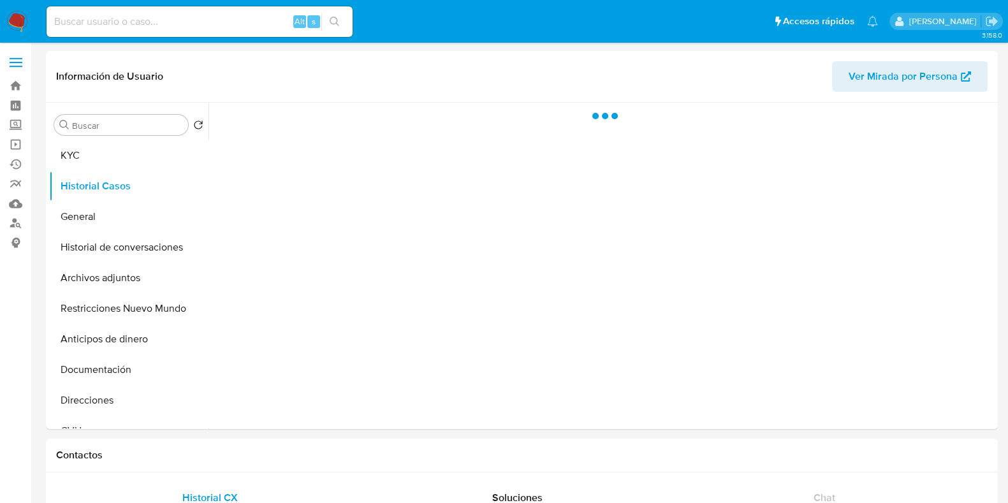
select select "10"
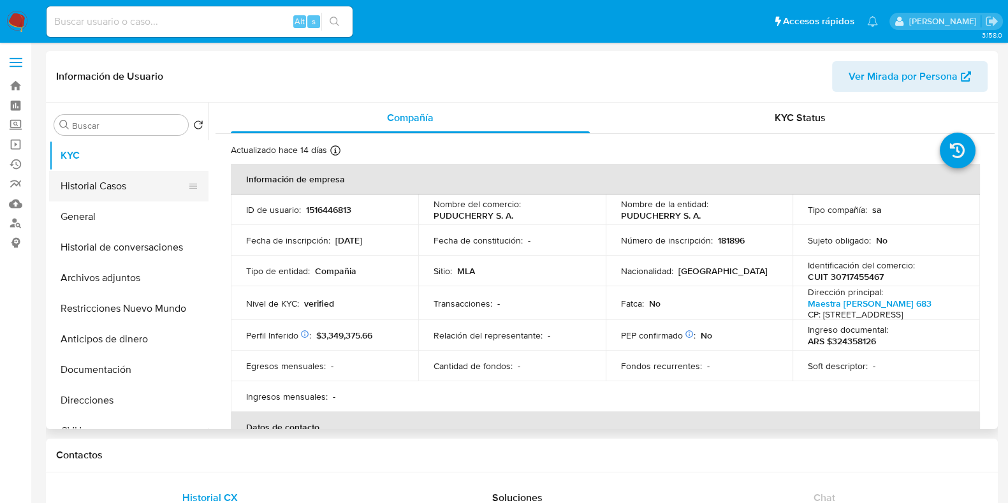
click at [141, 183] on button "Historial Casos" at bounding box center [123, 186] width 149 height 31
select select "10"
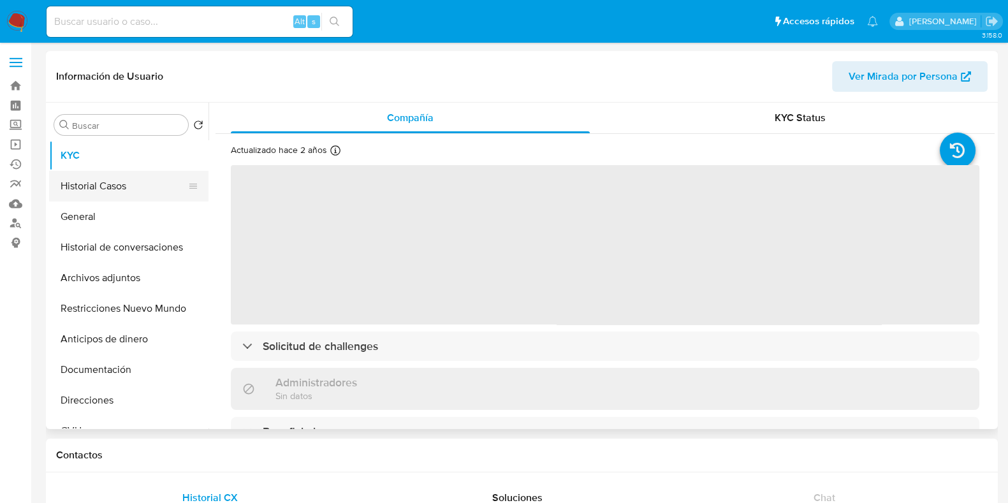
click at [104, 186] on button "Historial Casos" at bounding box center [123, 186] width 149 height 31
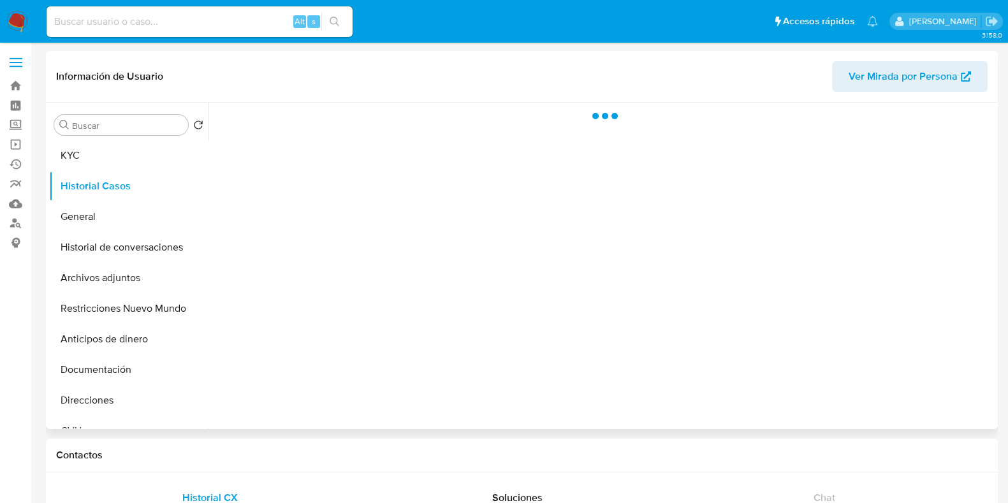
select select "10"
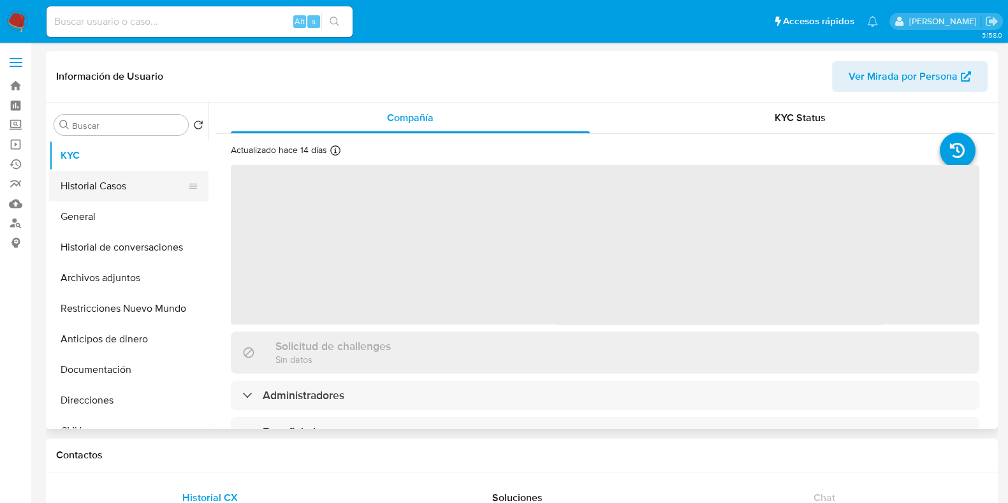
click at [131, 186] on button "Historial Casos" at bounding box center [123, 186] width 149 height 31
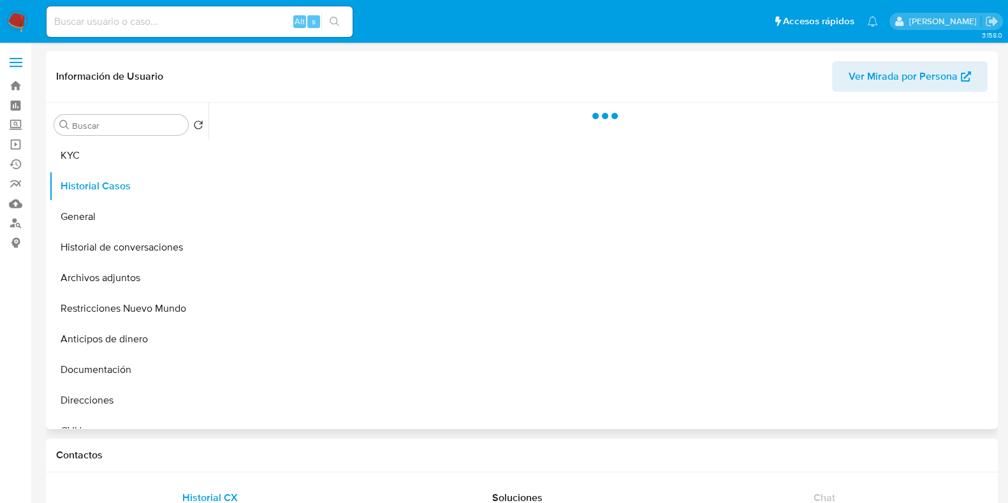
select select "10"
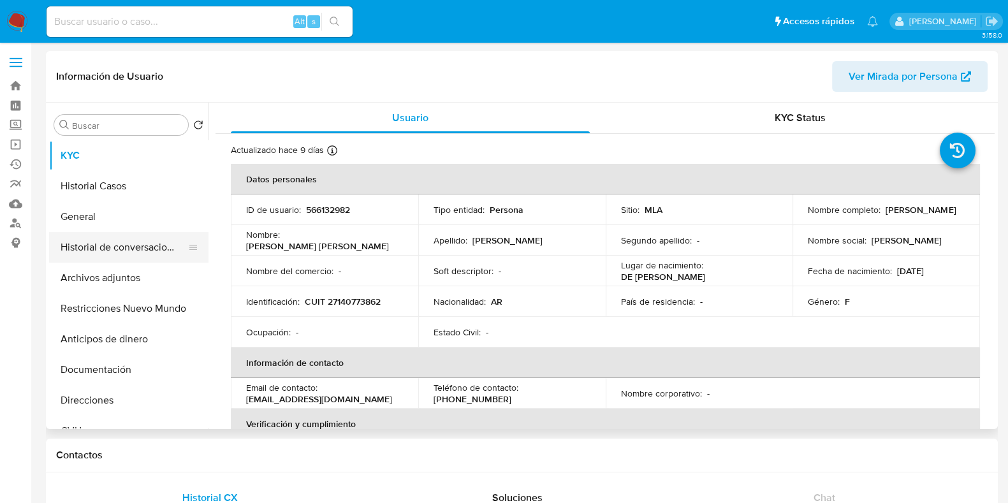
select select "10"
click at [120, 175] on button "Historial Casos" at bounding box center [123, 186] width 149 height 31
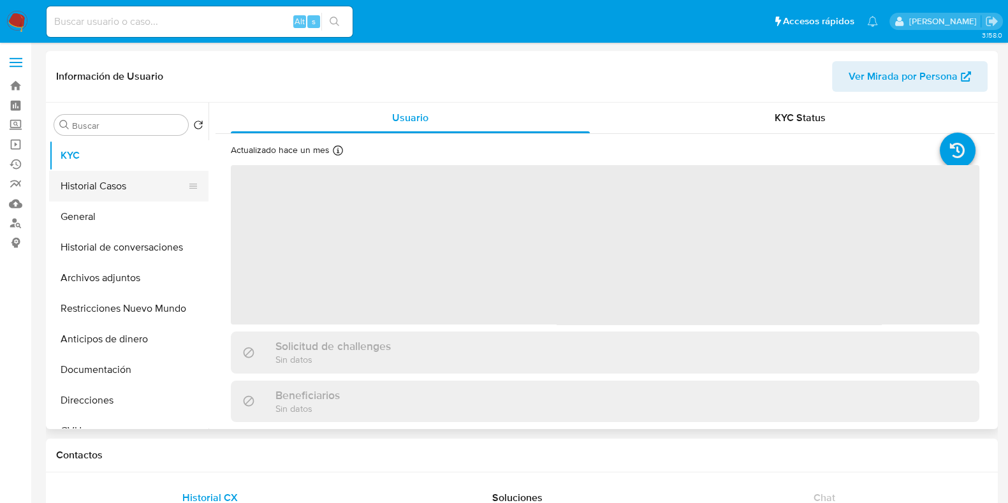
click at [105, 182] on button "Historial Casos" at bounding box center [123, 186] width 149 height 31
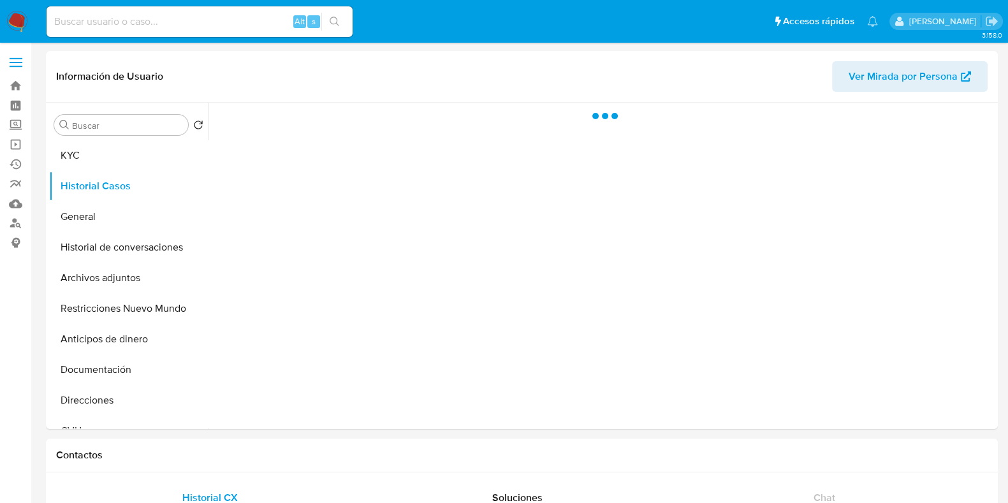
select select "10"
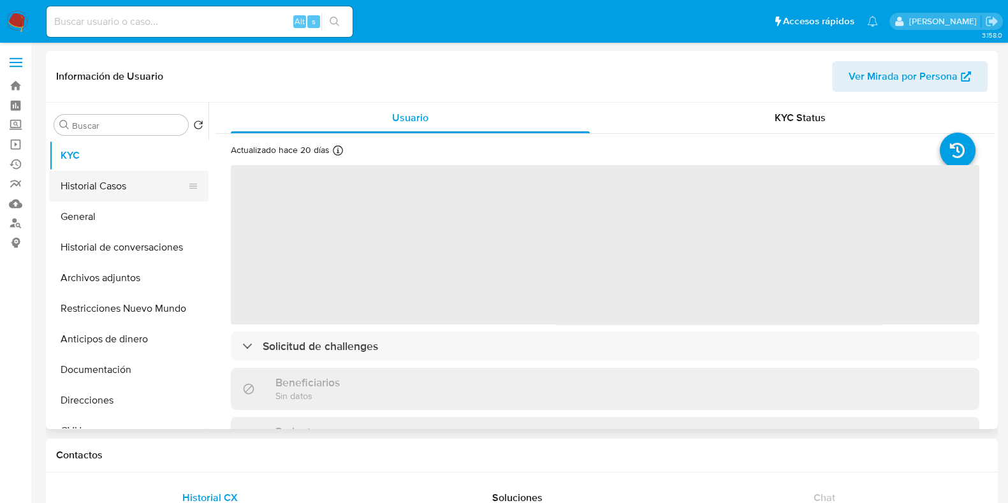
click at [91, 189] on button "Historial Casos" at bounding box center [123, 186] width 149 height 31
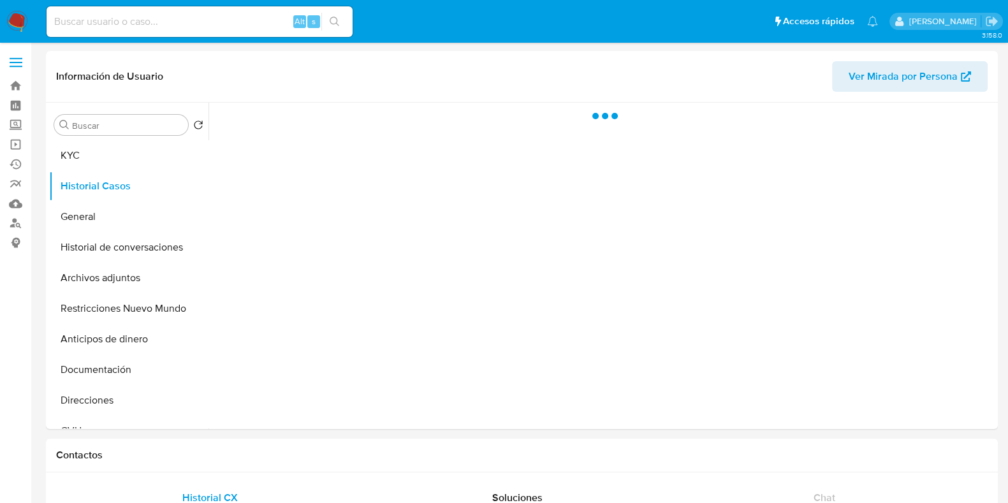
select select "10"
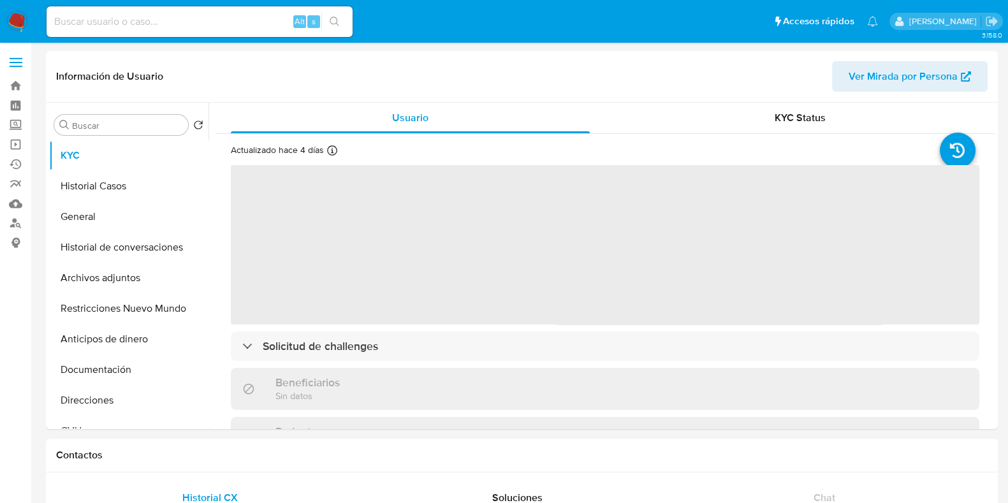
select select "10"
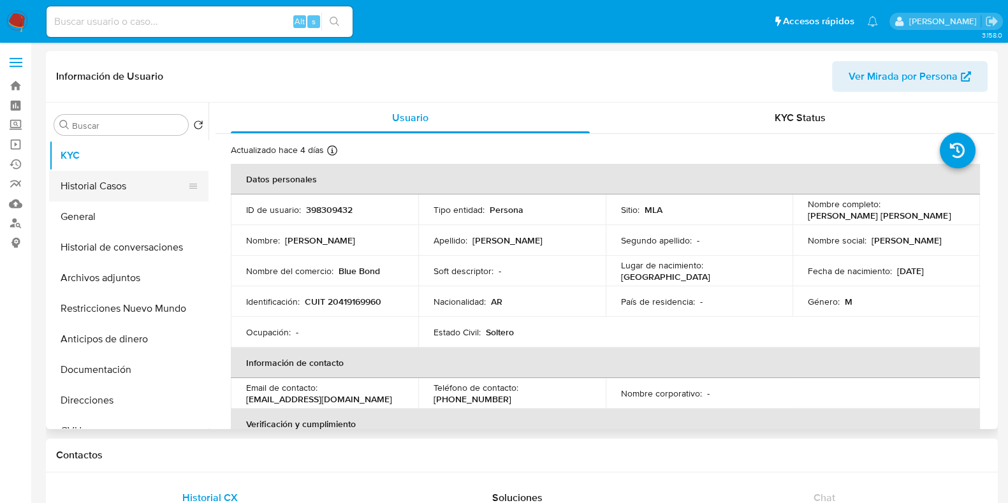
click at [120, 187] on button "Historial Casos" at bounding box center [123, 186] width 149 height 31
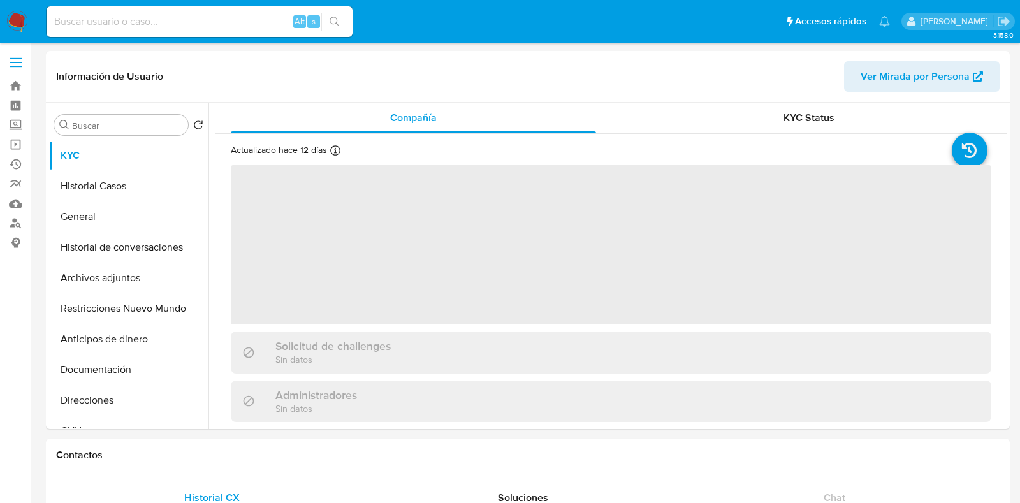
select select "10"
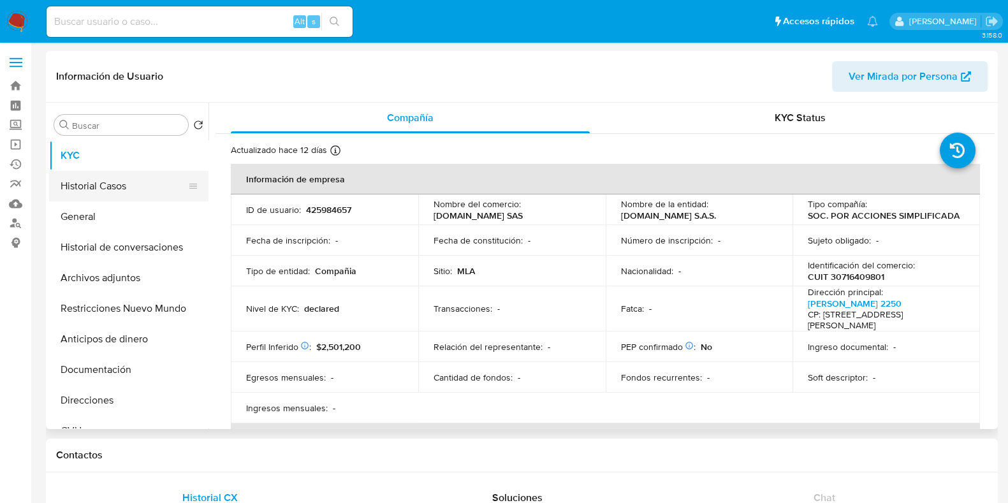
click at [152, 187] on button "Historial Casos" at bounding box center [123, 186] width 149 height 31
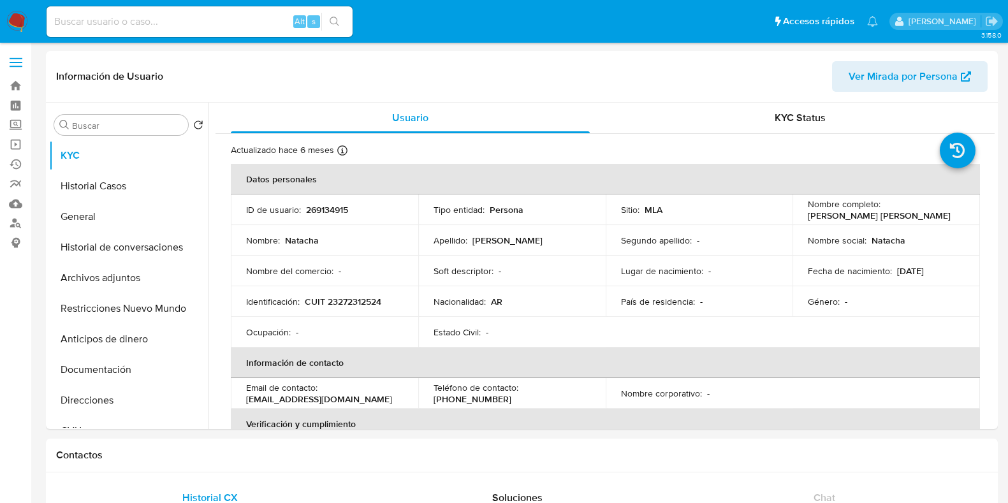
select select "10"
click at [105, 186] on button "Historial Casos" at bounding box center [123, 186] width 149 height 31
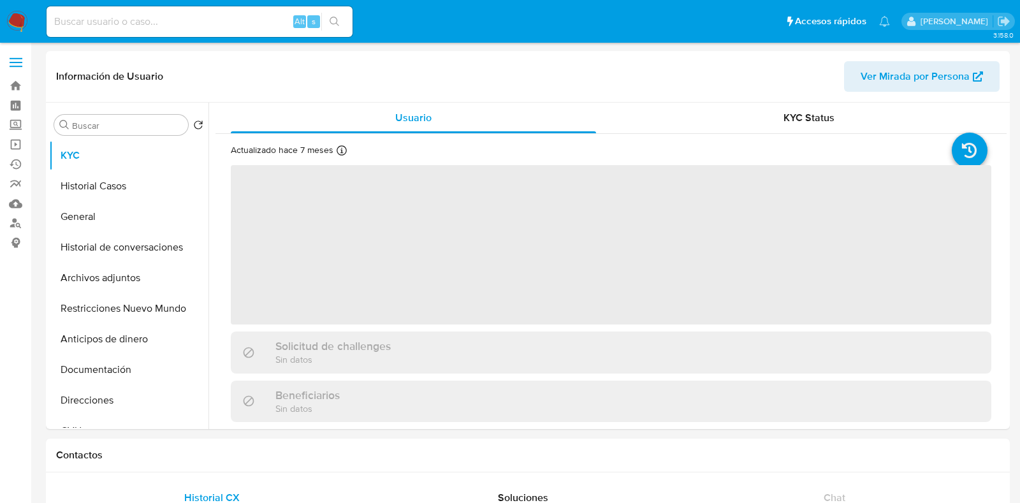
select select "10"
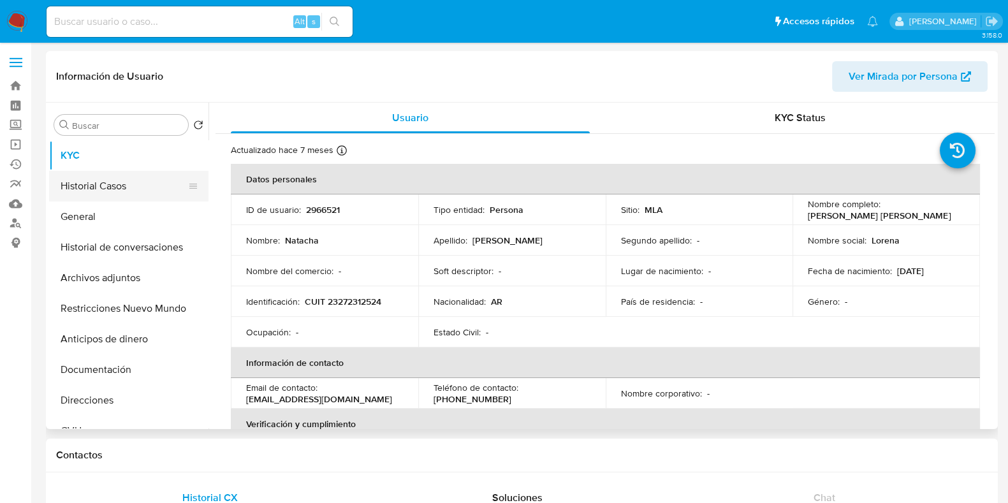
click at [149, 191] on button "Historial Casos" at bounding box center [123, 186] width 149 height 31
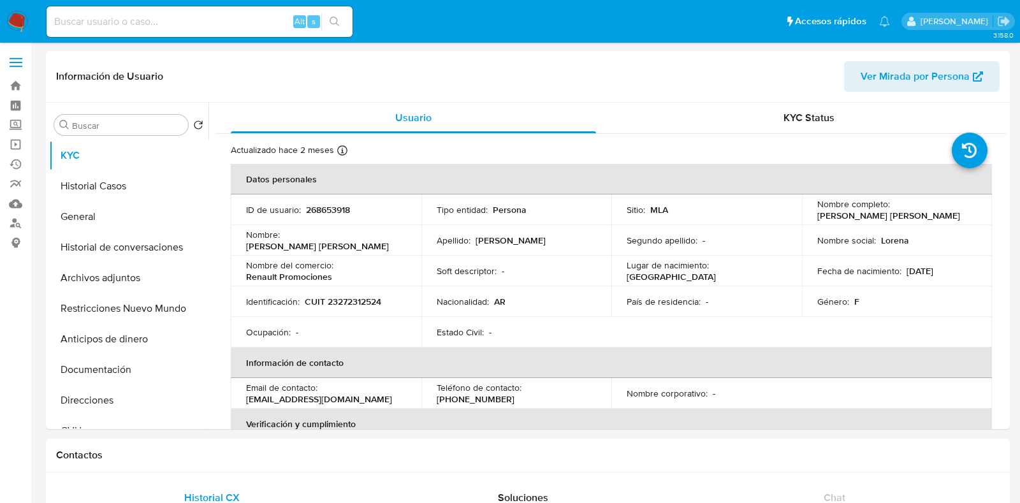
select select "10"
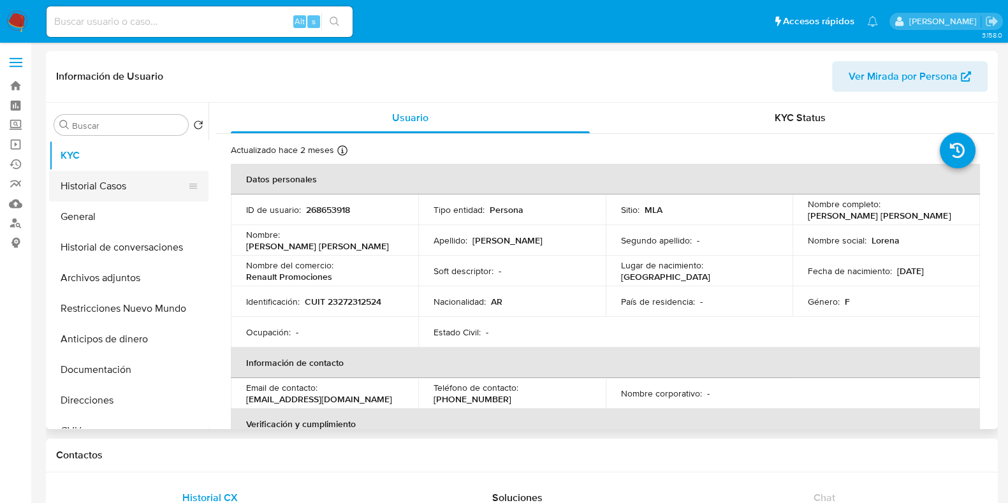
click at [113, 185] on button "Historial Casos" at bounding box center [123, 186] width 149 height 31
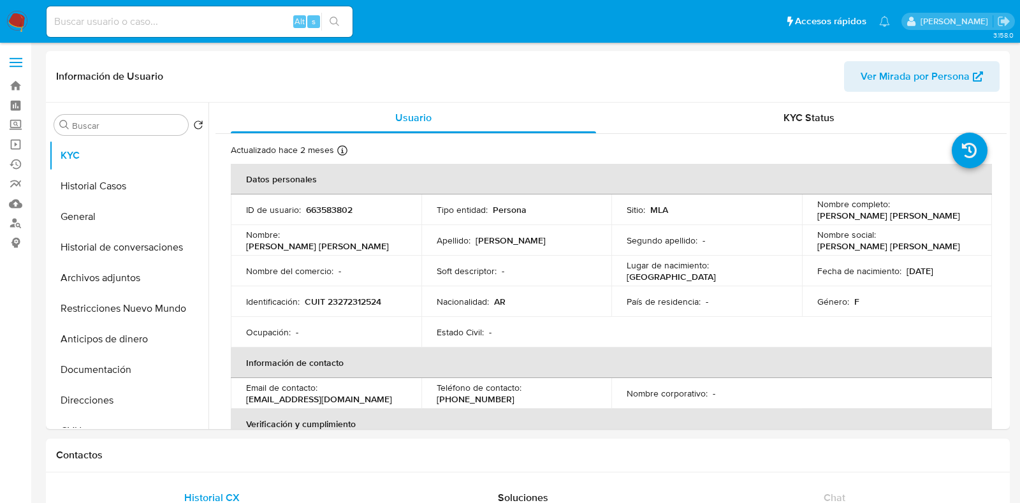
select select "10"
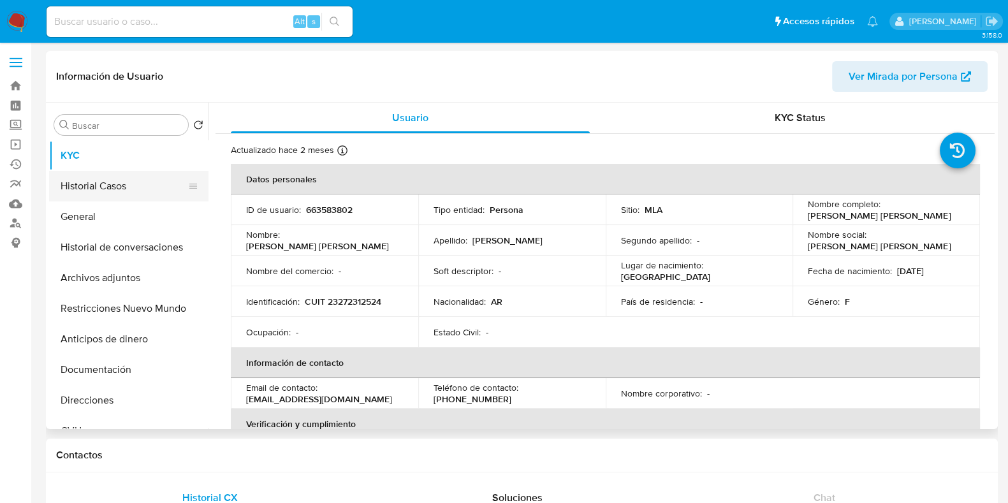
click at [98, 194] on button "Historial Casos" at bounding box center [123, 186] width 149 height 31
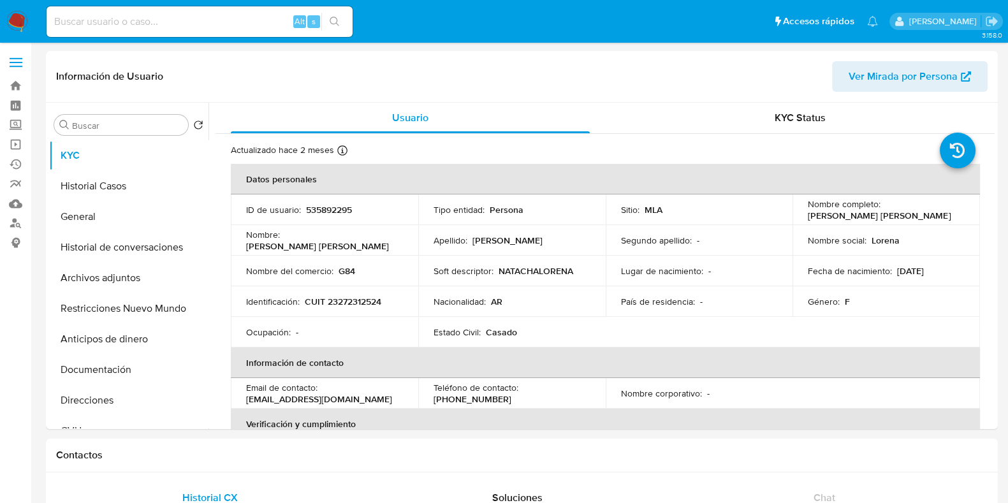
select select "10"
click at [115, 193] on button "Historial Casos" at bounding box center [123, 186] width 149 height 31
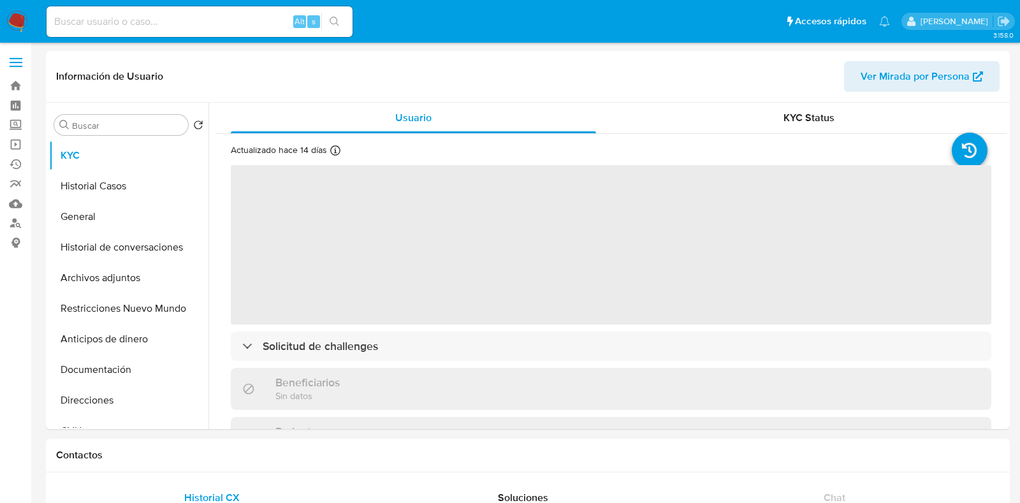
select select "10"
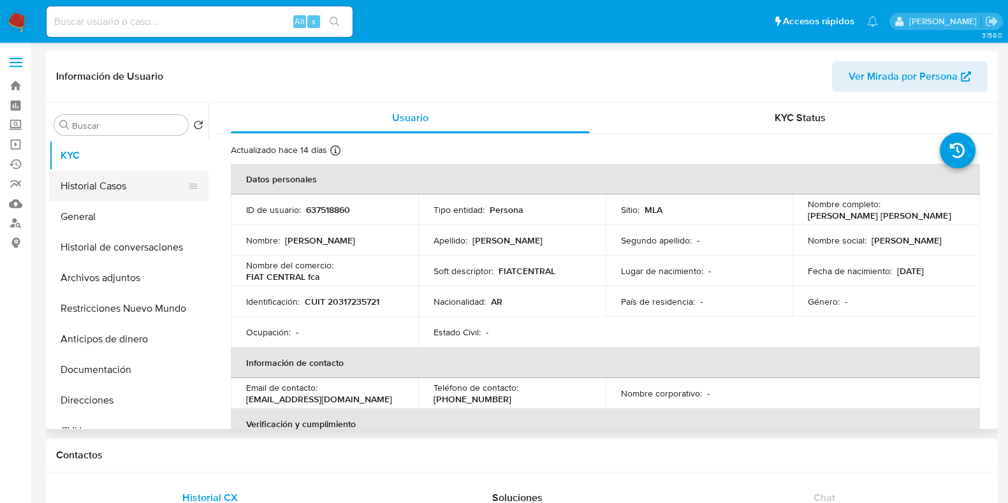
click at [95, 178] on button "Historial Casos" at bounding box center [123, 186] width 149 height 31
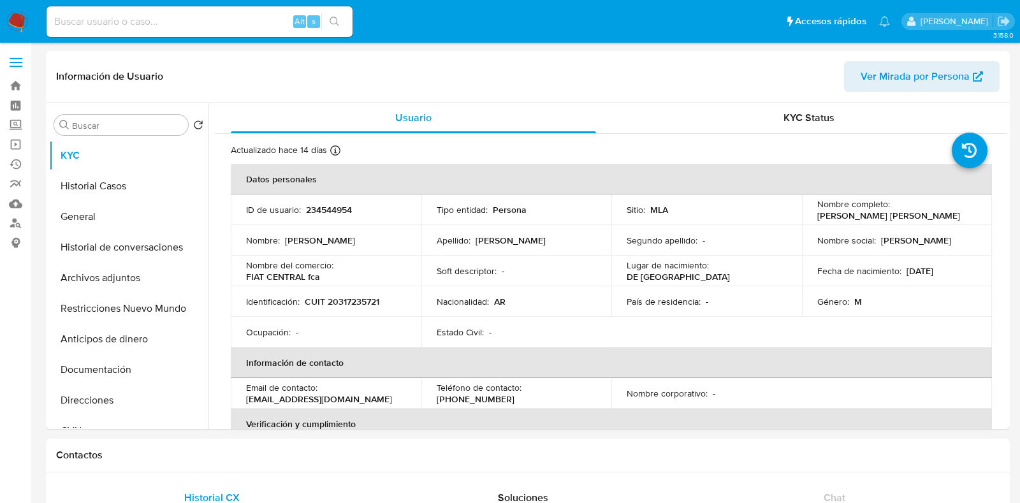
select select "10"
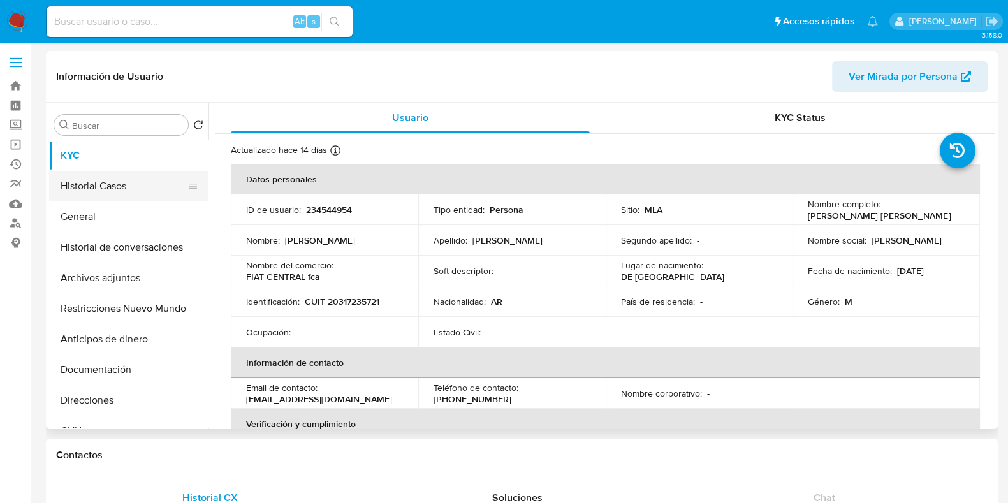
click at [115, 178] on button "Historial Casos" at bounding box center [123, 186] width 149 height 31
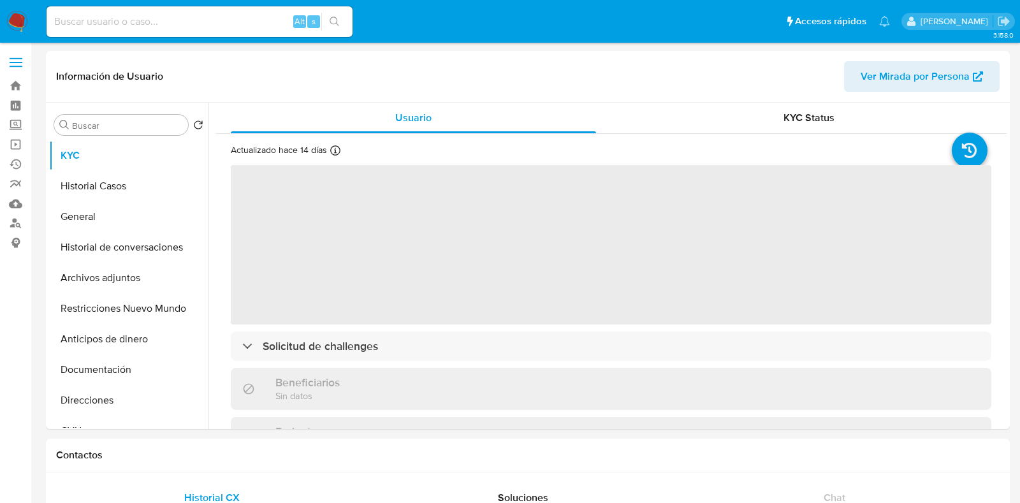
select select "10"
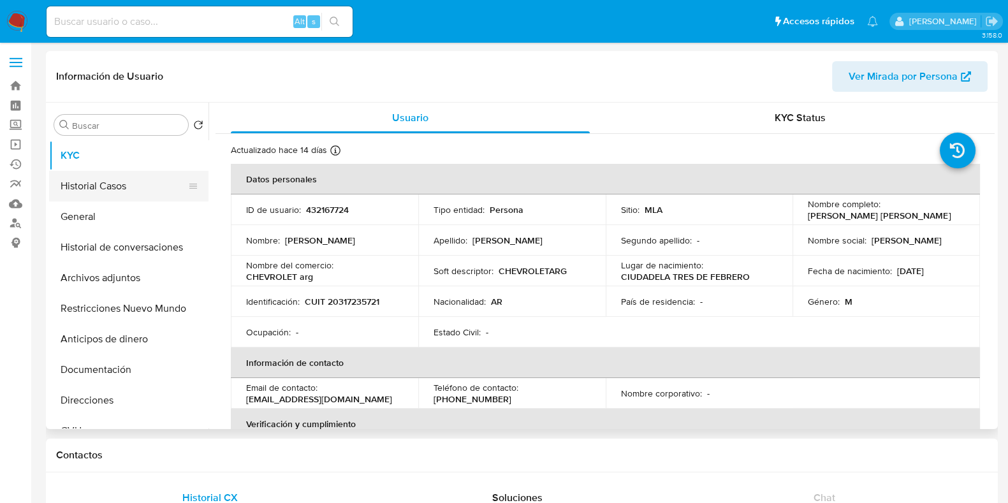
click at [124, 182] on button "Historial Casos" at bounding box center [123, 186] width 149 height 31
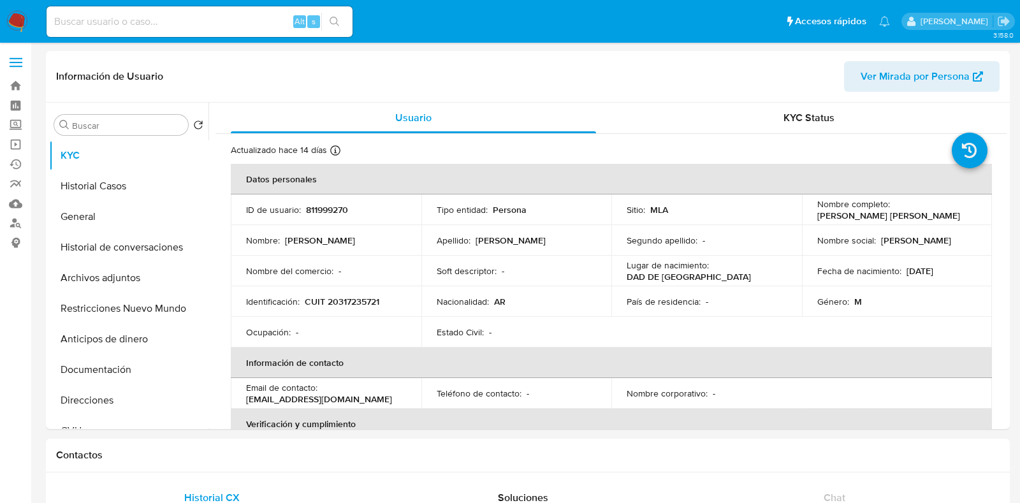
select select "10"
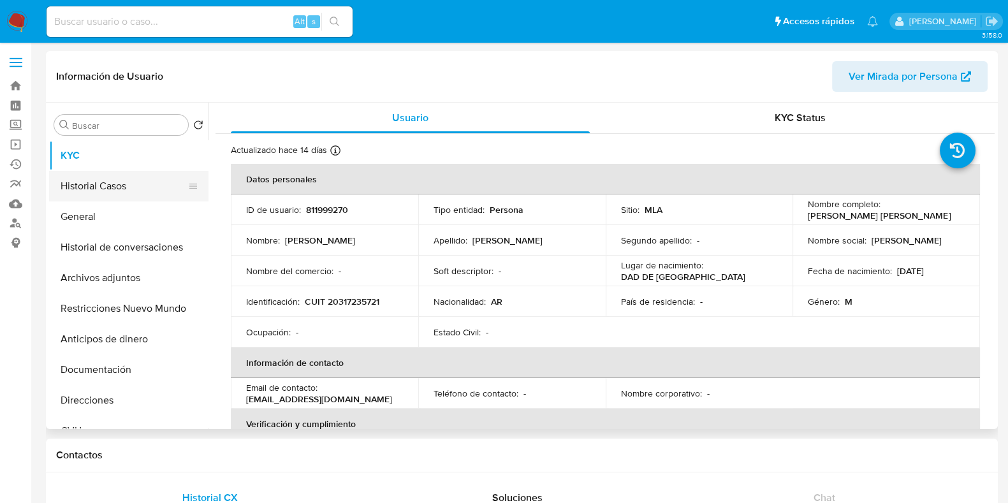
click at [113, 186] on button "Historial Casos" at bounding box center [123, 186] width 149 height 31
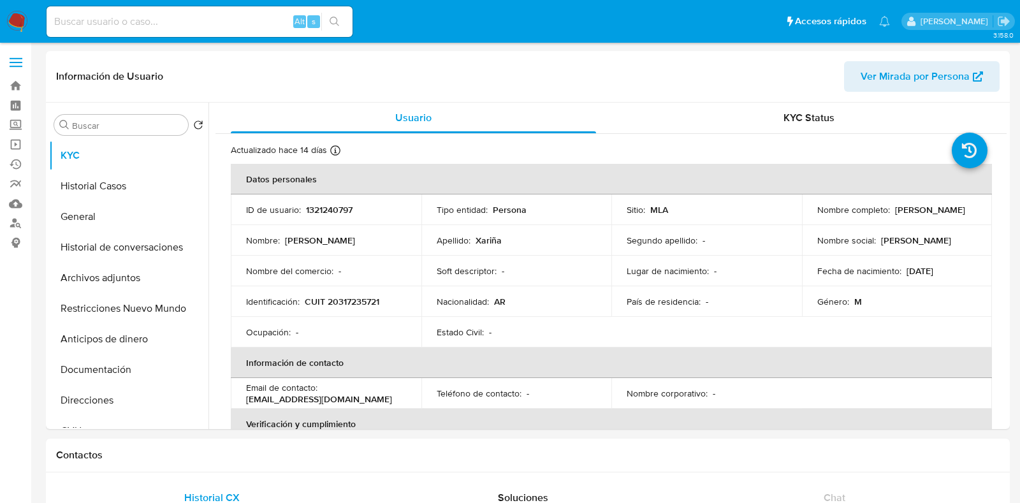
select select "10"
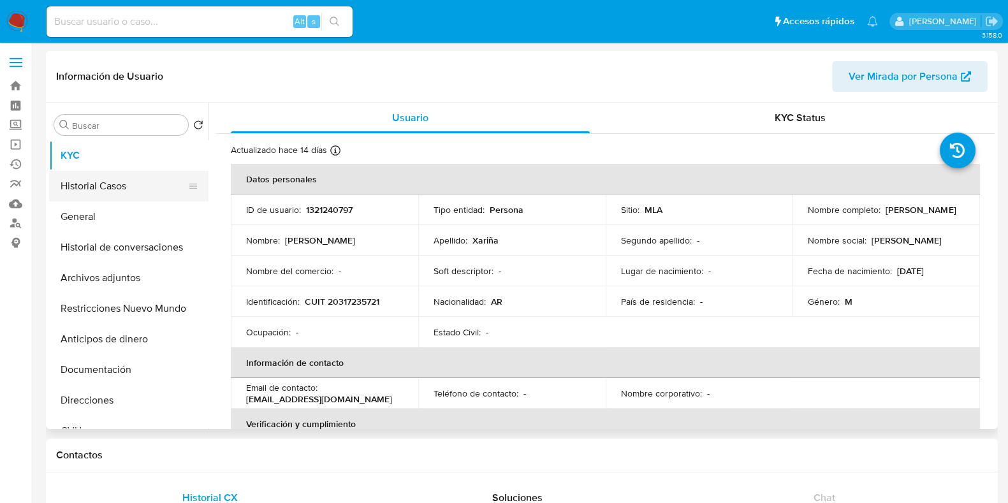
click at [93, 180] on button "Historial Casos" at bounding box center [123, 186] width 149 height 31
select select "10"
click at [110, 180] on button "Historial Casos" at bounding box center [123, 186] width 149 height 31
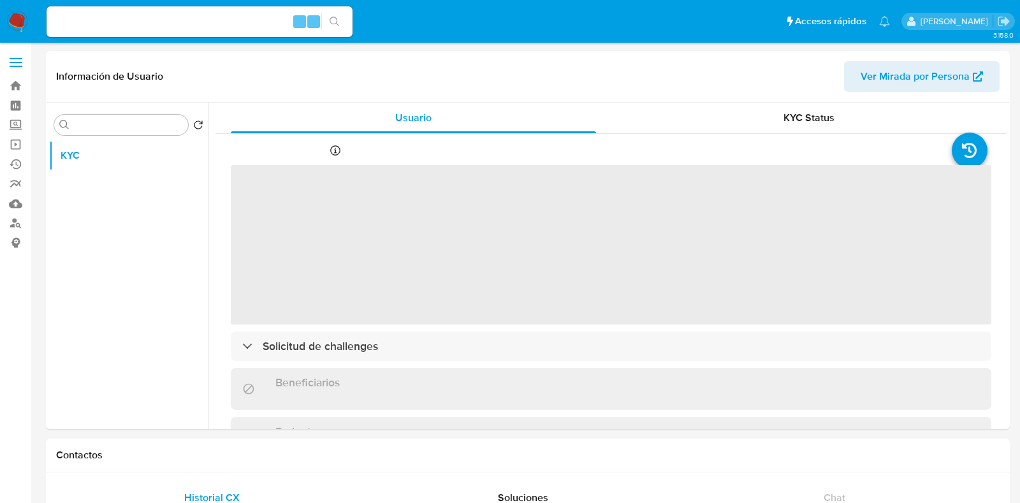
select select "10"
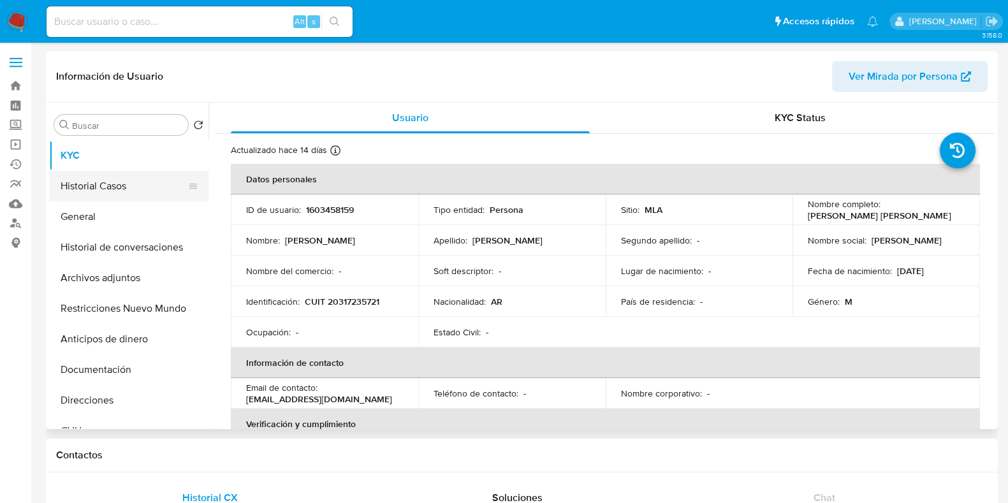
click at [106, 181] on button "Historial Casos" at bounding box center [123, 186] width 149 height 31
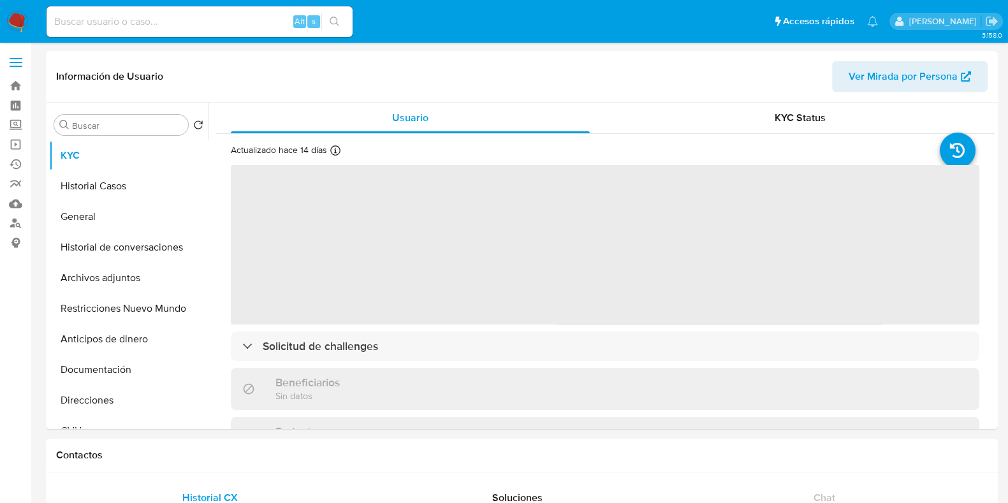
select select "10"
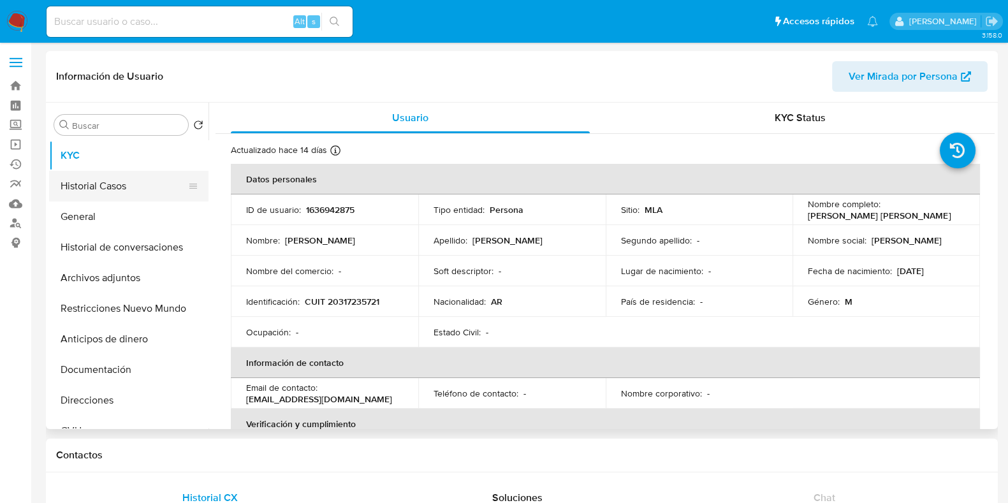
click at [136, 178] on button "Historial Casos" at bounding box center [123, 186] width 149 height 31
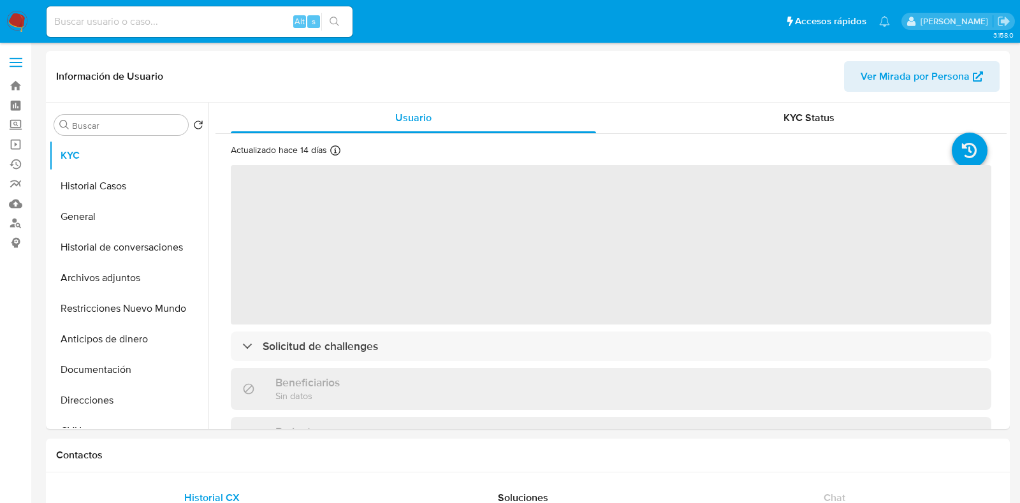
select select "10"
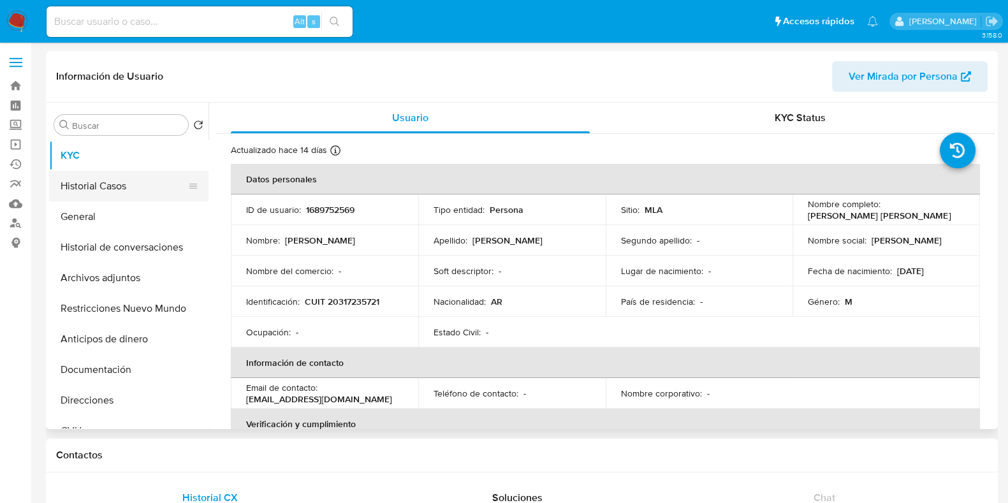
click at [107, 178] on button "Historial Casos" at bounding box center [123, 186] width 149 height 31
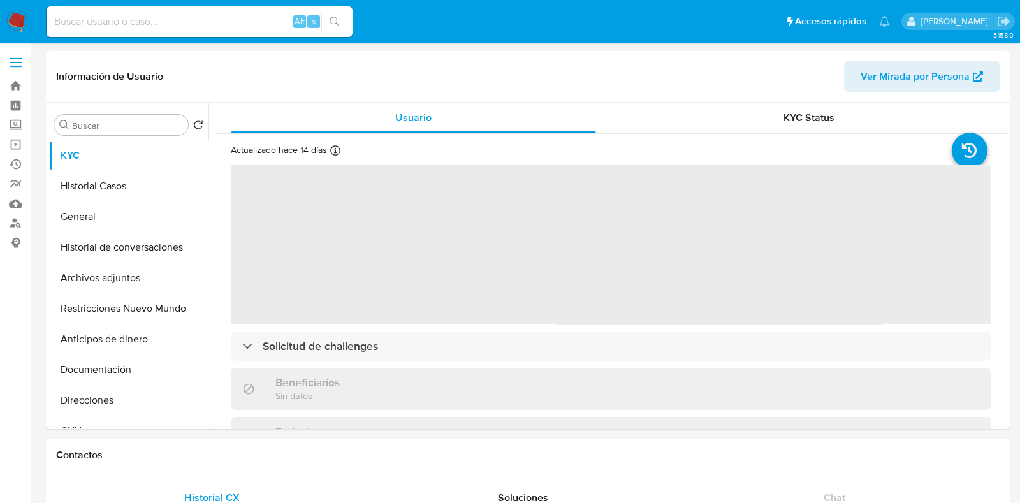
select select "10"
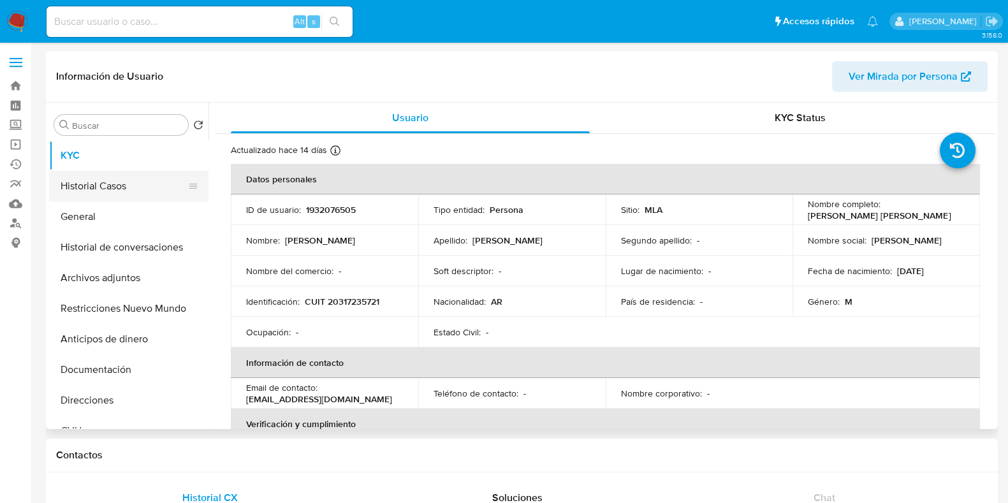
click at [115, 180] on button "Historial Casos" at bounding box center [123, 186] width 149 height 31
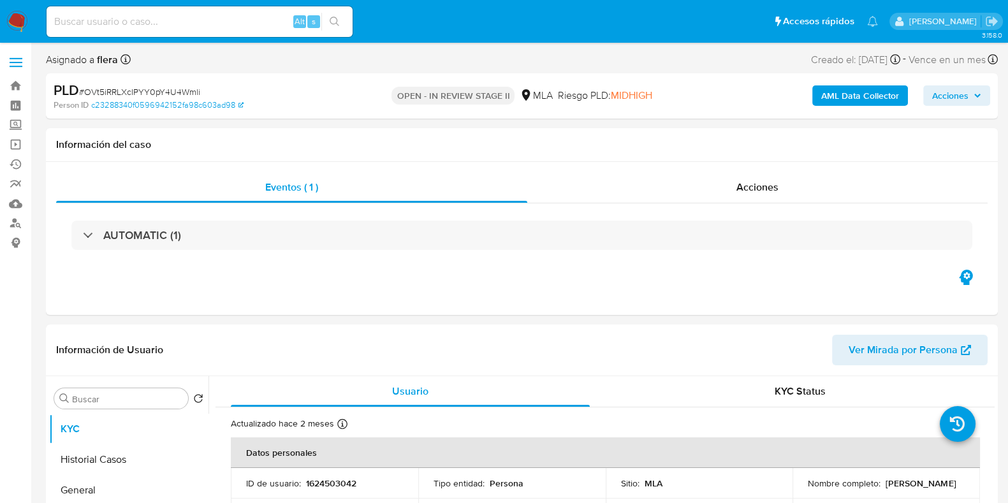
select select "10"
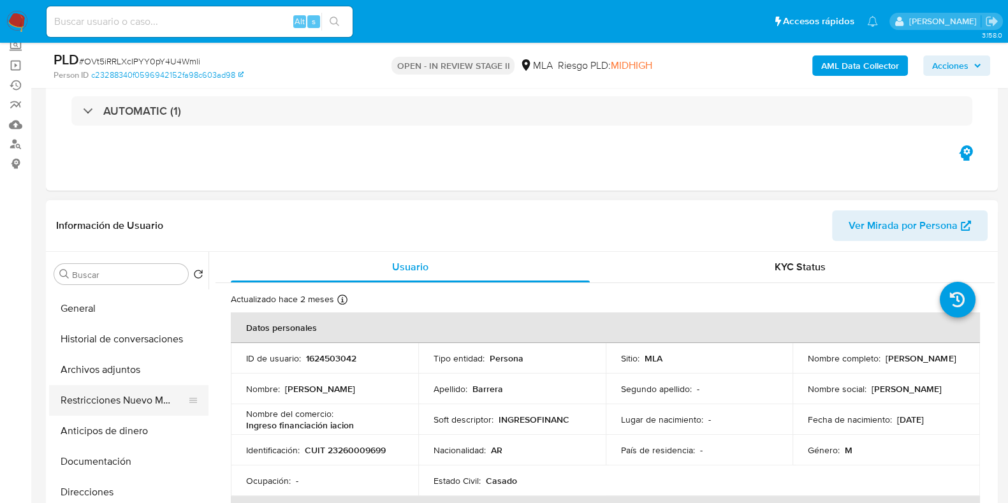
scroll to position [79, 0]
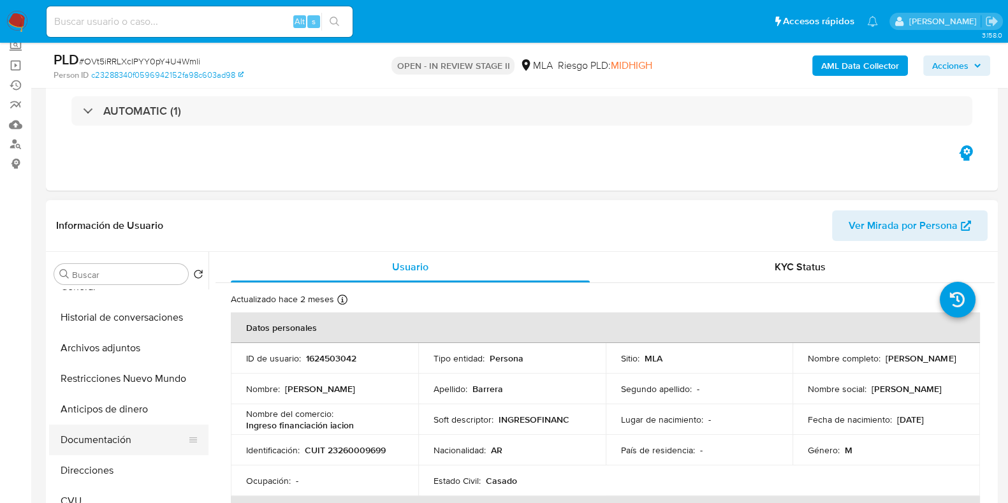
click at [115, 440] on button "Documentación" at bounding box center [123, 440] width 149 height 31
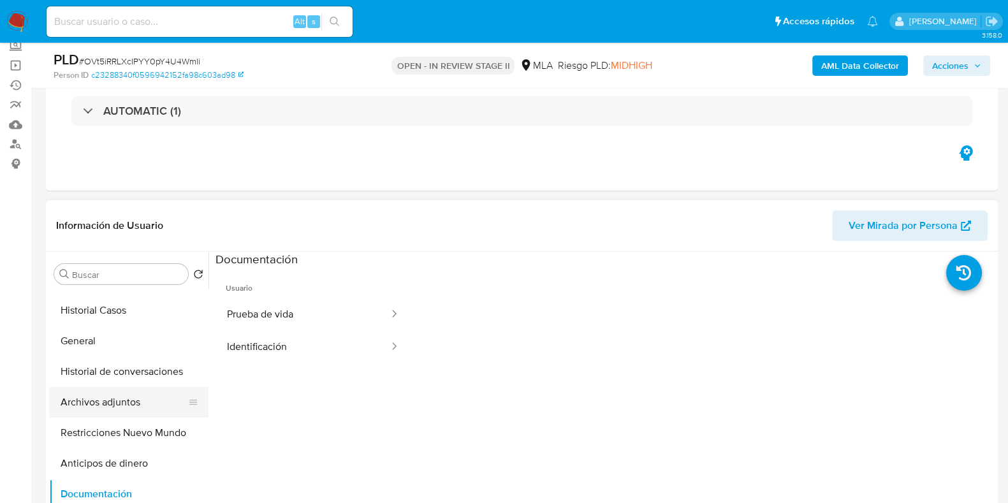
scroll to position [0, 0]
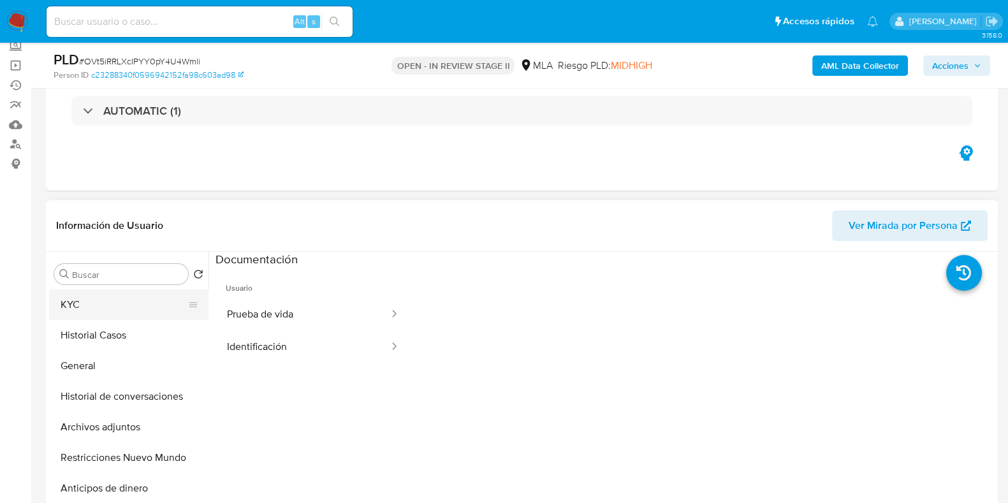
click at [140, 305] on button "KYC" at bounding box center [123, 304] width 149 height 31
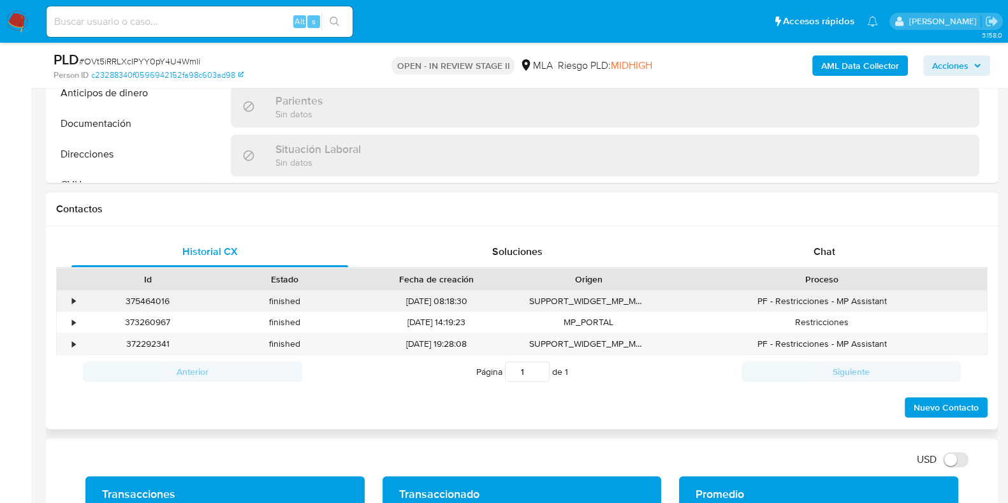
scroll to position [478, 0]
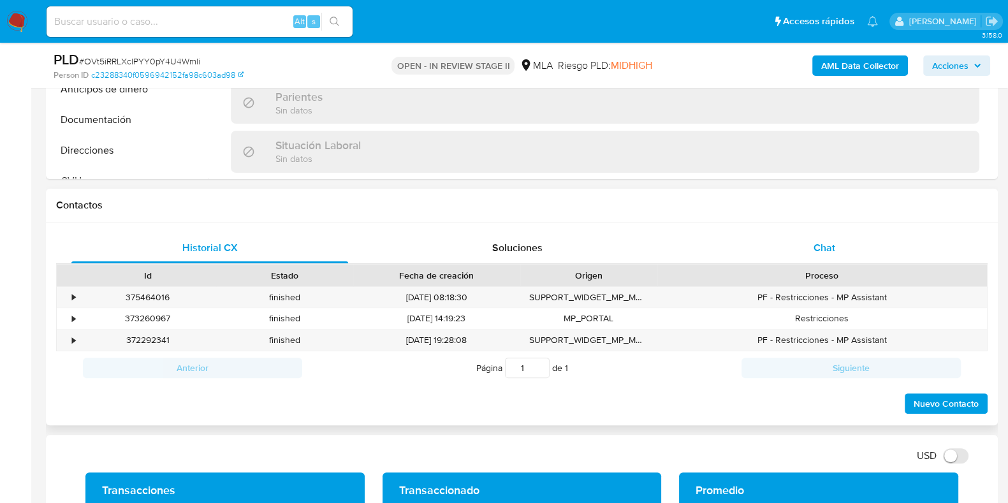
click at [821, 245] on span "Chat" at bounding box center [824, 247] width 22 height 15
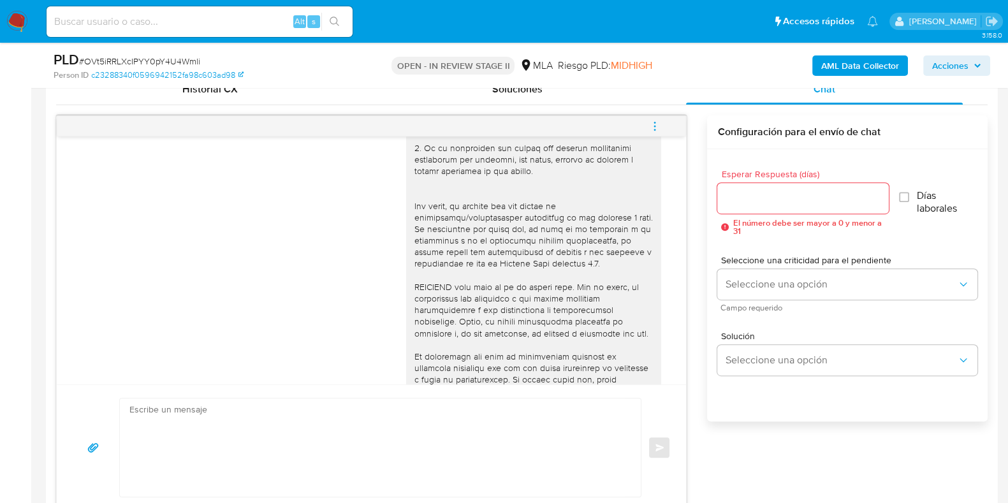
scroll to position [398, 0]
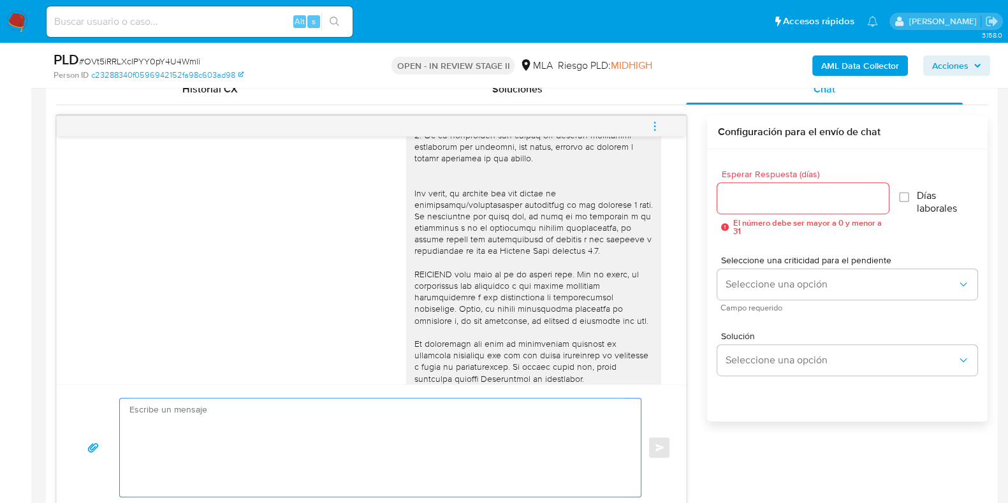
click at [331, 442] on textarea at bounding box center [376, 447] width 495 height 98
paste textarea "Hola, Esperamos que te encuentres muy bien. Te consultamos si tuviste oportunid…"
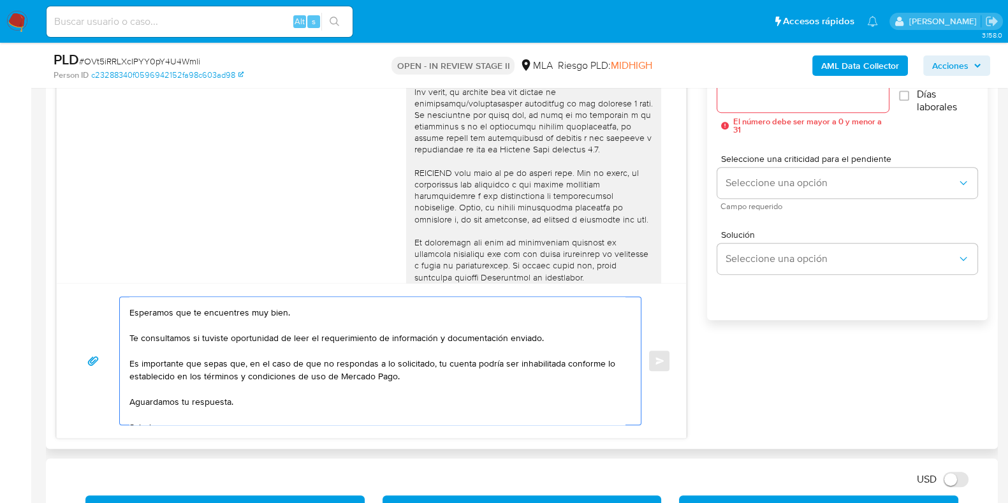
scroll to position [0, 0]
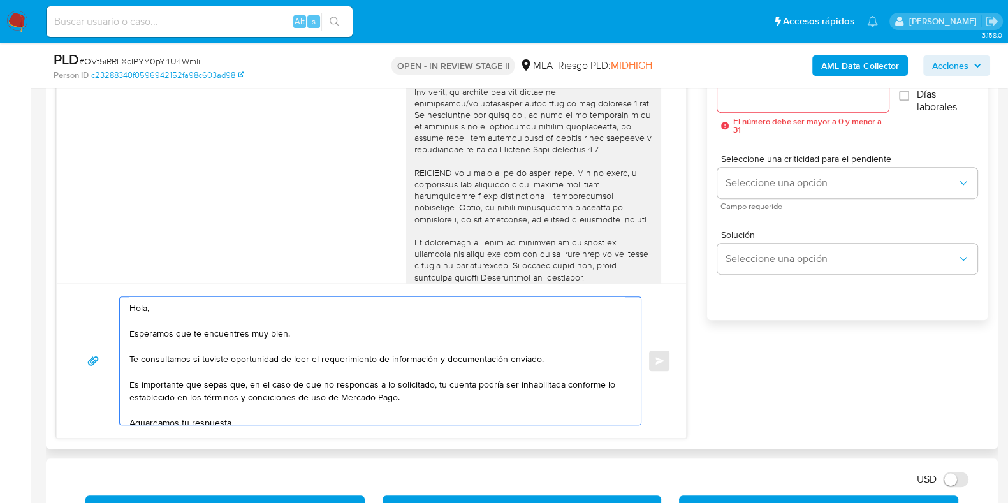
click at [296, 372] on textarea "Hola, Esperamos que te encuentres muy bien. Te consultamos si tuviste oportunid…" at bounding box center [376, 360] width 495 height 127
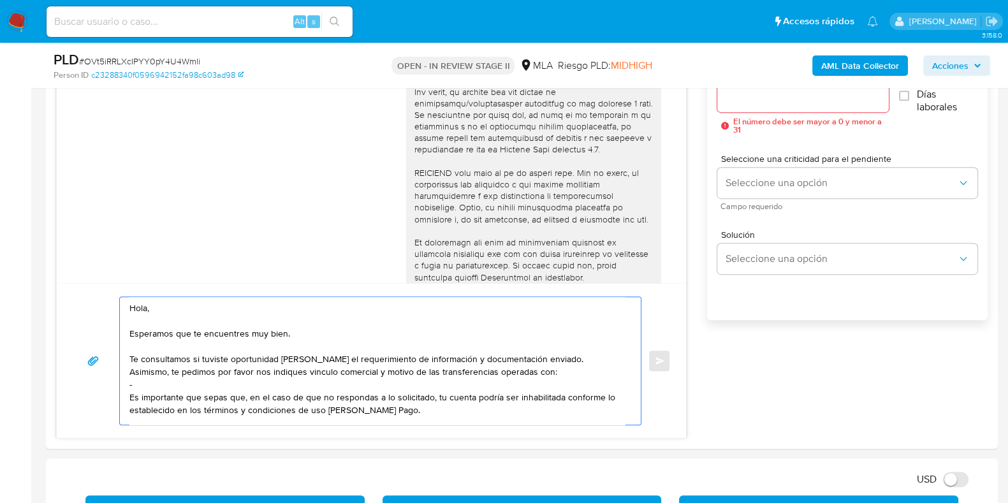
paste textarea "SEVEN BUSINESS SAS"
paste textarea "30718681584"
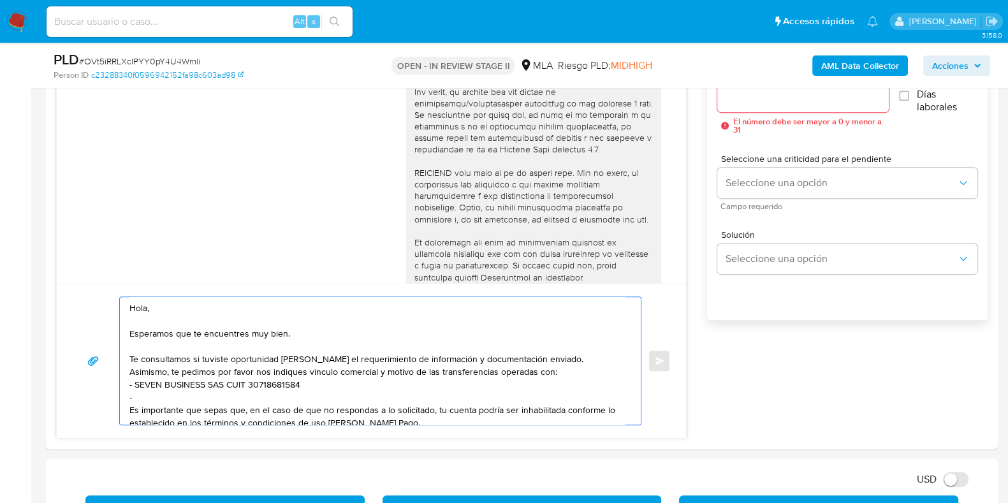
paste textarea "Matias Nicolas Barreiro"
paste textarea "20419169960"
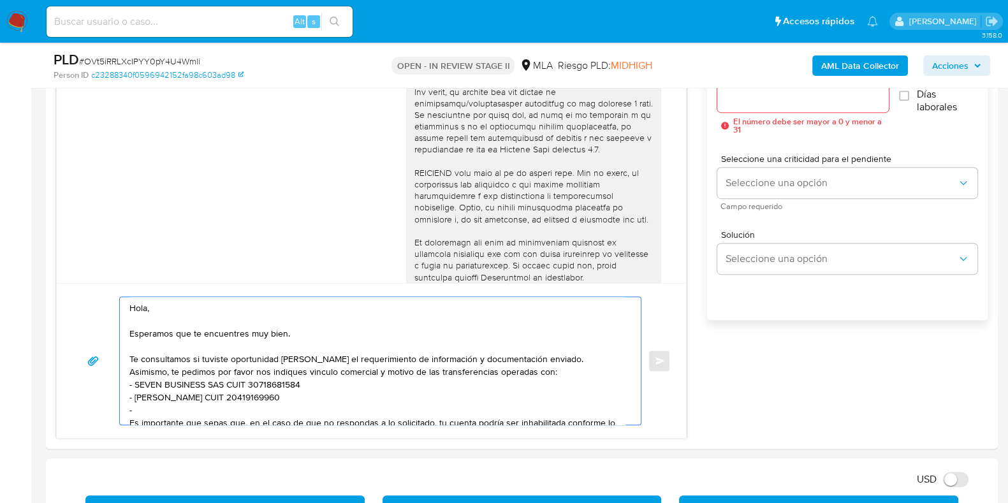
paste textarea "Claudio Antonio Fari#a"
paste textarea "20317235721"
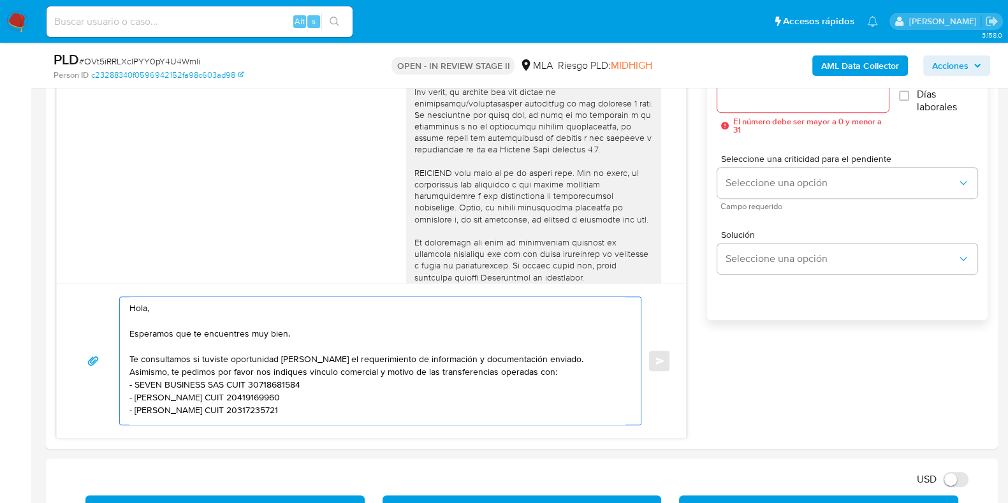
scroll to position [4, 0]
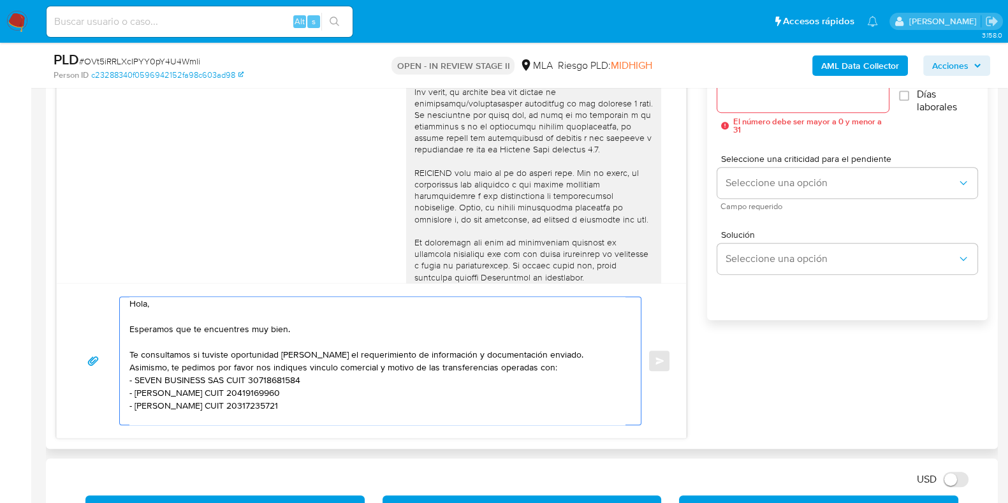
click at [141, 393] on textarea "Hola, Esperamos que te encuentres muy bien. Te consultamos si tuviste oportunid…" at bounding box center [376, 360] width 495 height 127
click at [132, 318] on textarea "Hola, Esperamos que te encuentres muy bien. Te consultamos si tuviste oportunid…" at bounding box center [376, 360] width 495 height 127
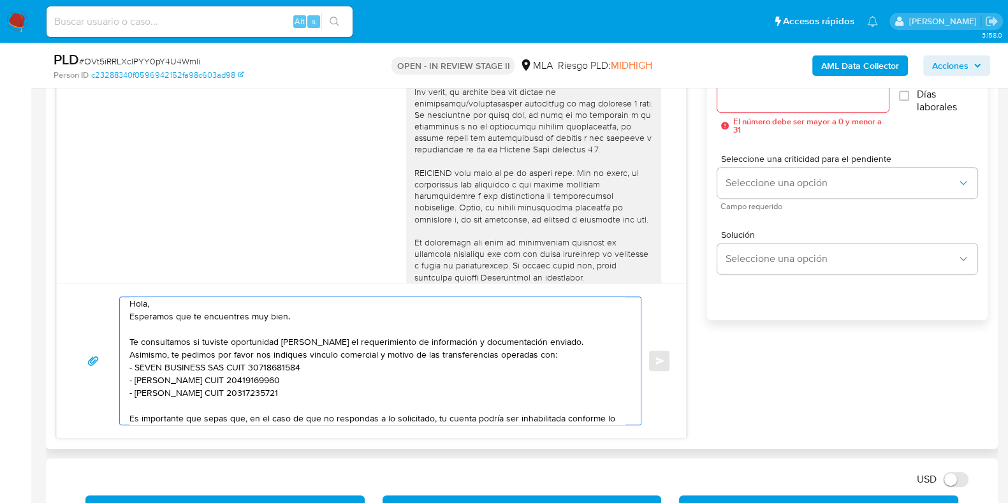
scroll to position [0, 0]
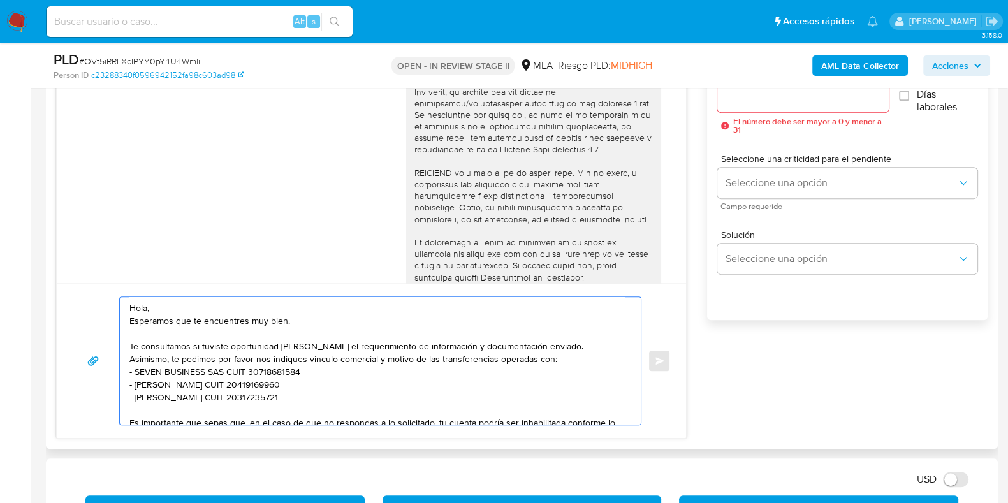
click at [549, 347] on textarea "Hola, Esperamos que te encuentres muy bien. Te consultamos si tuviste oportunid…" at bounding box center [376, 360] width 495 height 127
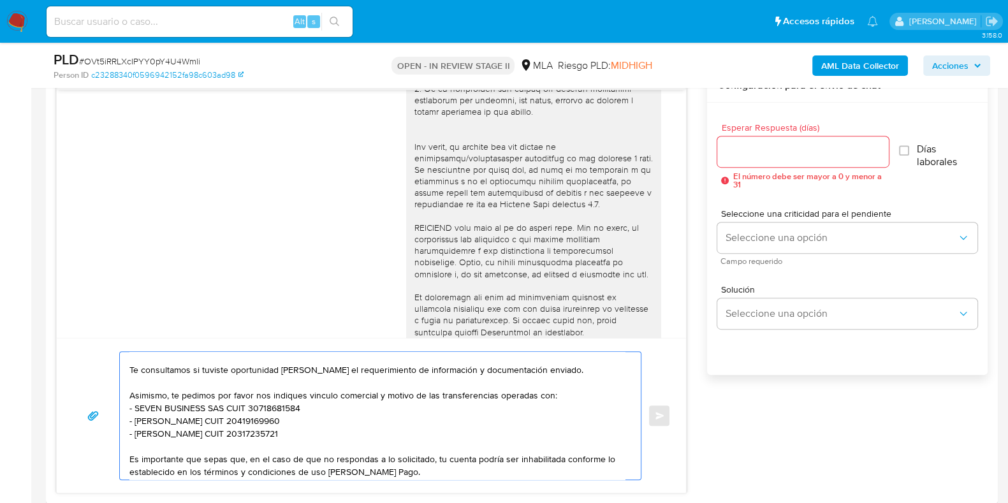
scroll to position [579, 0]
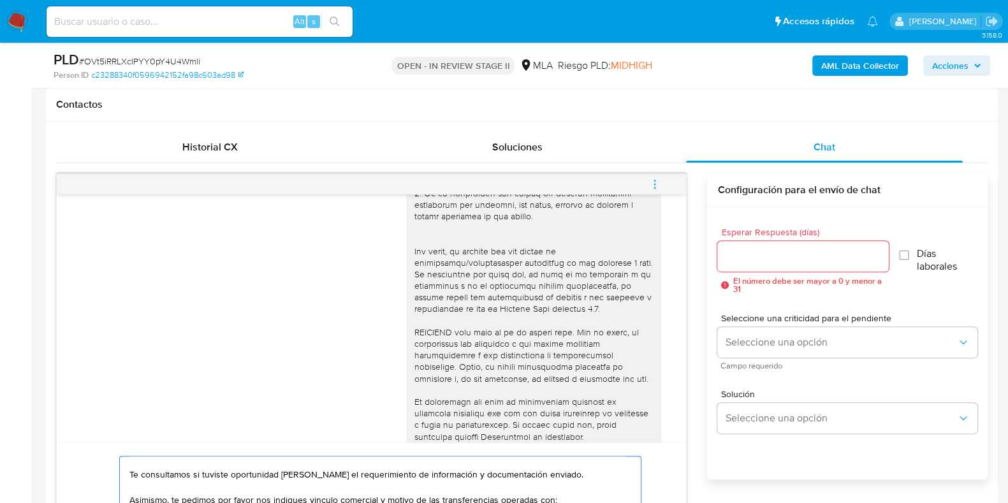
type textarea "Hola, Esperamos que te encuentres muy bien. Te consultamos si tuviste oportunid…"
click at [731, 254] on input "Esperar Respuesta (días)" at bounding box center [802, 256] width 171 height 17
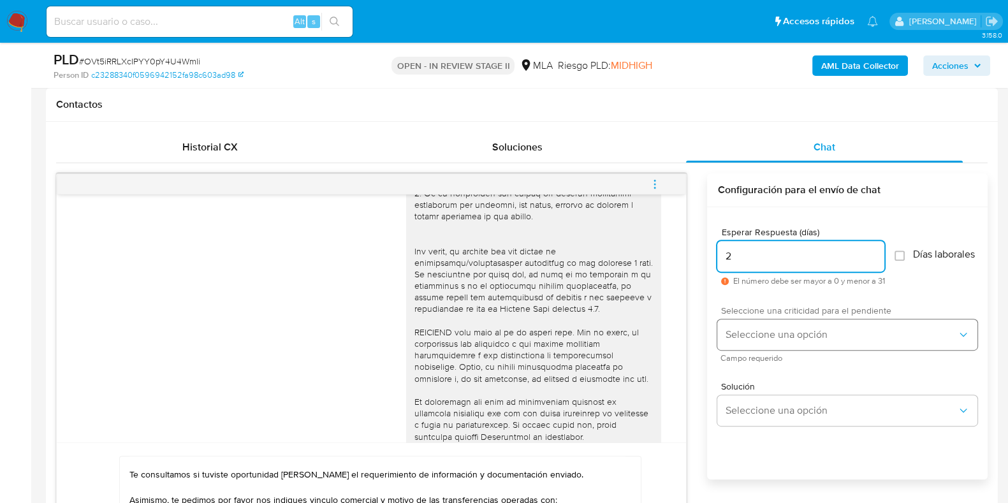
type input "2"
click at [737, 336] on span "Seleccione una opción" at bounding box center [841, 334] width 232 height 13
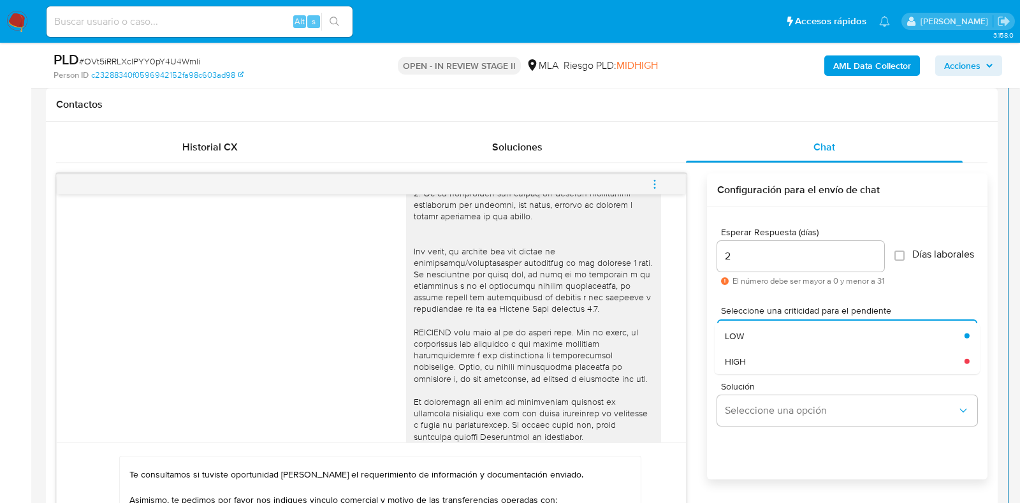
click at [742, 384] on div "Solución Seleccione una opción" at bounding box center [847, 406] width 260 height 69
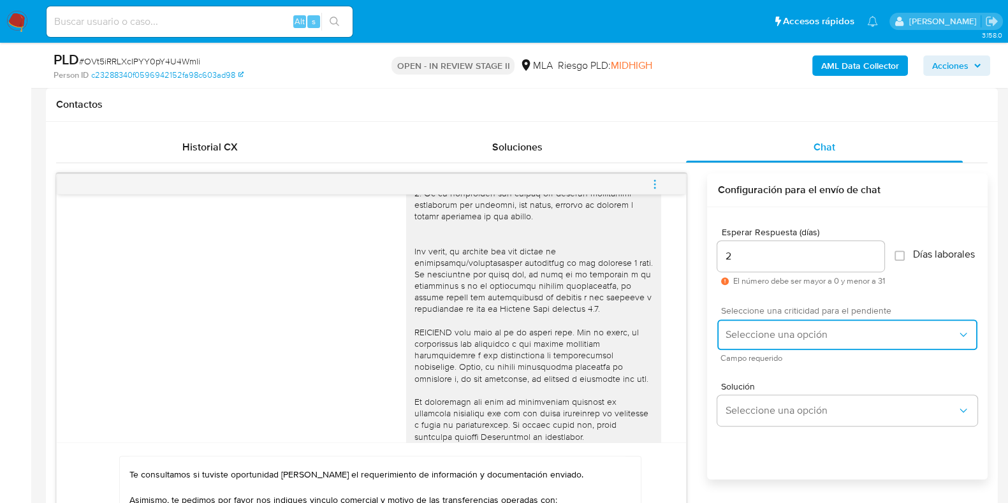
click at [751, 341] on span "Seleccione una opción" at bounding box center [841, 334] width 232 height 13
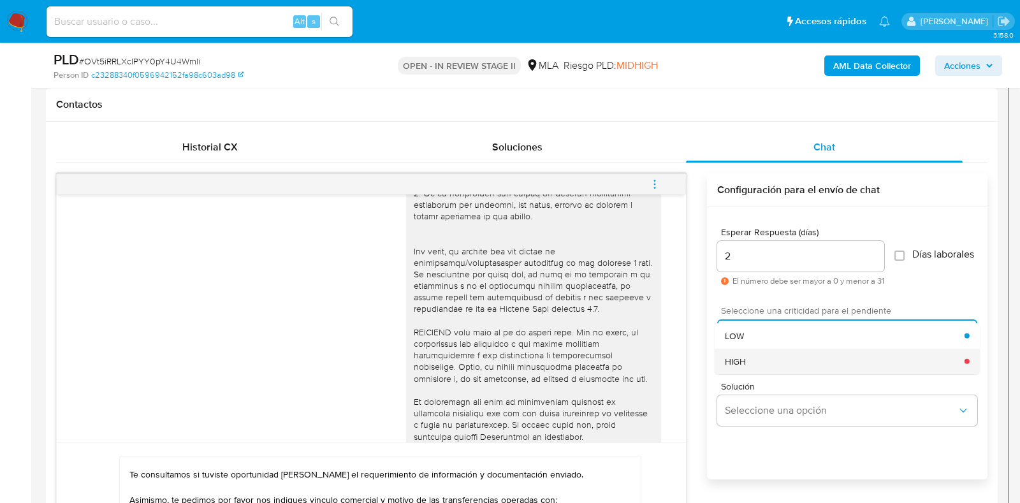
click at [749, 371] on div "HIGH" at bounding box center [845, 360] width 240 height 25
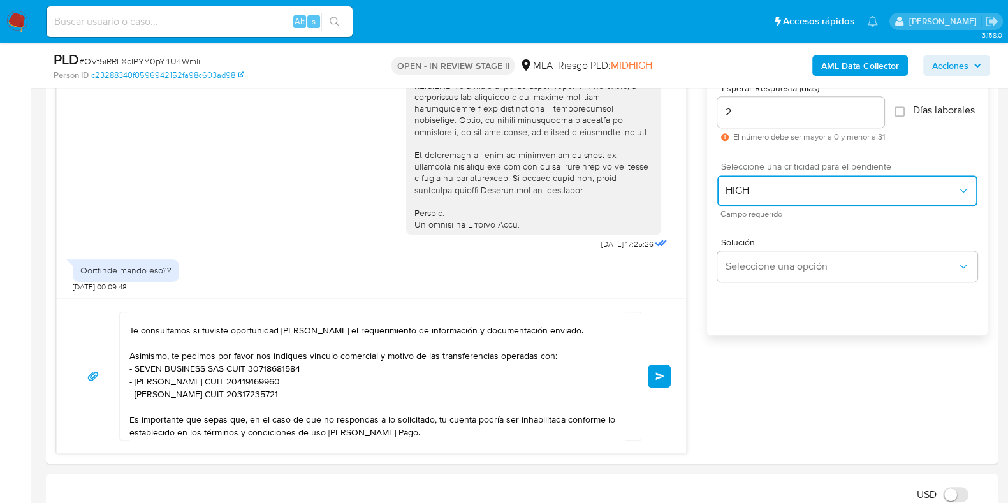
scroll to position [738, 0]
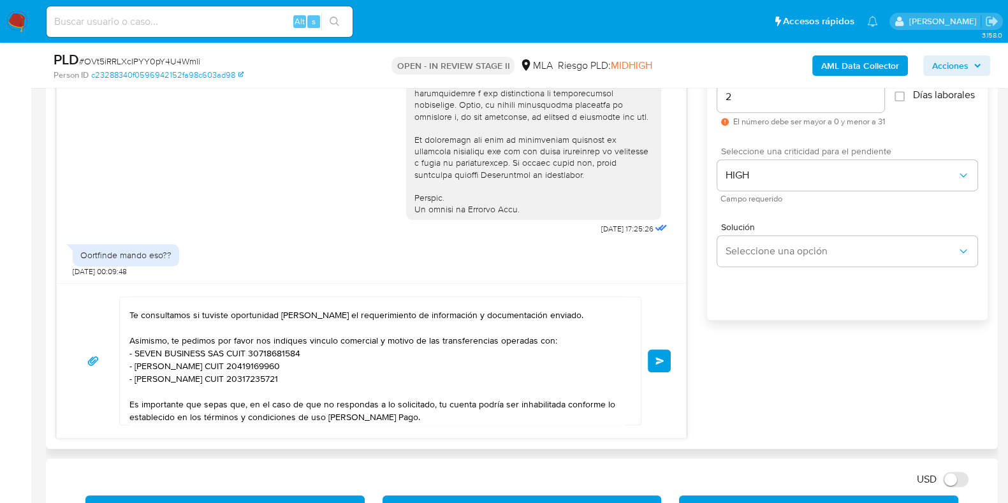
click at [657, 363] on span "Enviar" at bounding box center [659, 361] width 9 height 8
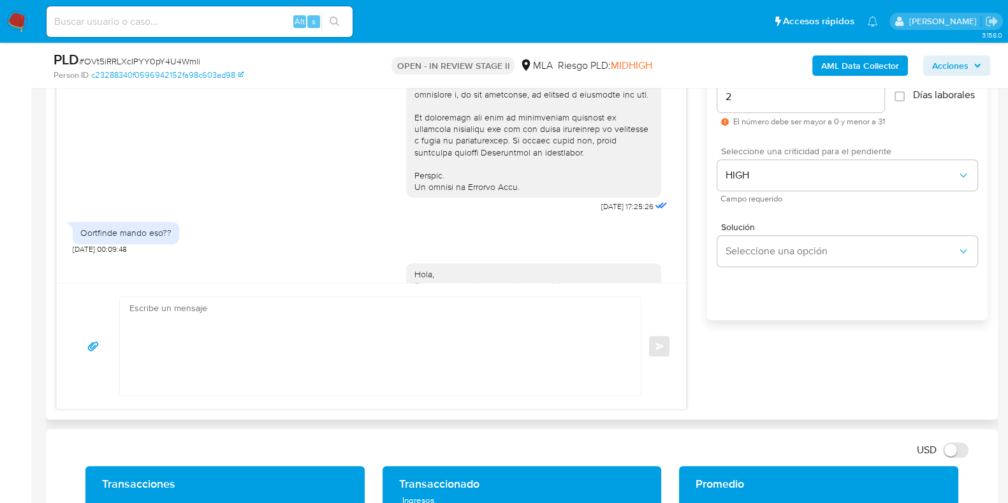
scroll to position [804, 0]
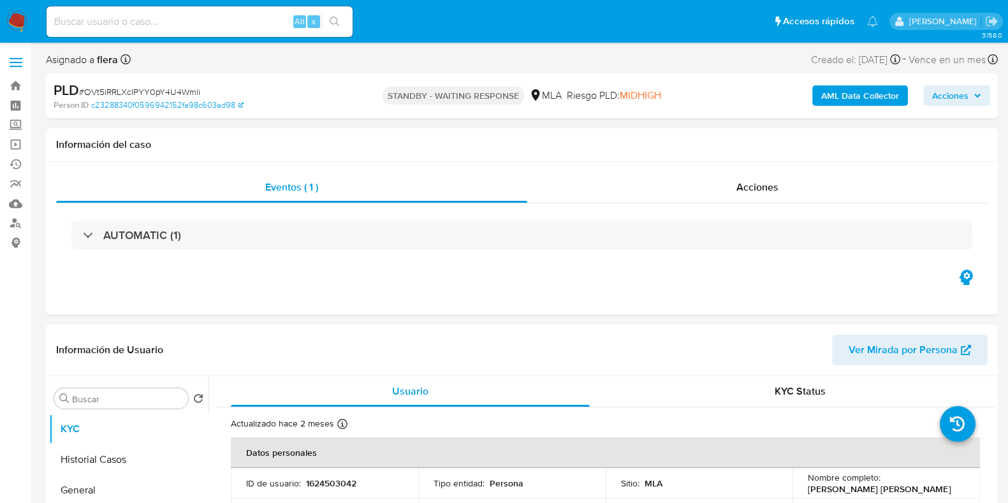
select select "10"
click at [154, 28] on input at bounding box center [200, 21] width 306 height 17
paste input "pFfZayfcjvYQd4W8IbhIBU70"
type input "pFfZayfcjvYQd4W8IbhIBU70"
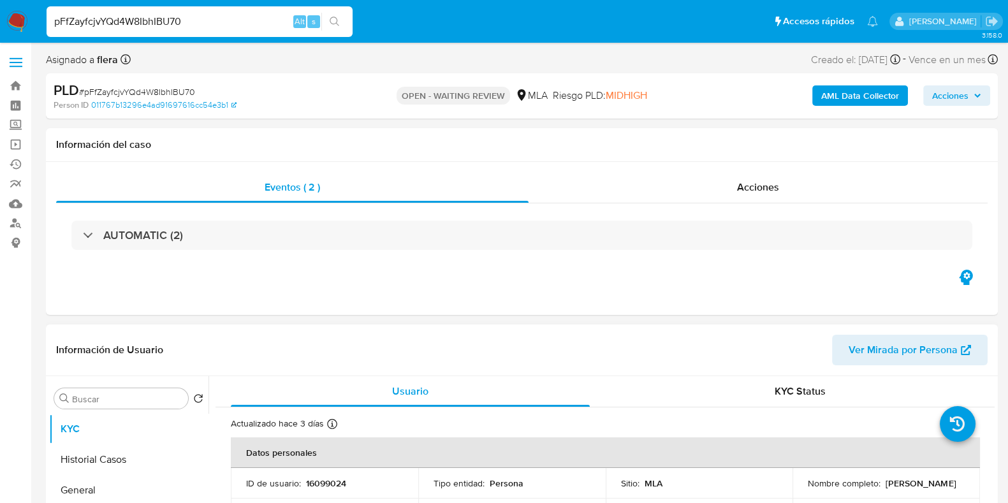
select select "10"
click at [337, 483] on p "16099024" at bounding box center [326, 482] width 40 height 11
copy p "16099024"
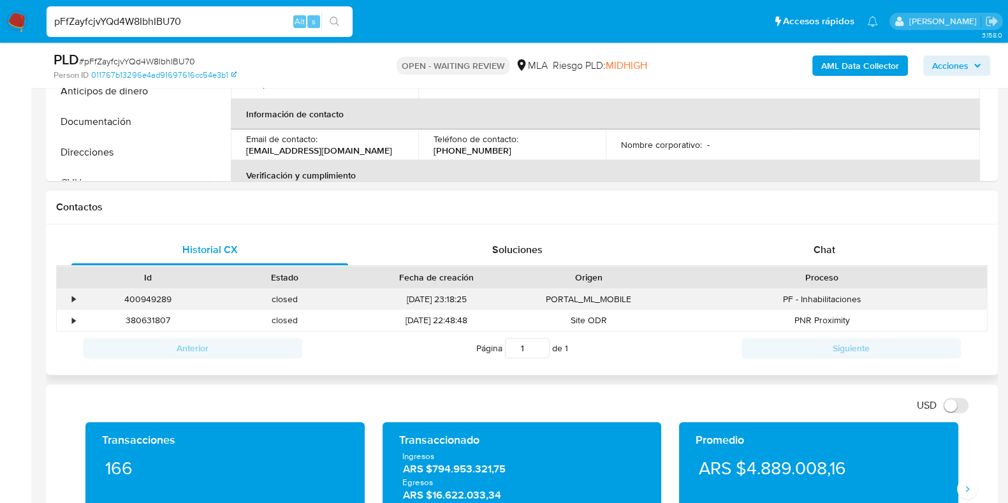
scroll to position [557, 0]
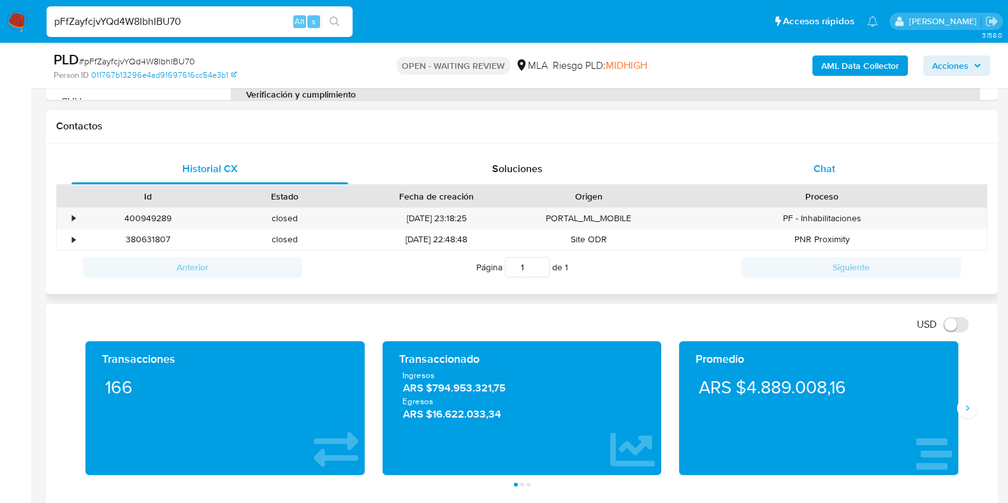
click at [819, 161] on span "Chat" at bounding box center [824, 168] width 22 height 15
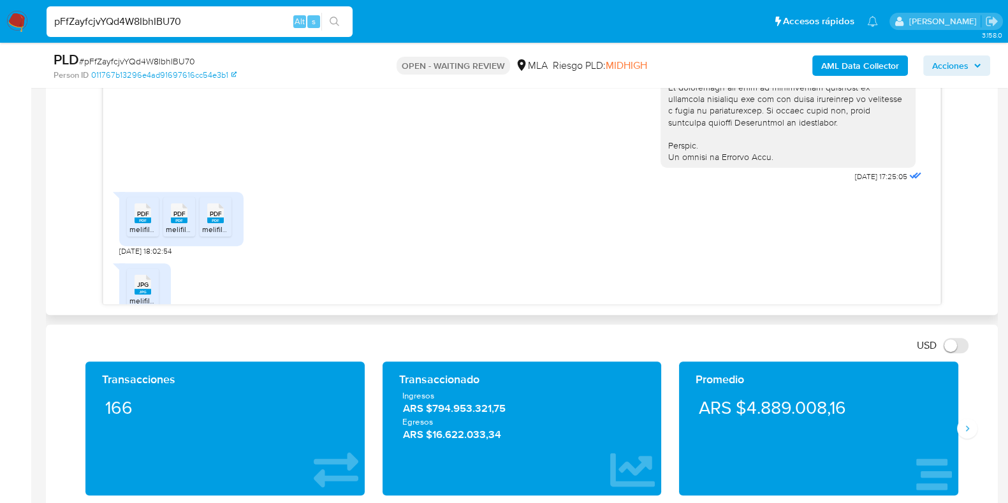
scroll to position [551, 0]
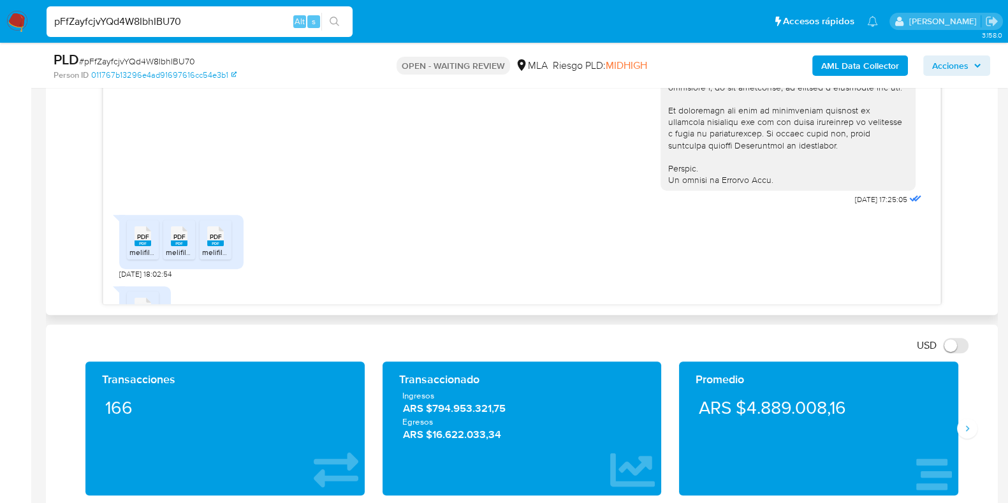
click at [140, 247] on icon "PDF" at bounding box center [143, 236] width 17 height 22
click at [181, 246] on rect at bounding box center [179, 243] width 17 height 6
click at [219, 246] on rect at bounding box center [215, 243] width 17 height 6
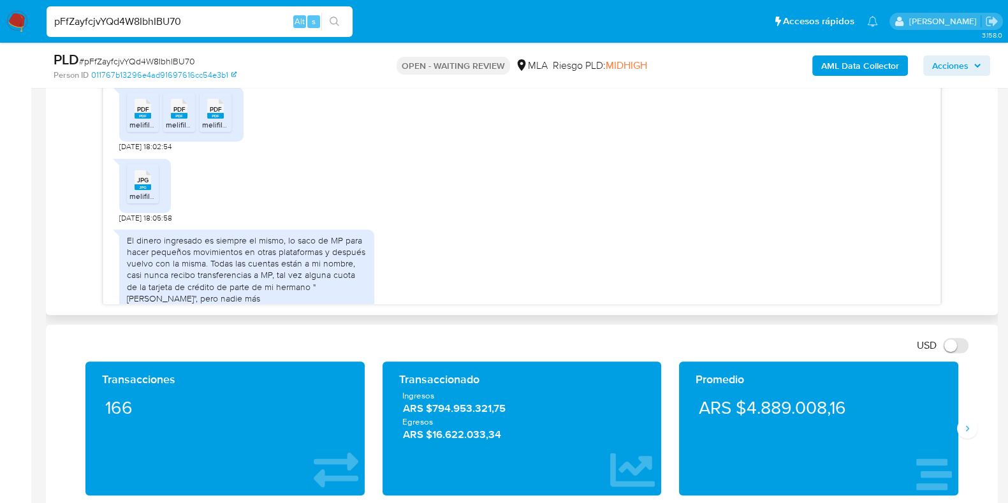
scroll to position [711, 0]
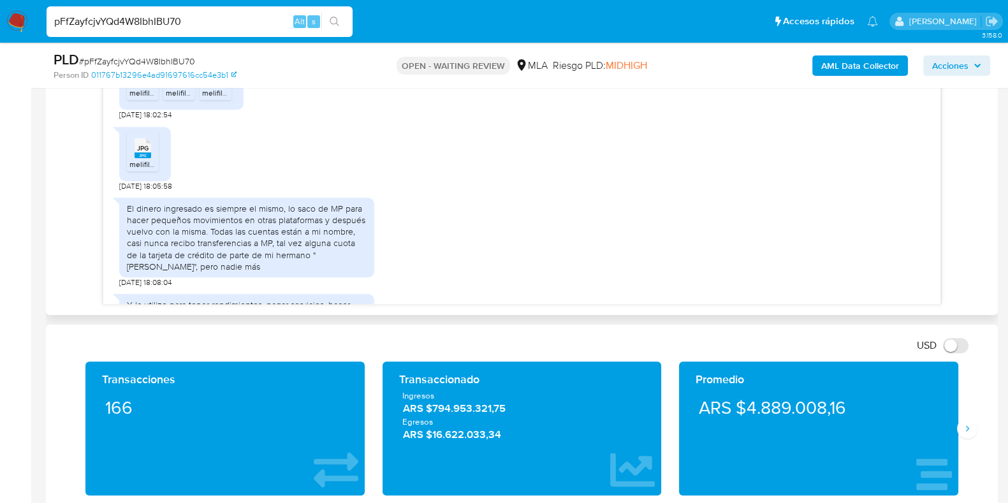
click at [148, 158] on rect at bounding box center [143, 155] width 17 height 6
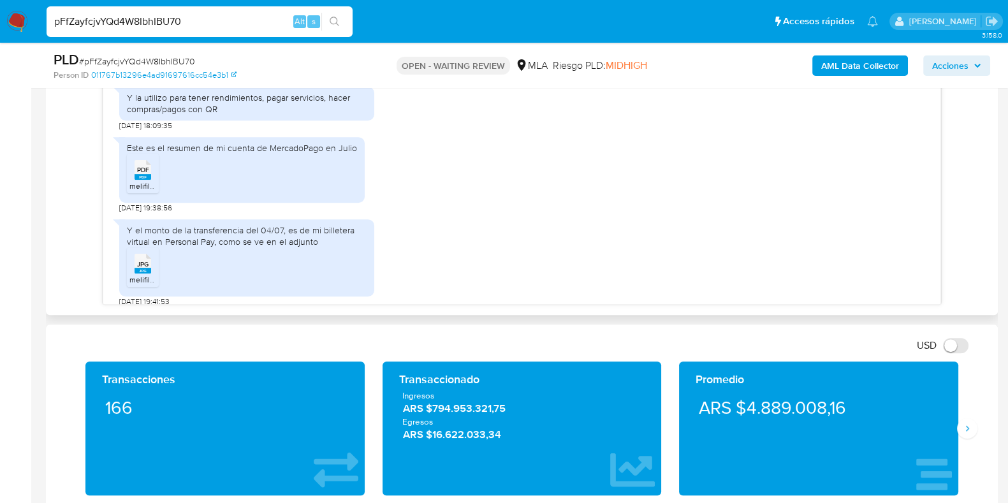
scroll to position [950, 0]
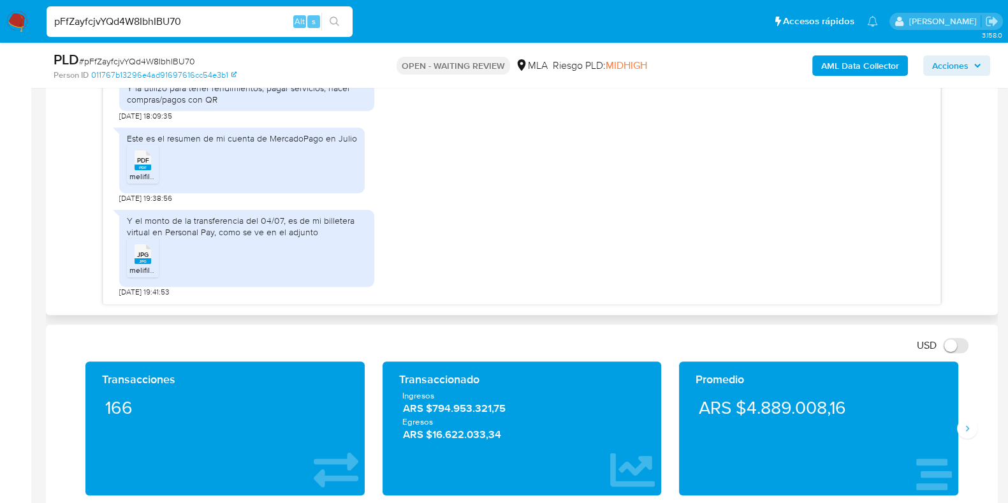
click at [142, 170] on icon "PDF" at bounding box center [143, 160] width 17 height 22
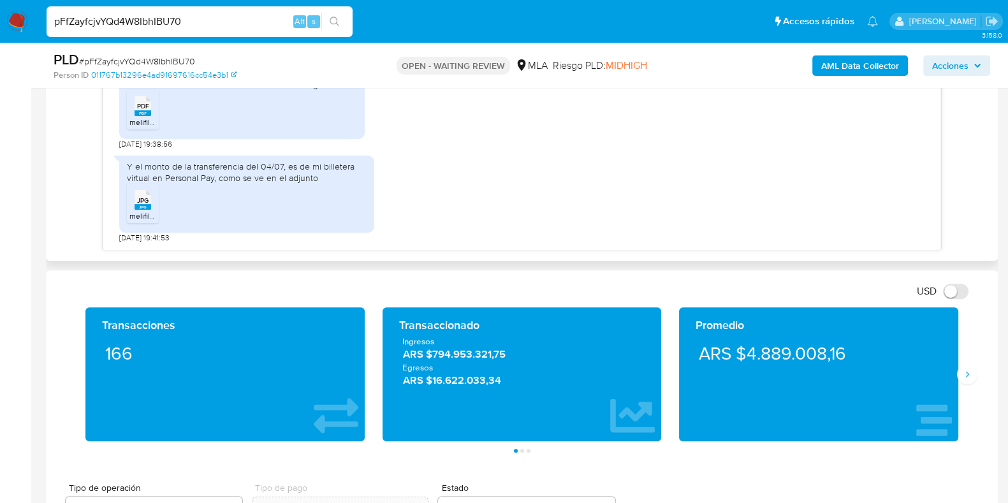
scroll to position [797, 0]
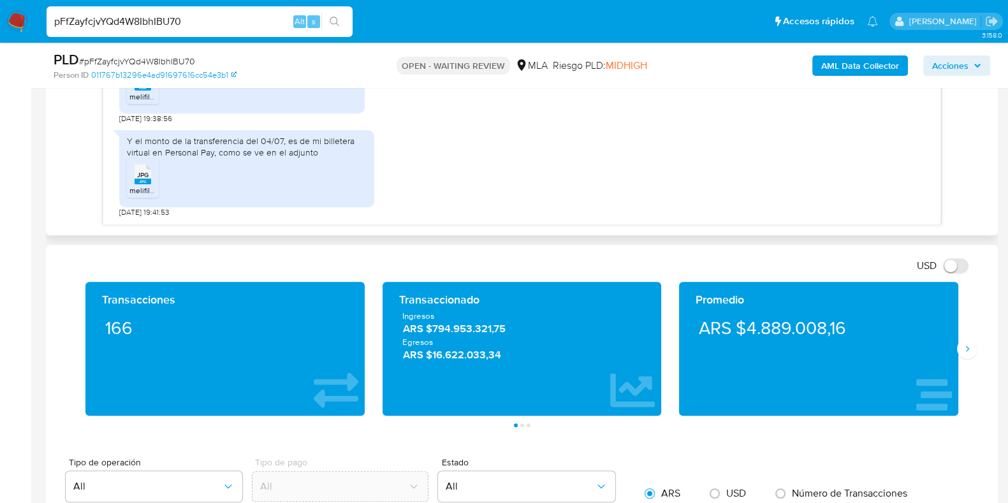
click at [142, 171] on span "JPG" at bounding box center [142, 175] width 11 height 8
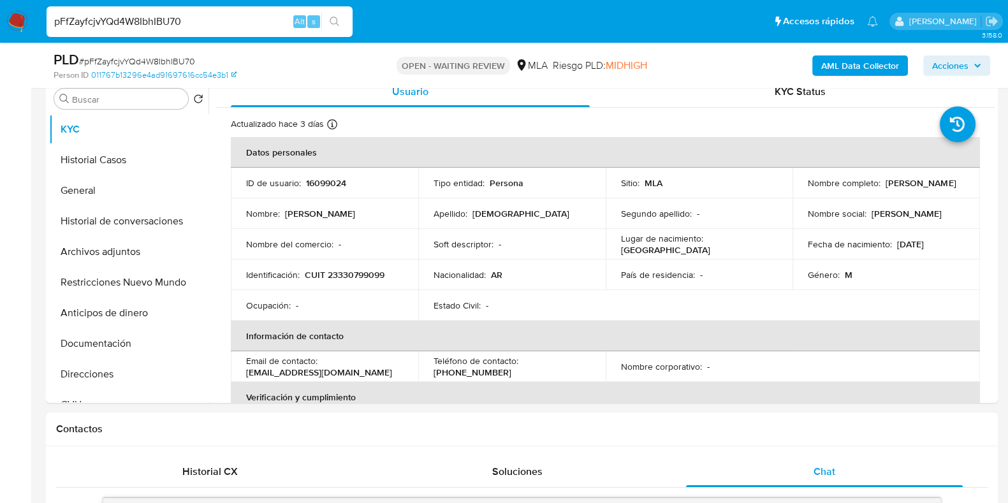
scroll to position [239, 0]
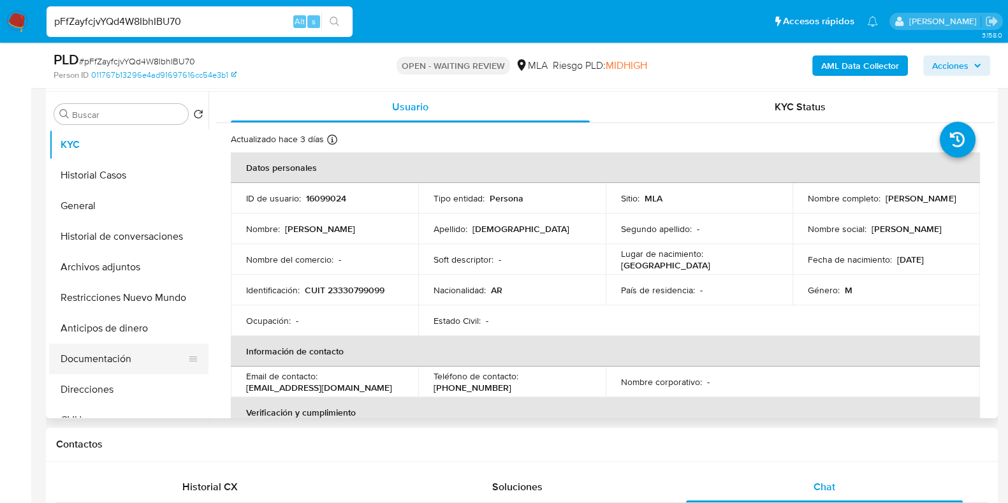
click at [92, 351] on button "Documentación" at bounding box center [123, 359] width 149 height 31
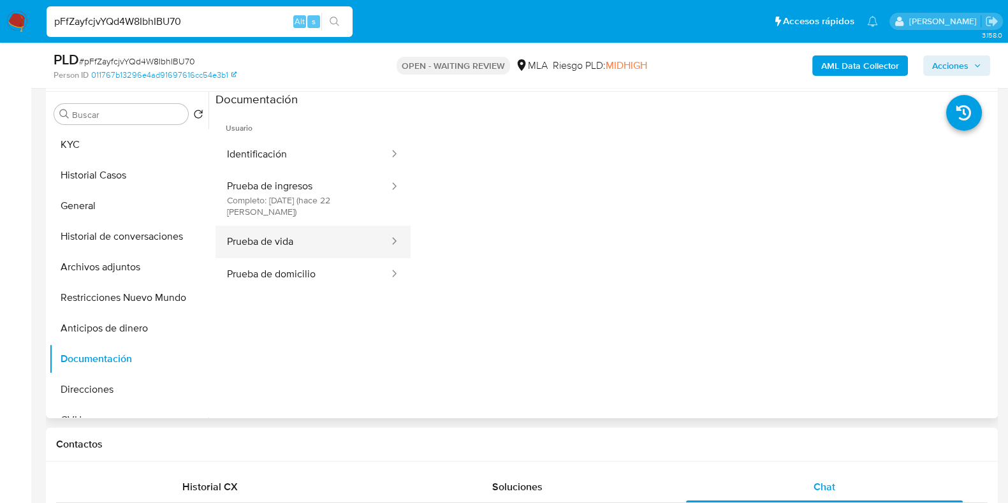
click at [291, 249] on button "Prueba de vida" at bounding box center [302, 242] width 175 height 33
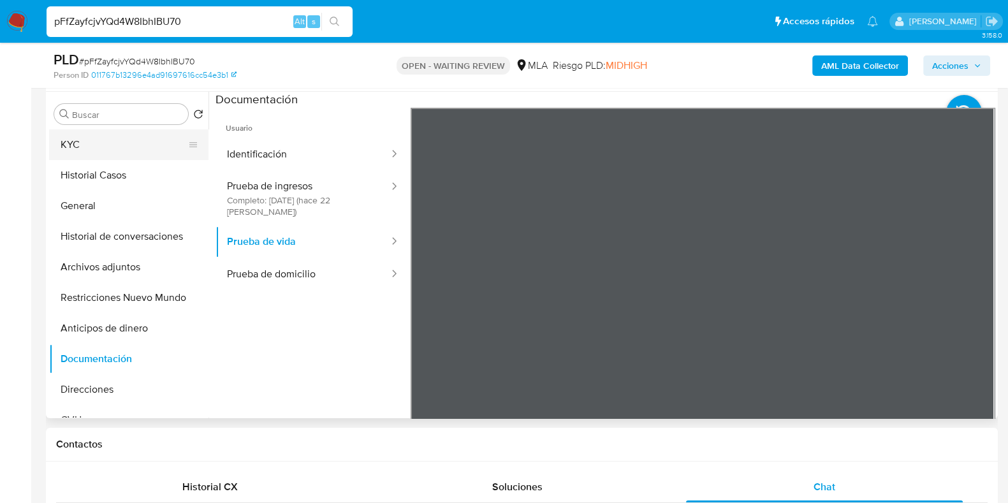
click at [159, 154] on button "KYC" at bounding box center [123, 144] width 149 height 31
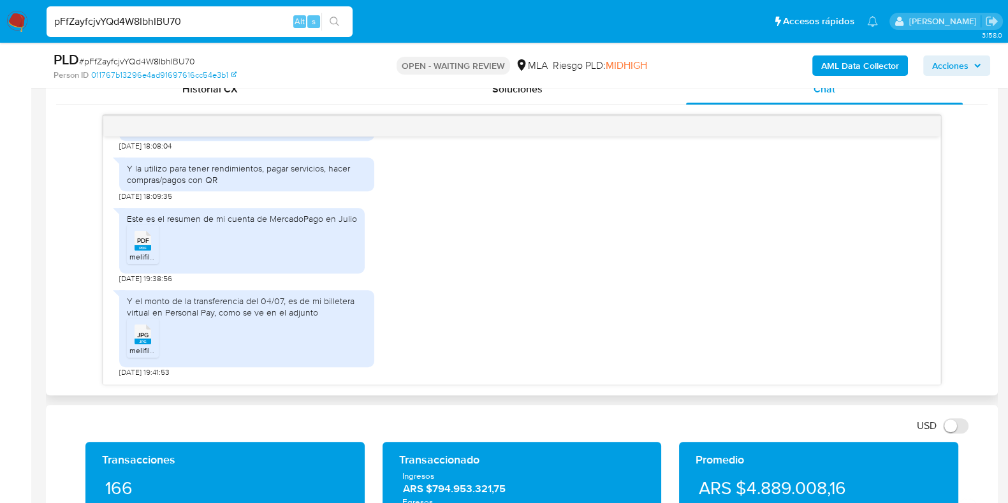
scroll to position [670, 0]
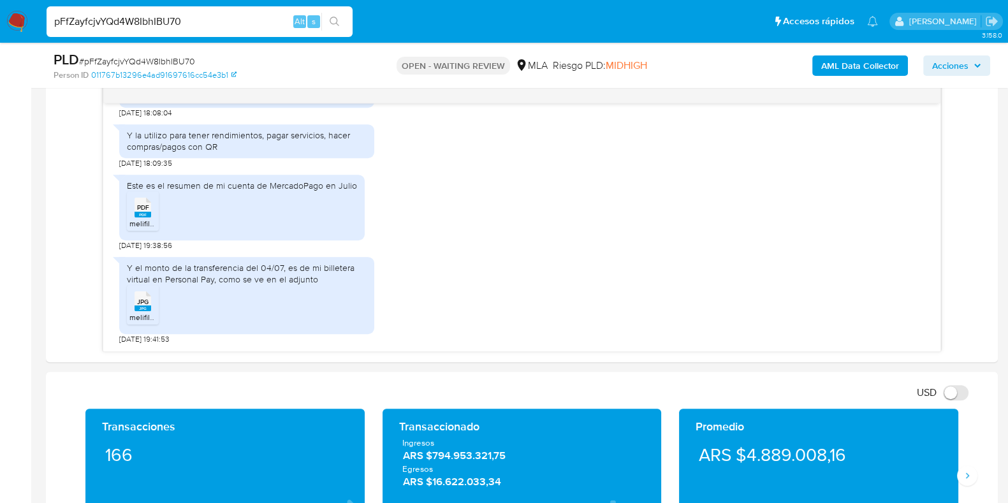
click at [164, 62] on span "# pFfZayfcjvYQd4W8IbhIBU70" at bounding box center [137, 61] width 116 height 13
copy span "pFfZayfcjvYQd4W8IbhIBU70"
